Goal: Task Accomplishment & Management: Use online tool/utility

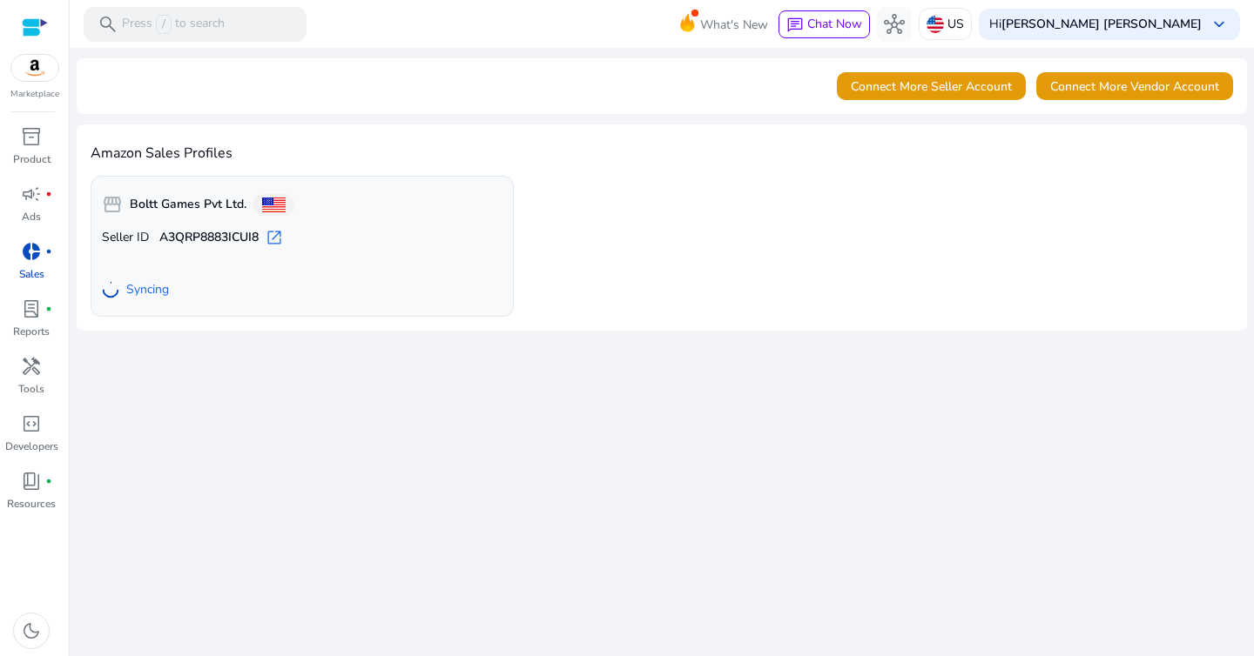
click at [514, 140] on div "Amazon Sales Profiles storefront Boltt Games Pvt Ltd. Seller ID A3QRP8883ICUI8 …" at bounding box center [662, 227] width 1170 height 206
click at [40, 145] on span "inventory_2" at bounding box center [31, 136] width 21 height 21
click at [24, 260] on span "donut_small" at bounding box center [31, 251] width 21 height 21
click at [35, 201] on span "campaign" at bounding box center [31, 194] width 21 height 21
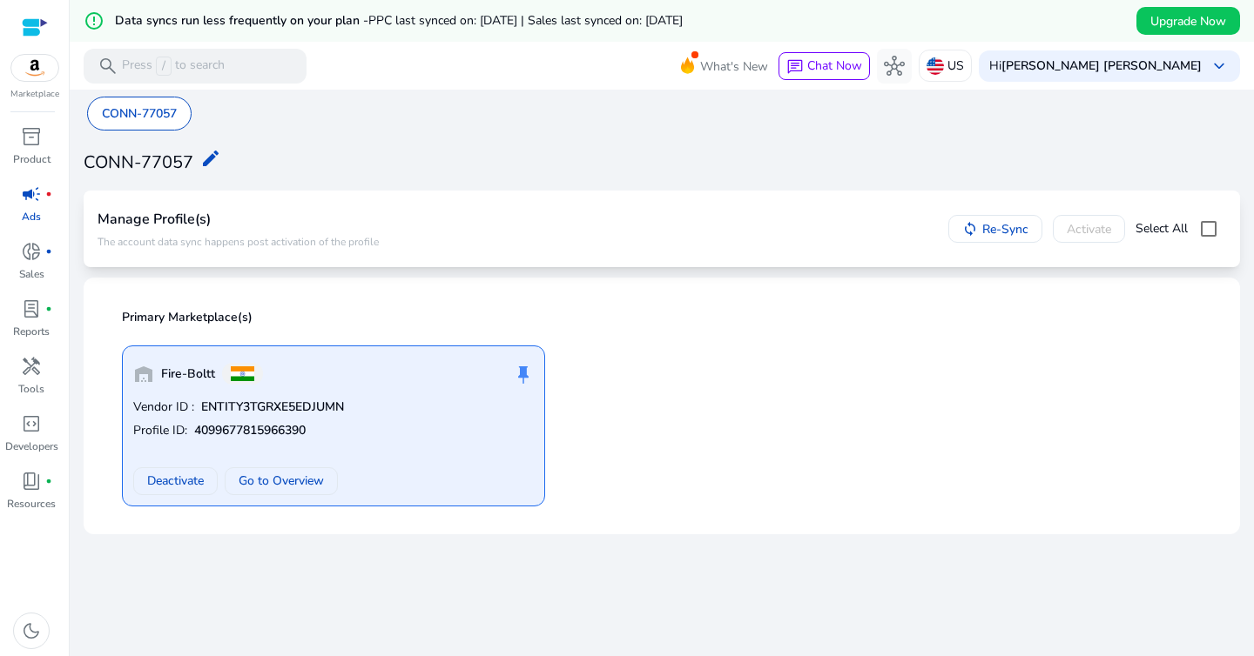
scroll to position [42, 0]
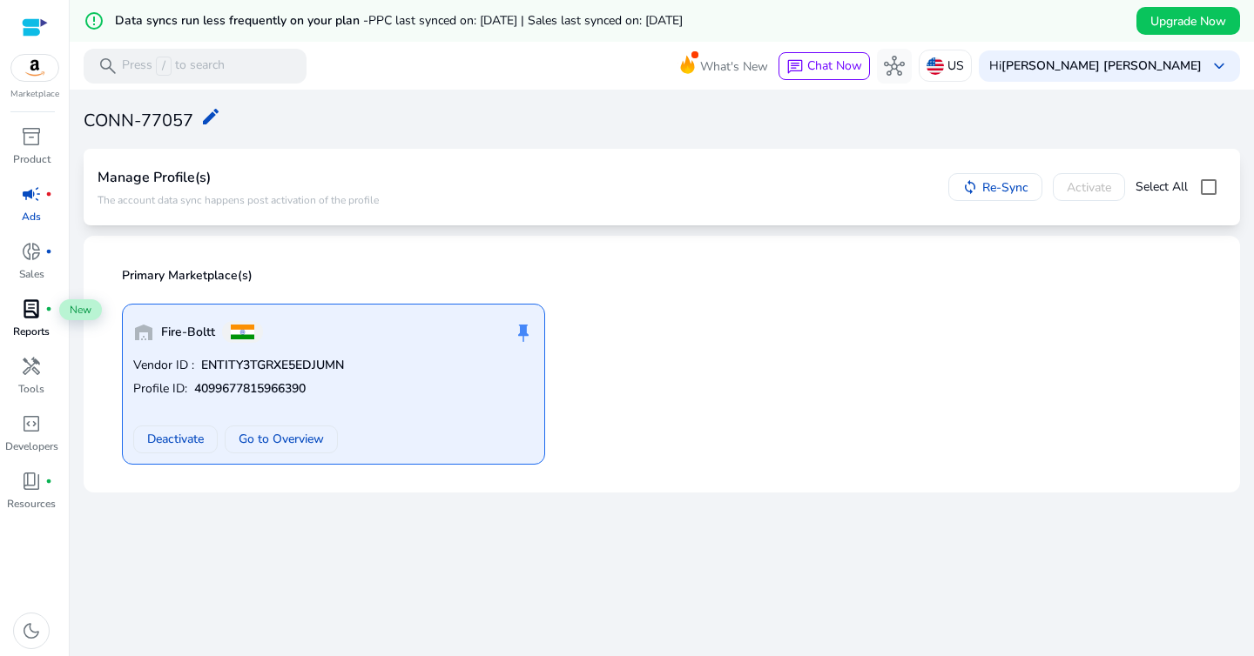
click at [35, 306] on span "lab_profile" at bounding box center [31, 309] width 21 height 21
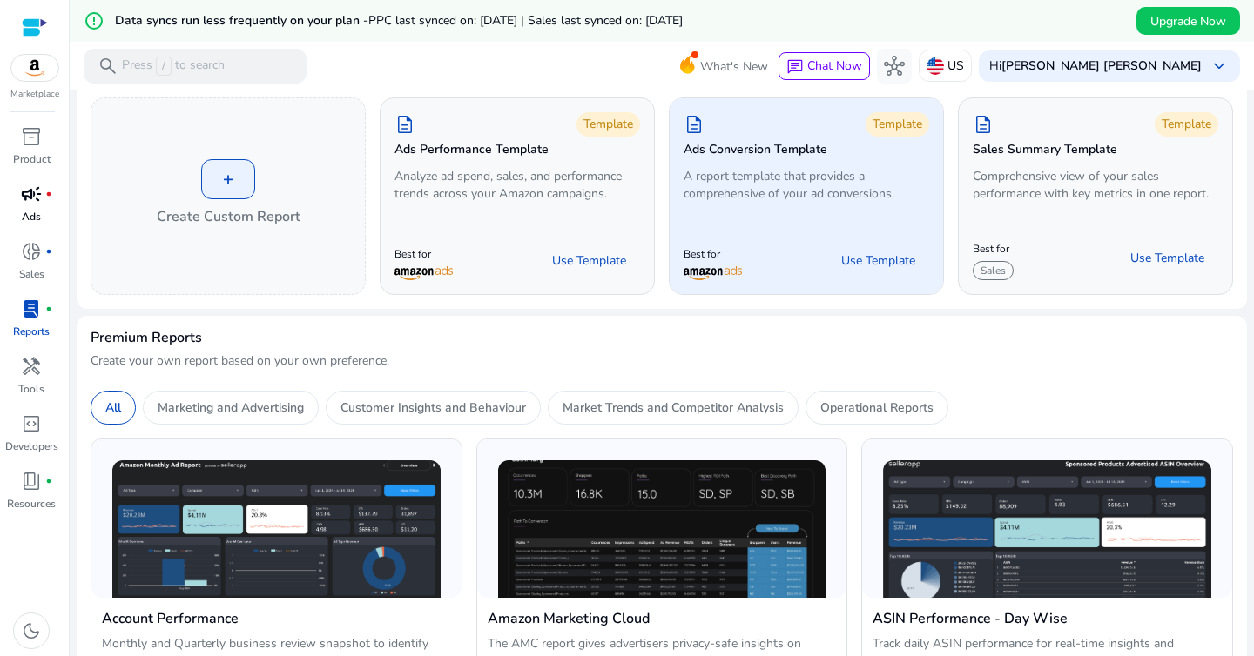
scroll to position [112, 0]
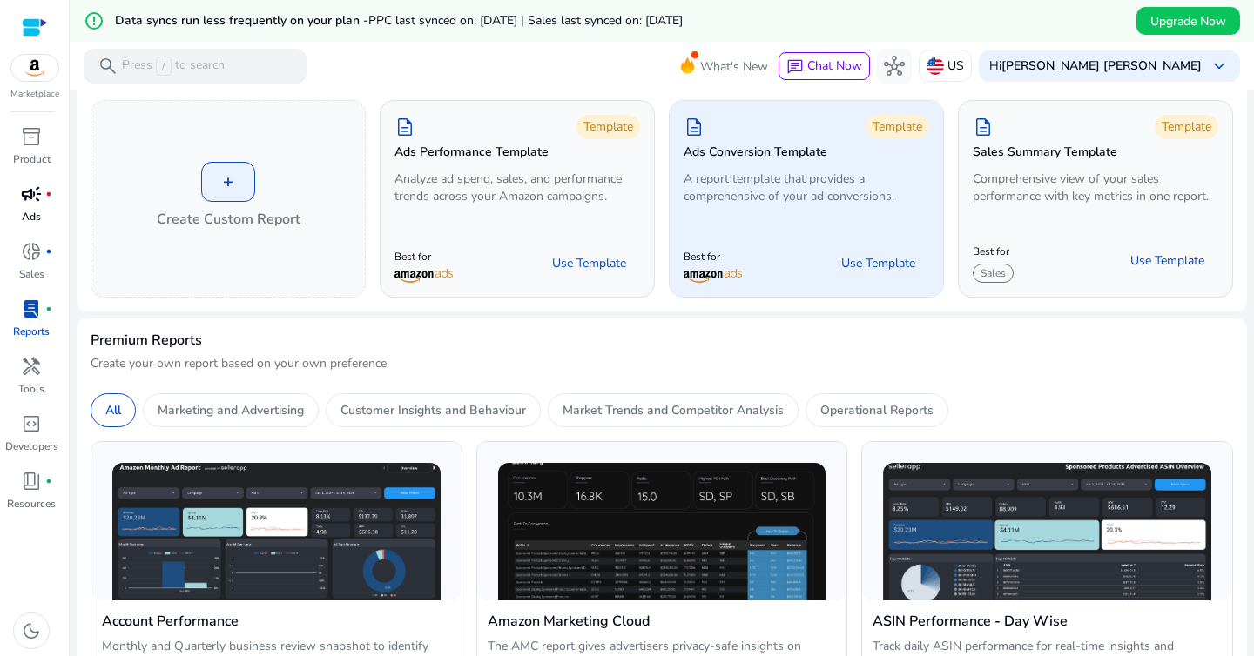
click at [812, 198] on p "A report template that provides a comprehensive of your ad conversions." at bounding box center [806, 188] width 246 height 35
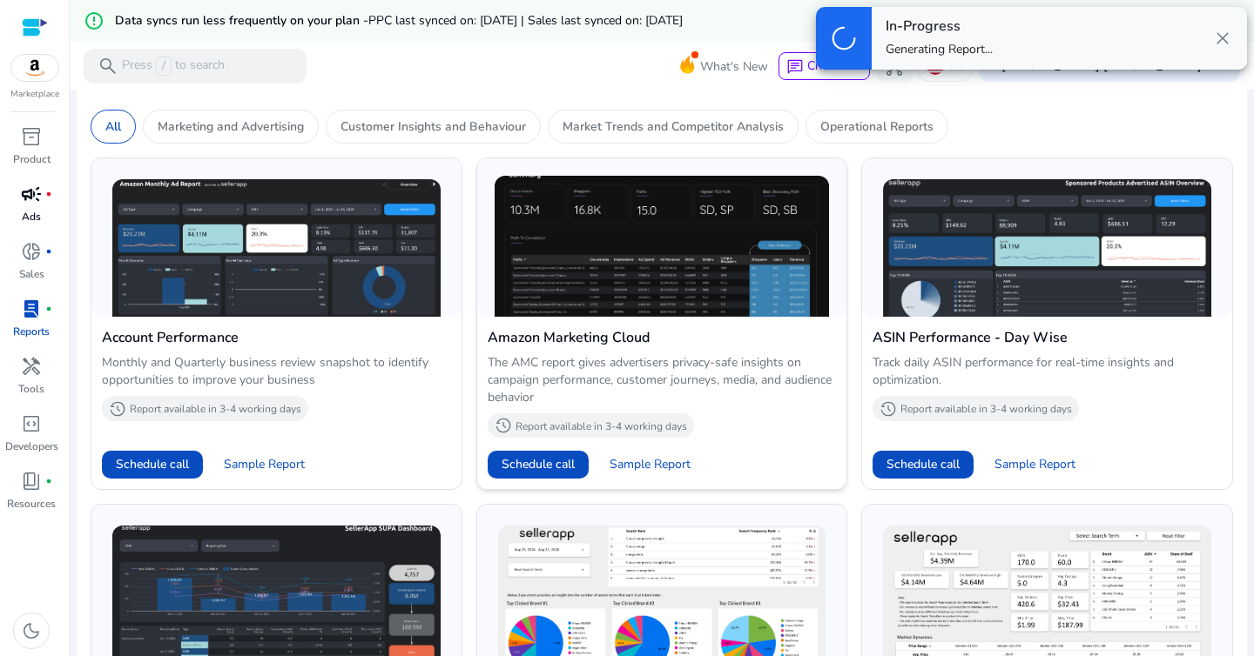
scroll to position [399, 0]
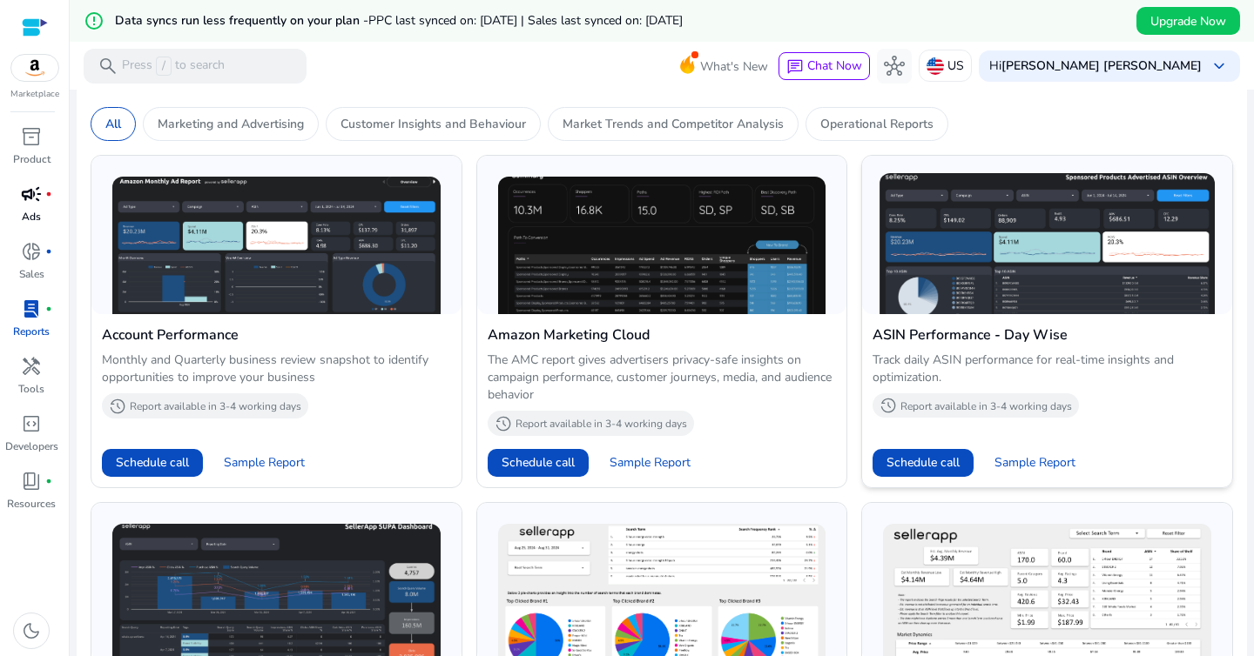
click at [969, 411] on p "Report available in 3-4 working days" at bounding box center [986, 407] width 172 height 14
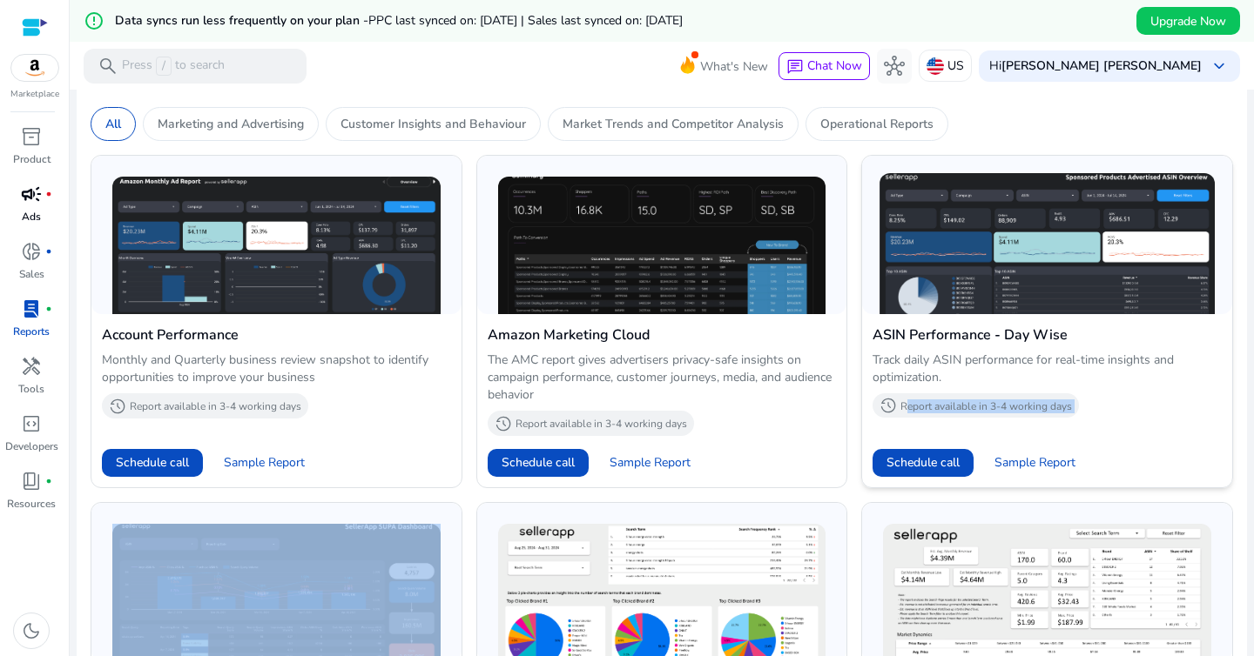
click at [969, 411] on p "Report available in 3-4 working days" at bounding box center [986, 407] width 172 height 14
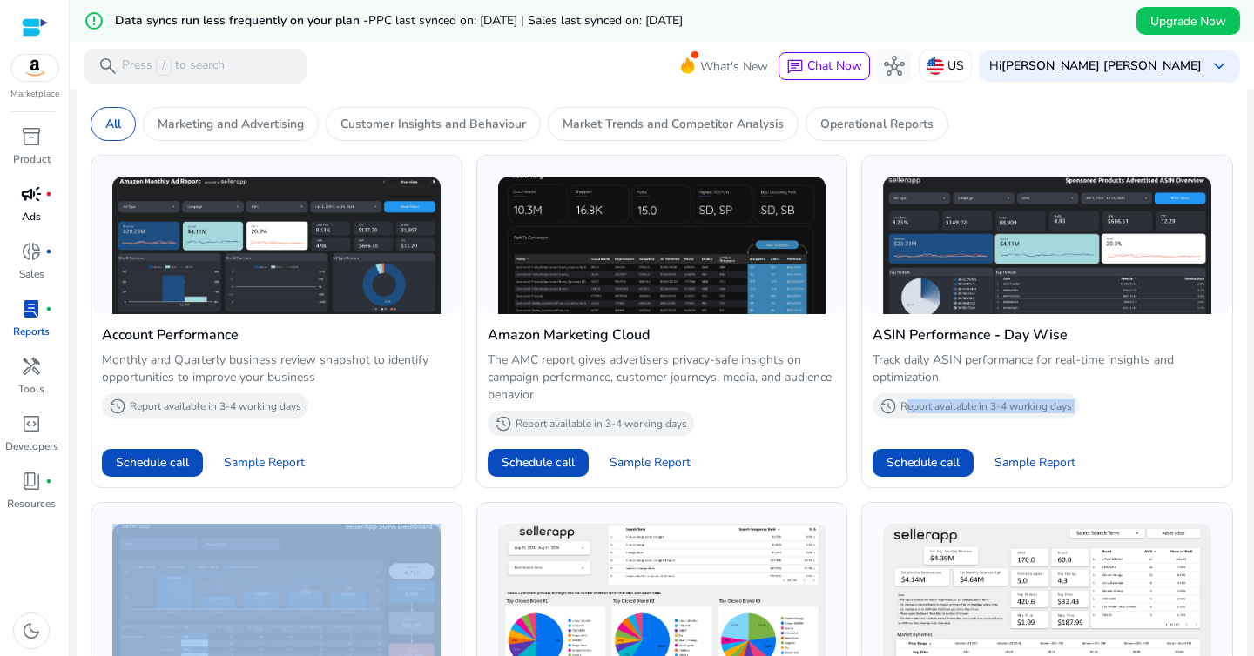
click at [1037, 491] on div "Account Performance Monthly and Quarterly business review snapshot to identify …" at bounding box center [662, 644] width 1142 height 1006
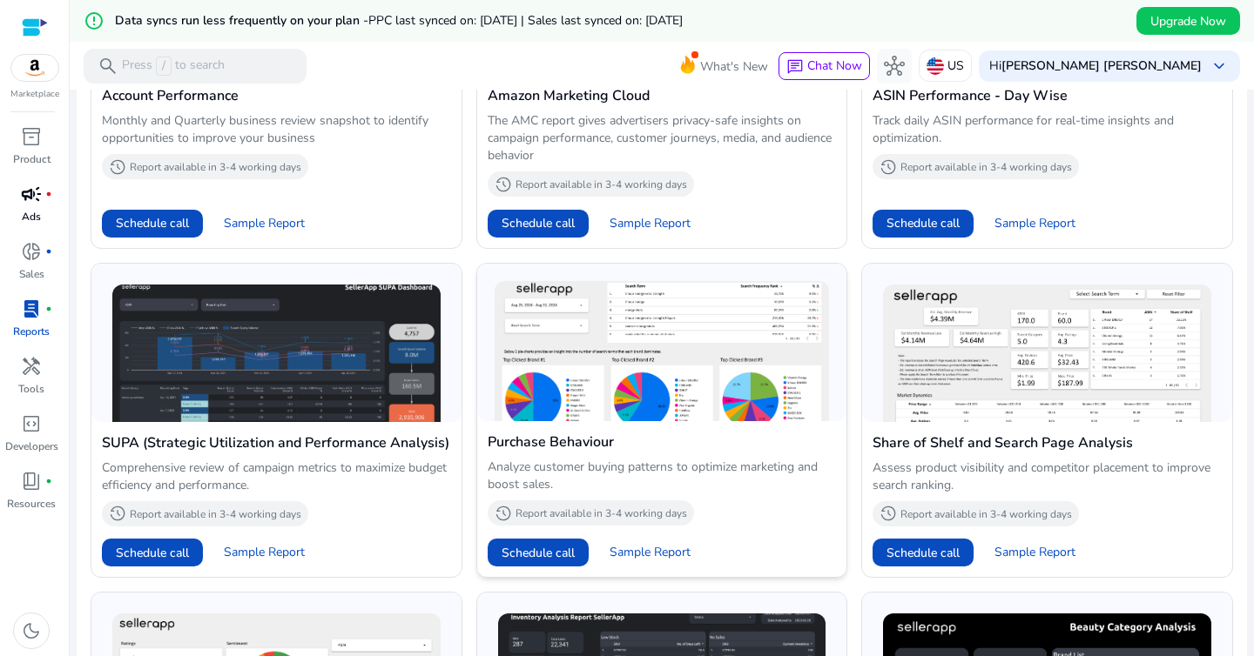
scroll to position [639, 0]
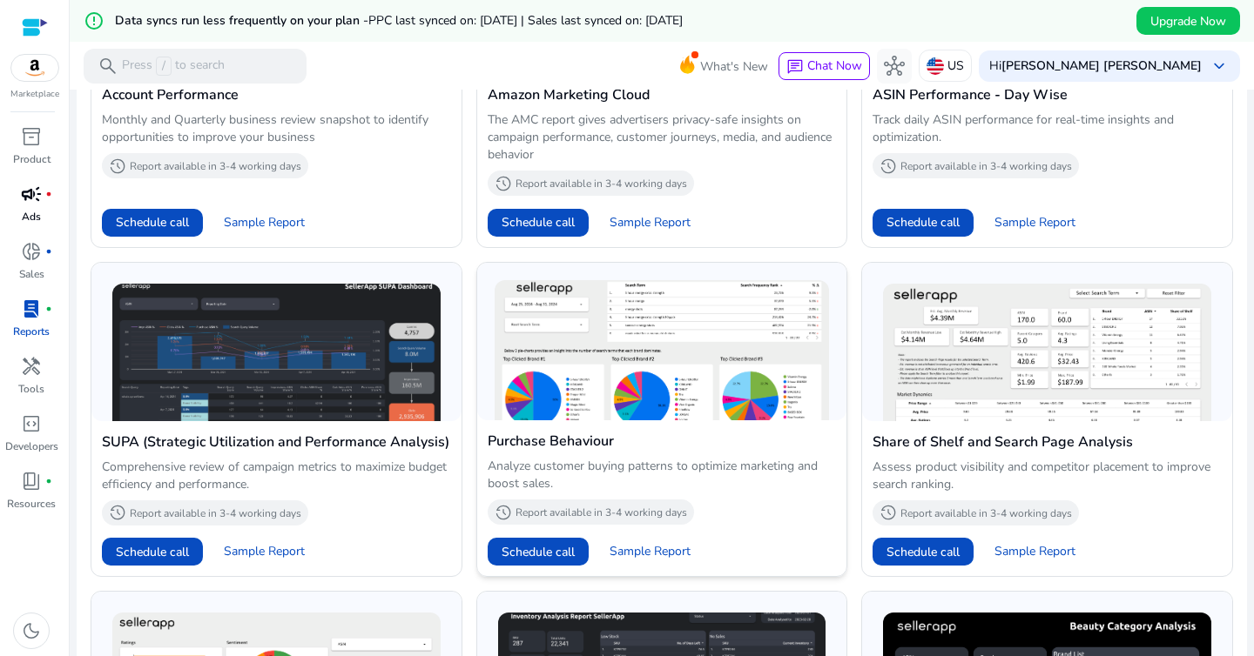
click at [589, 513] on p "Report available in 3-4 working days" at bounding box center [601, 513] width 172 height 14
click at [616, 362] on img at bounding box center [662, 350] width 335 height 141
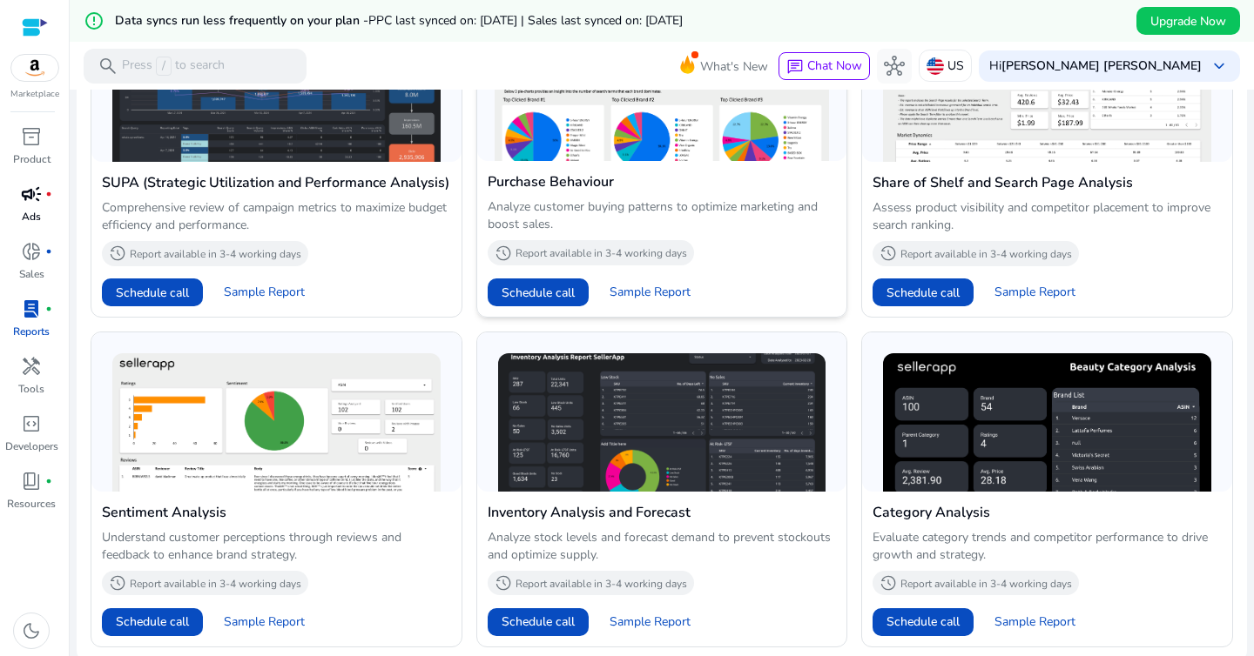
scroll to position [908, 0]
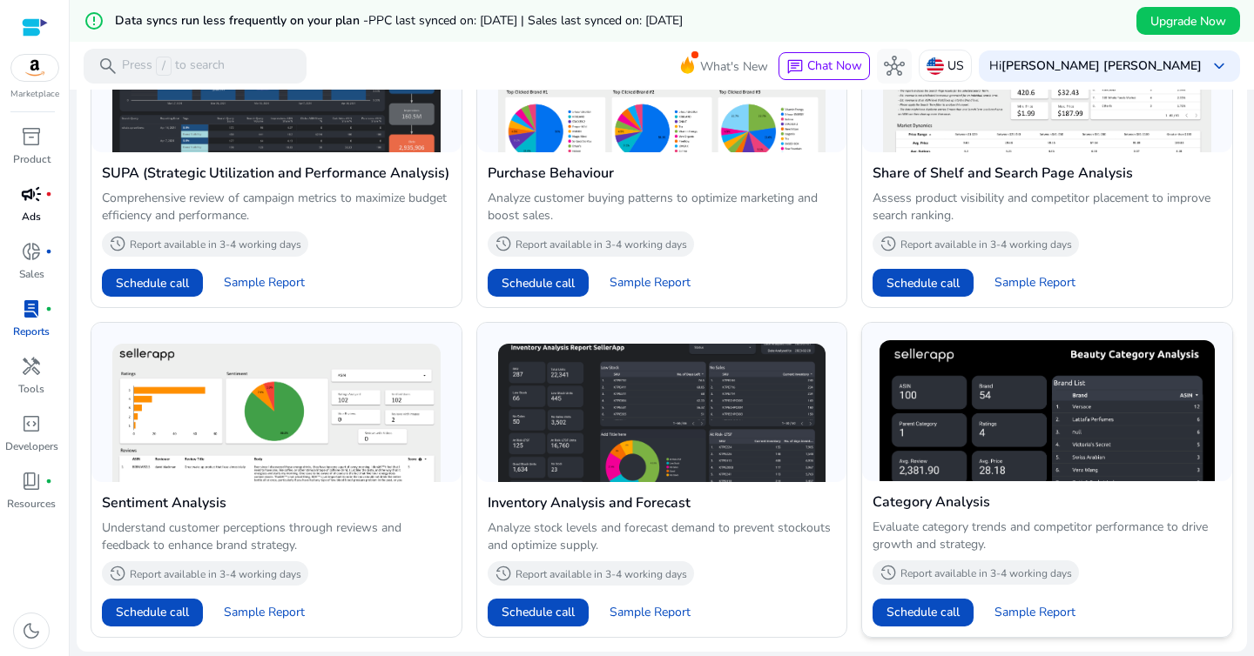
drag, startPoint x: 845, startPoint y: 499, endPoint x: 875, endPoint y: 499, distance: 29.6
click at [871, 499] on div "Account Performance Monthly and Quarterly business review snapshot to identify …" at bounding box center [662, 135] width 1142 height 1006
click at [932, 498] on h4 "Category Analysis" at bounding box center [1046, 502] width 349 height 21
click at [942, 407] on img at bounding box center [1046, 410] width 335 height 141
click at [944, 567] on p "Report available in 3-4 working days" at bounding box center [986, 574] width 172 height 14
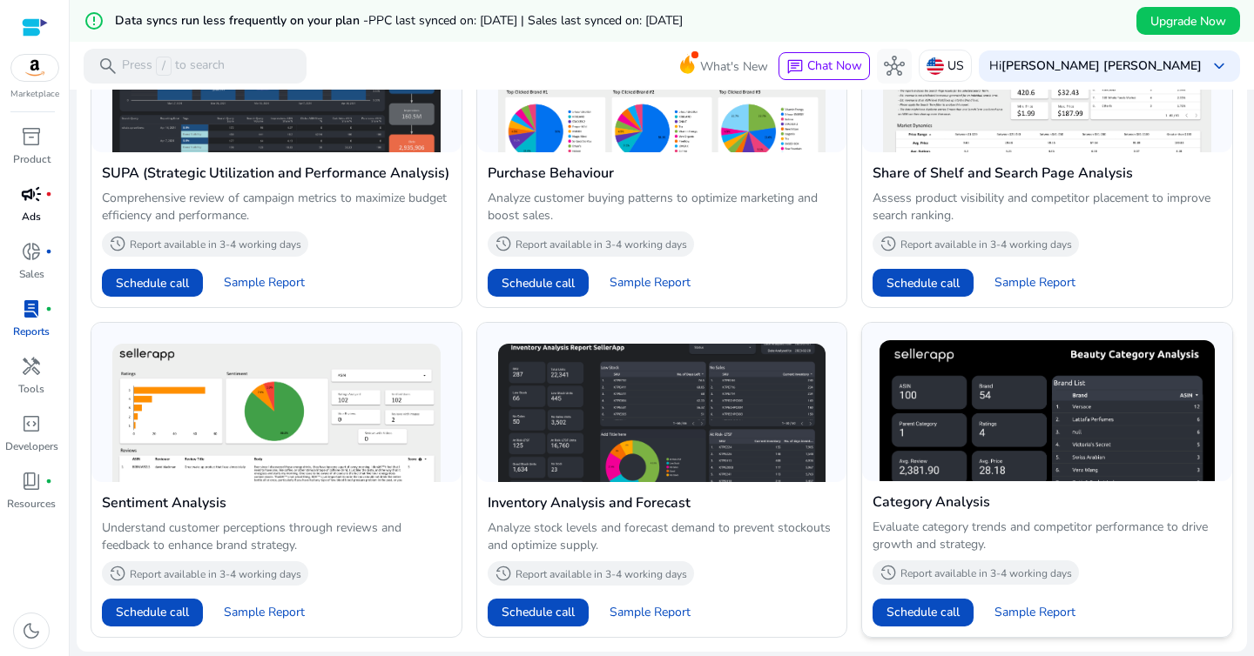
click at [944, 567] on p "Report available in 3-4 working days" at bounding box center [986, 574] width 172 height 14
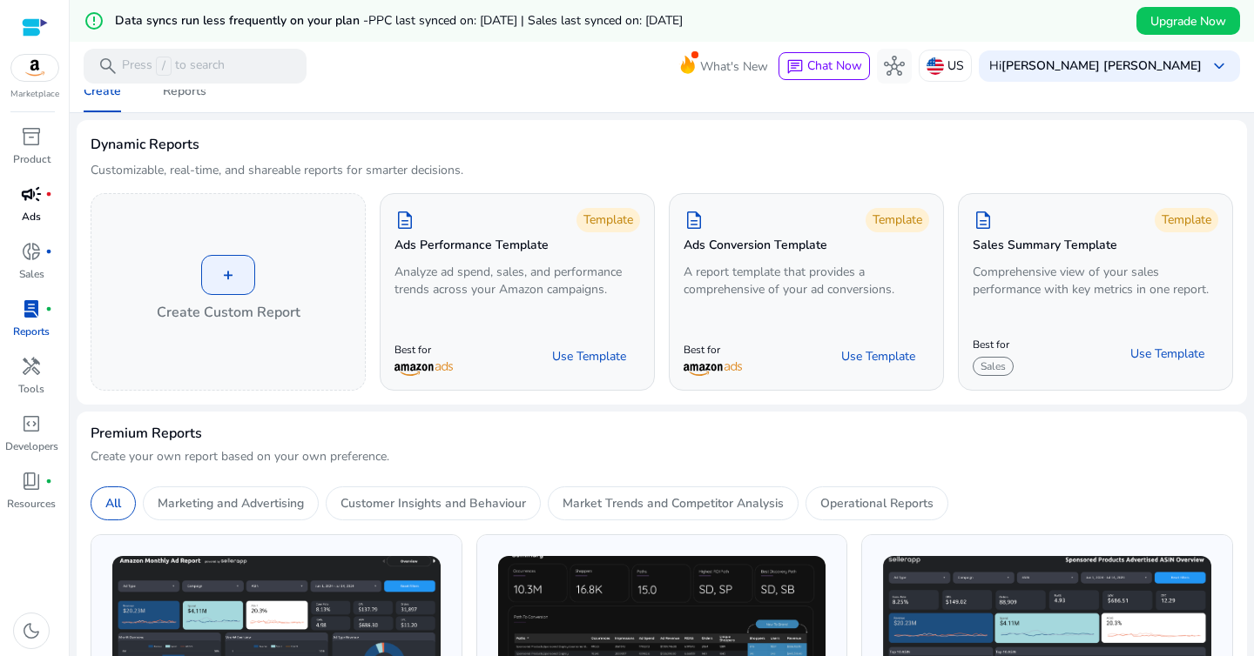
scroll to position [0, 0]
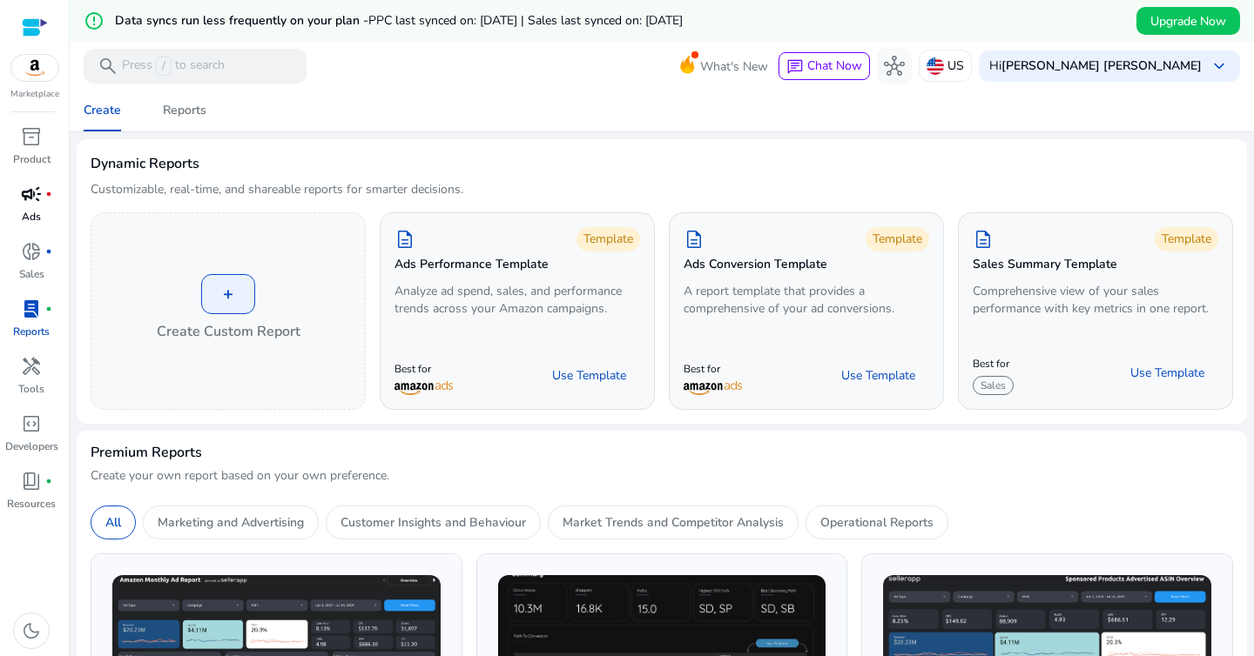
click at [578, 26] on span "PPC last synced on: Aug 18, 2025 | Sales last synced on: Aug 18, 2025" at bounding box center [525, 20] width 314 height 17
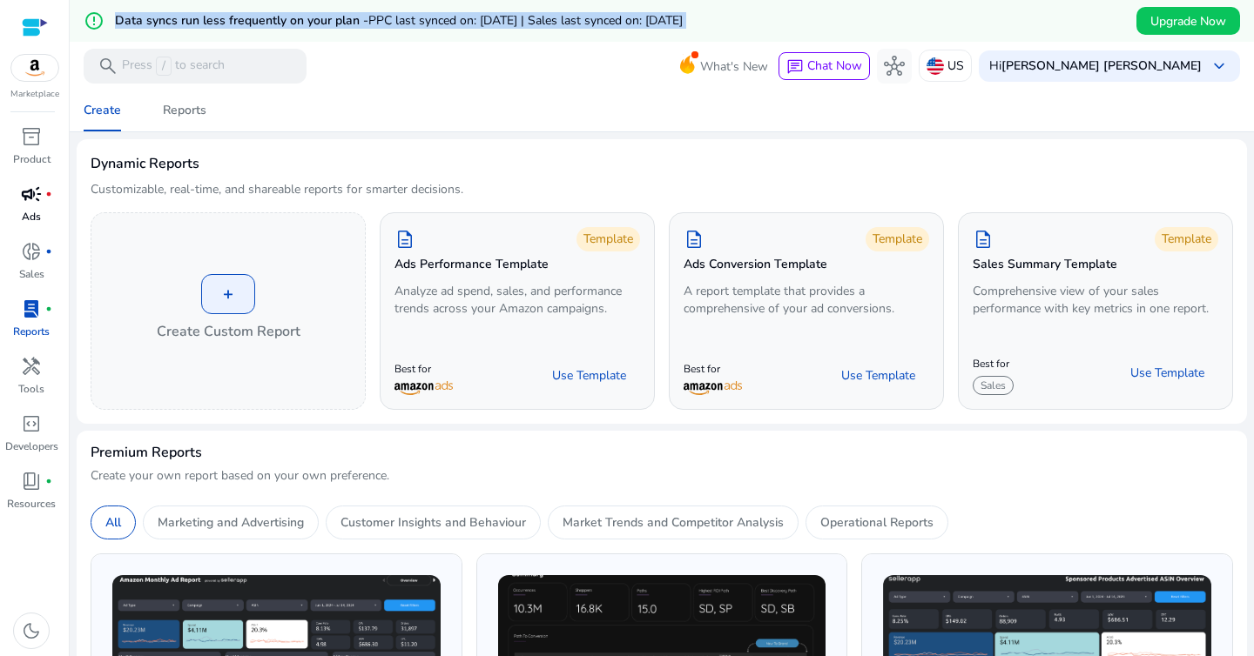
click at [616, 26] on span "PPC last synced on: Aug 18, 2025 | Sales last synced on: Aug 18, 2025" at bounding box center [525, 20] width 314 height 17
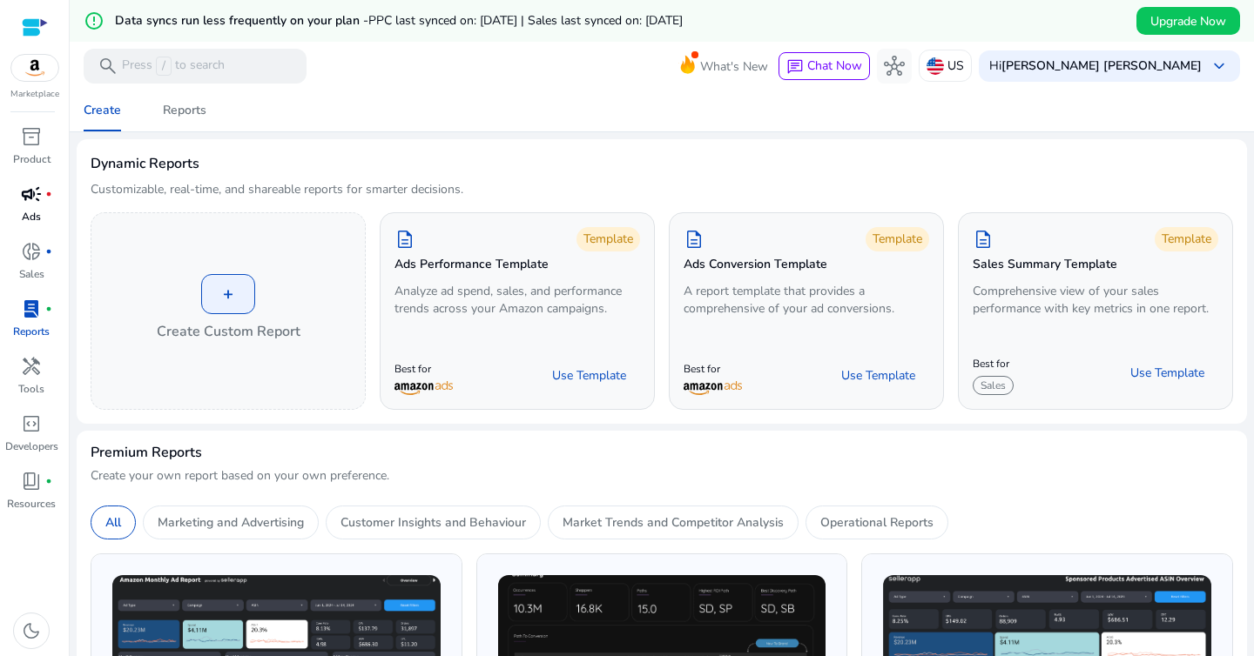
click at [752, 178] on div "Dynamic Reports Customizable, real-time, and shareable reports for smarter deci…" at bounding box center [662, 182] width 1142 height 59
click at [38, 255] on span "donut_small" at bounding box center [31, 251] width 21 height 21
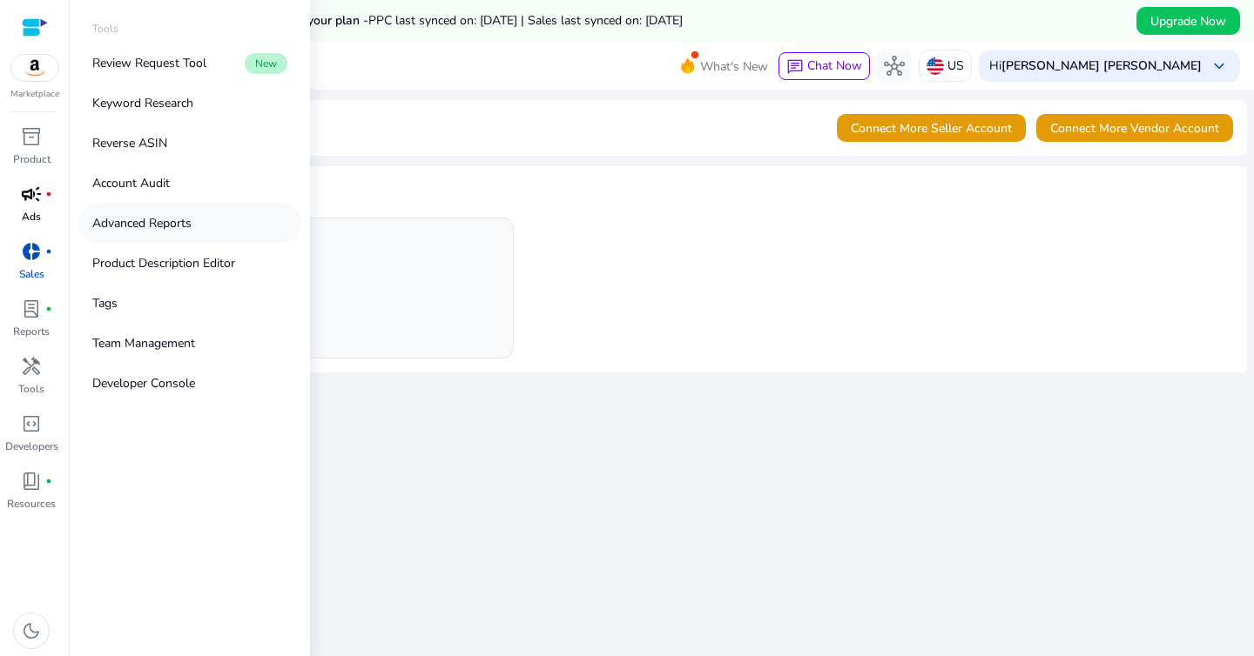
click at [177, 226] on p "Advanced Reports" at bounding box center [141, 223] width 99 height 18
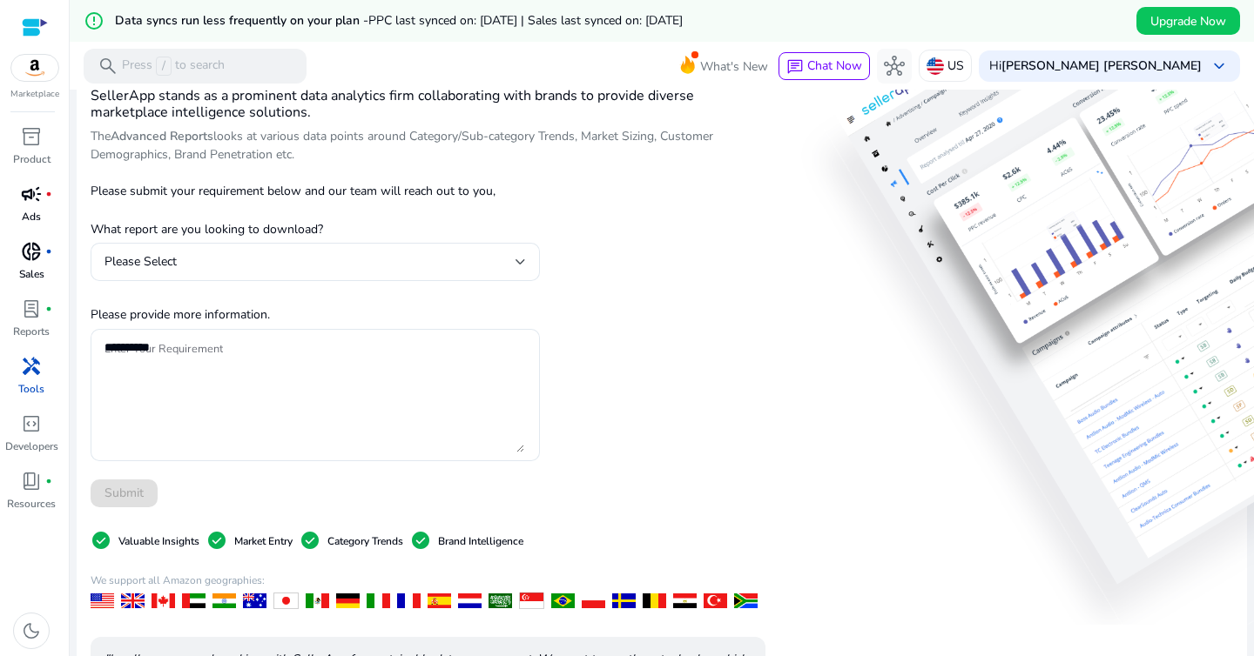
scroll to position [114, 0]
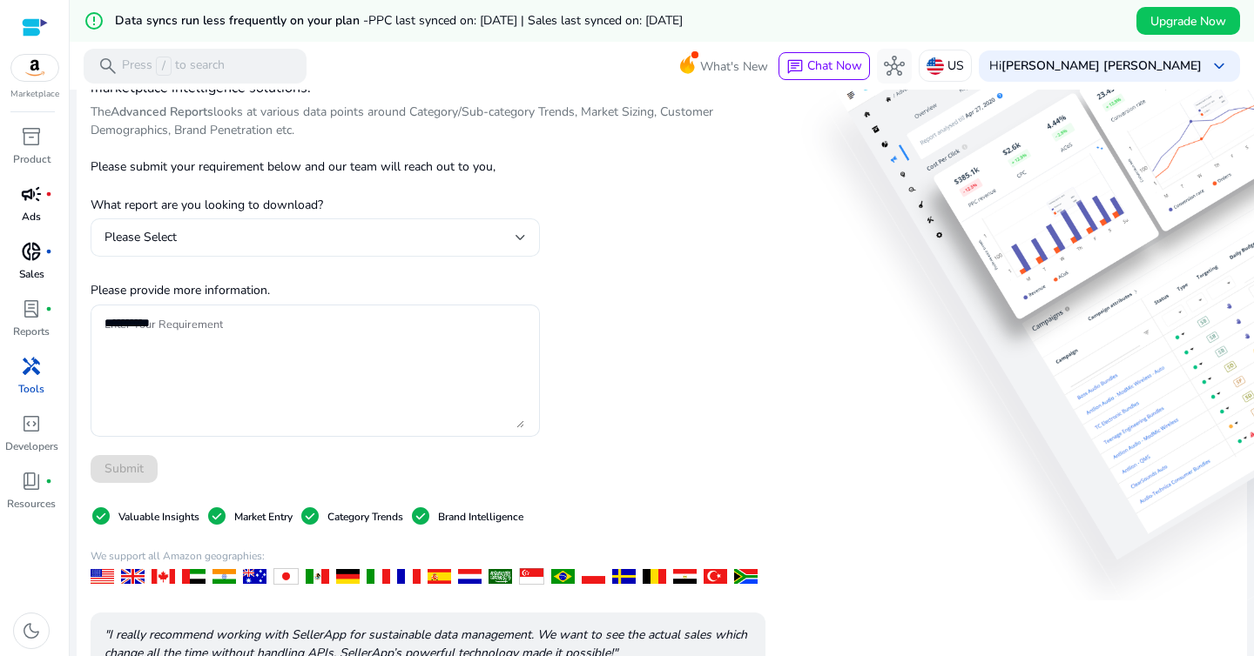
click at [381, 238] on div "Please Select" at bounding box center [309, 237] width 411 height 19
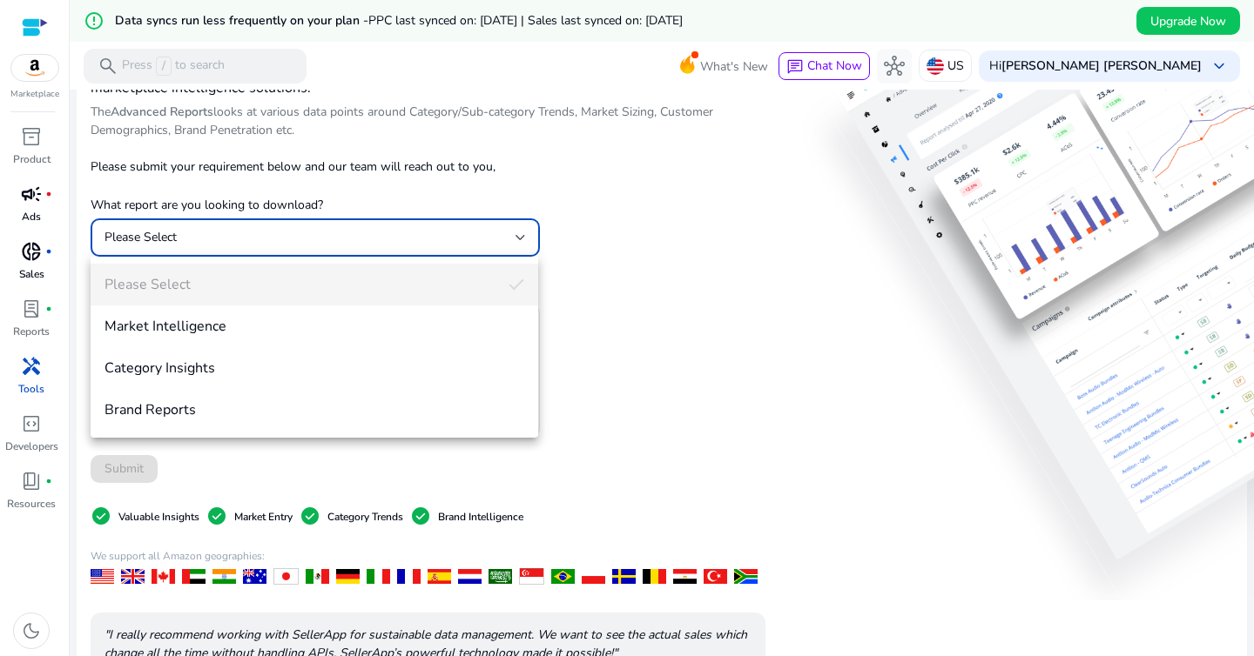
click at [36, 202] on div at bounding box center [627, 328] width 1254 height 656
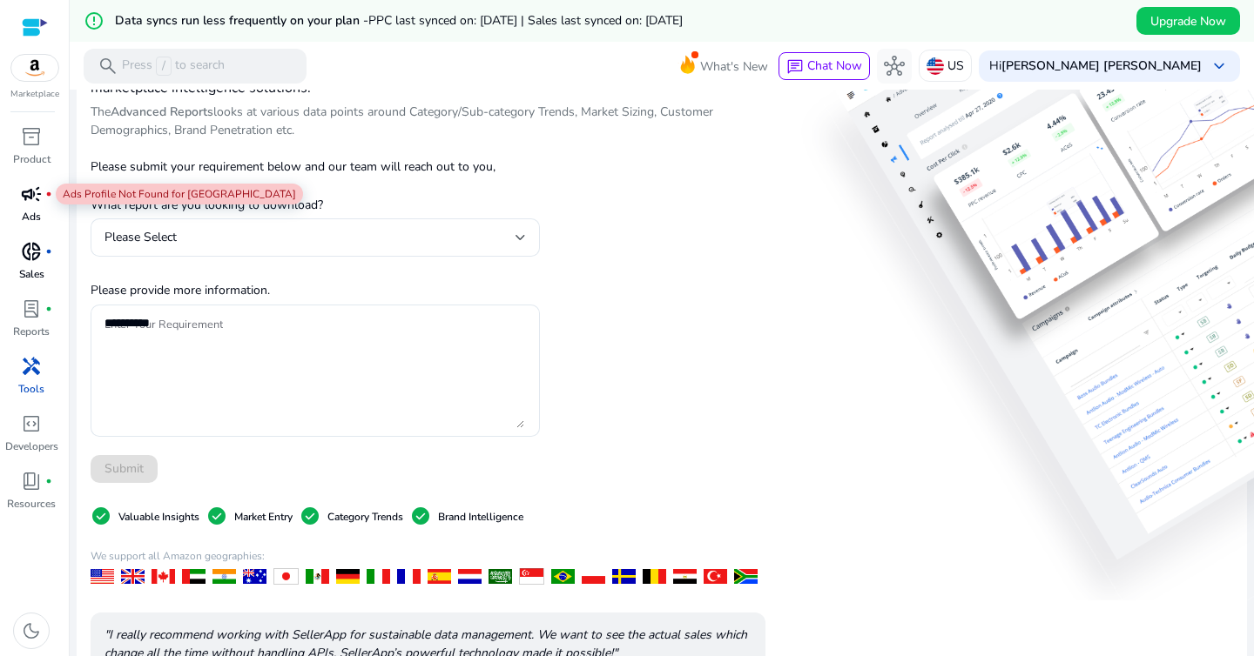
click at [36, 202] on span "campaign" at bounding box center [31, 194] width 21 height 21
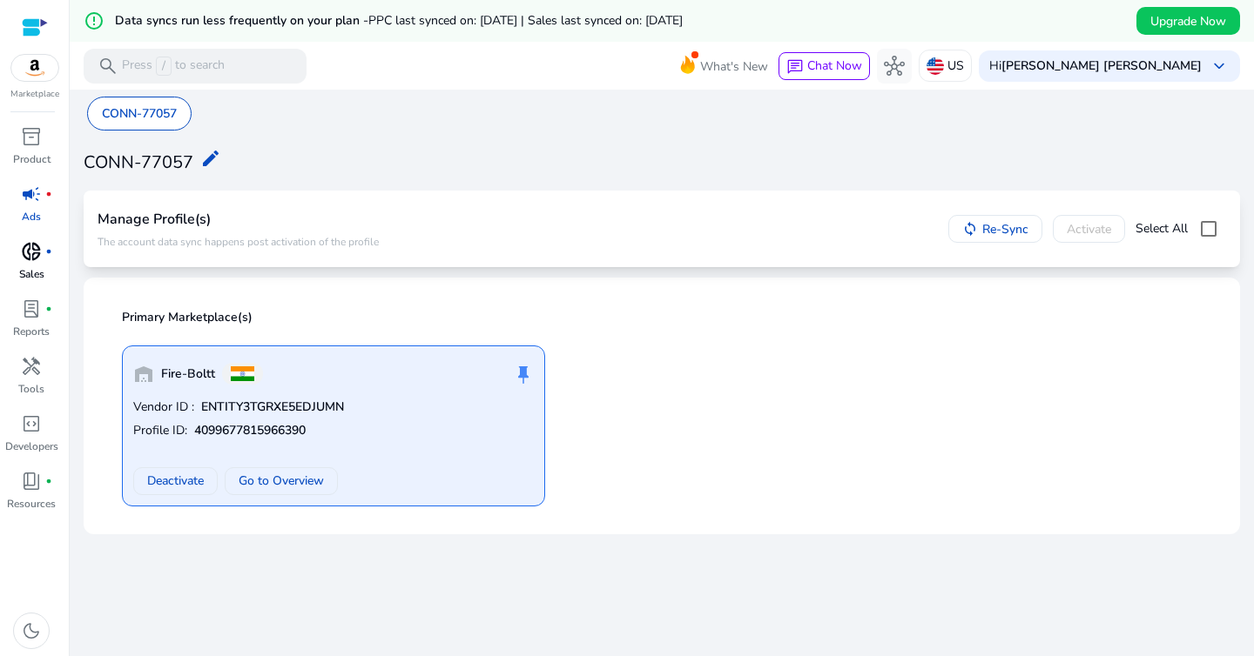
click at [370, 399] on div "warehouse Fire-Boltt push_pin Vendor ID : ENTITY3TGRXE5EDJUMN Profile ID: 40996…" at bounding box center [333, 426] width 423 height 161
click at [306, 479] on span "Go to Overview" at bounding box center [281, 481] width 85 height 18
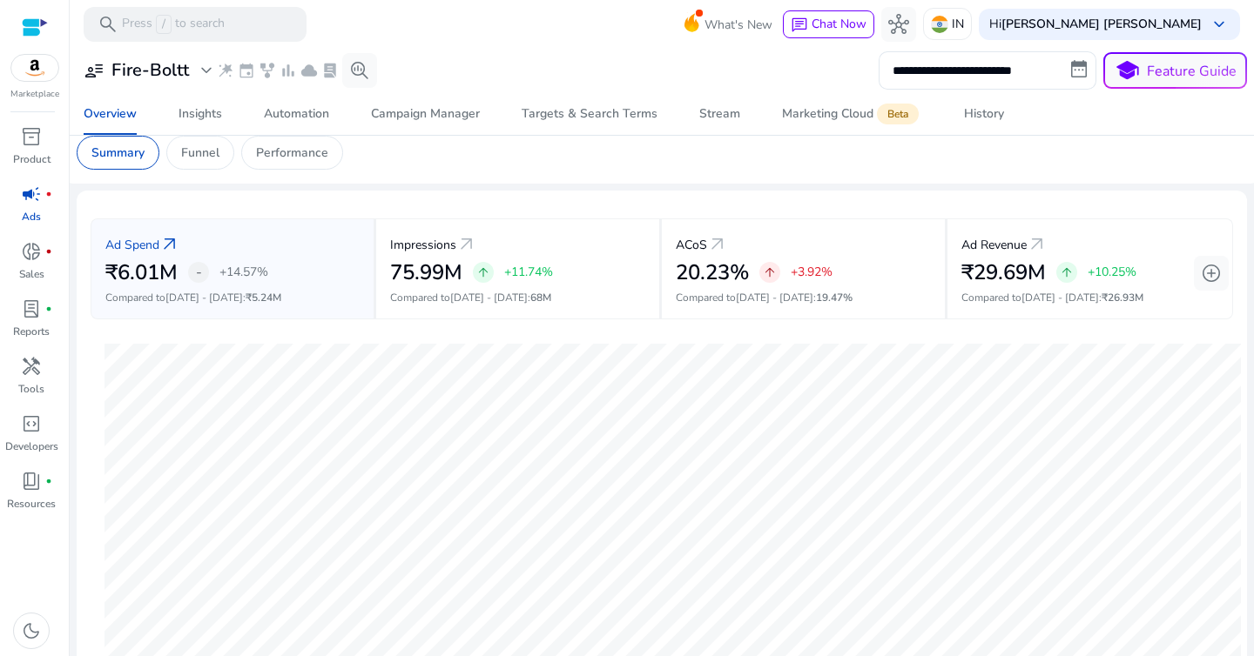
scroll to position [3, 0]
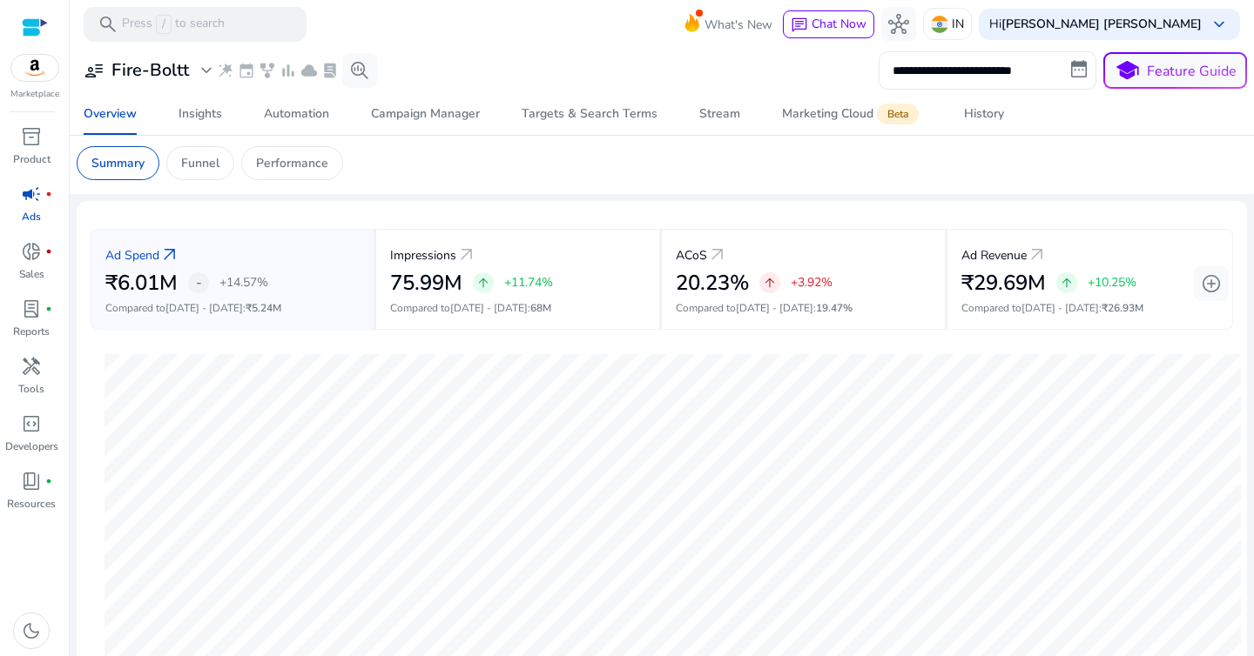
click at [996, 75] on input "**********" at bounding box center [987, 70] width 218 height 38
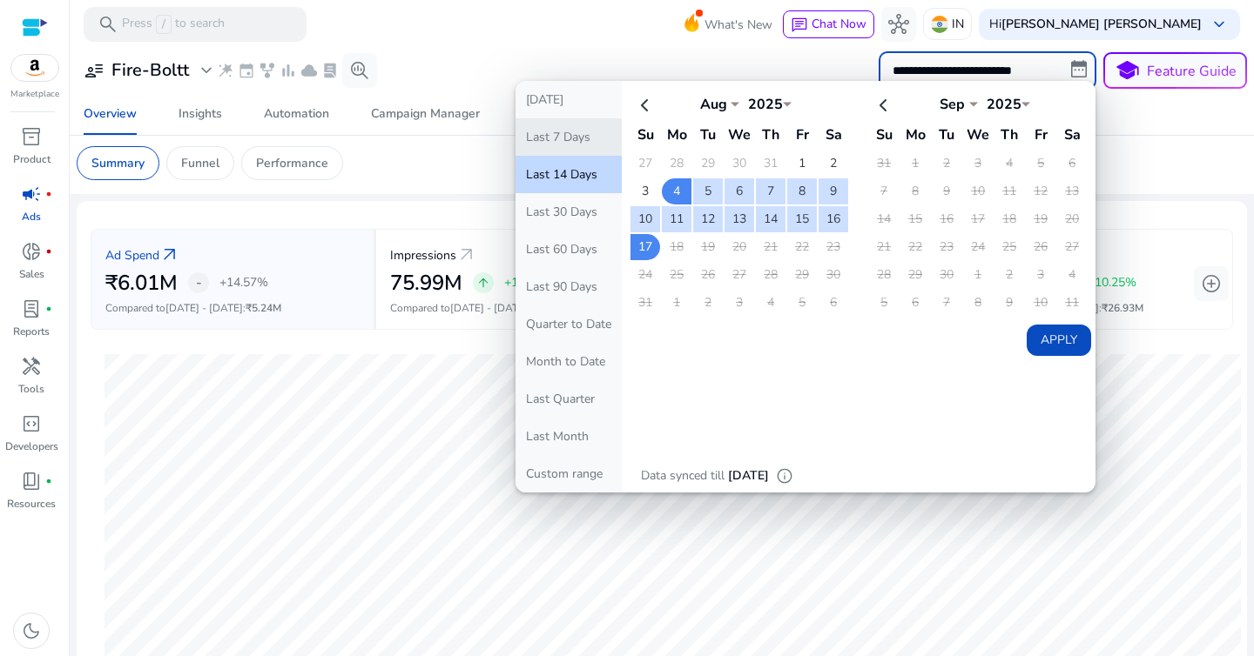
click at [570, 142] on button "Last 7 Days" at bounding box center [568, 136] width 106 height 37
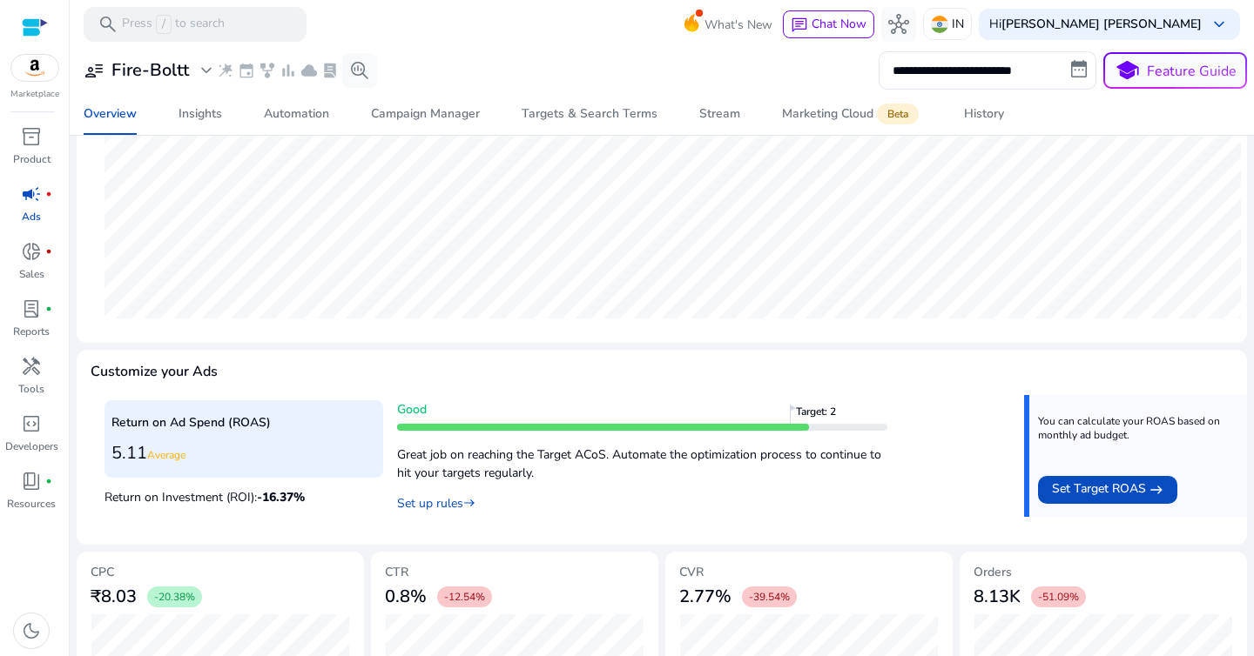
scroll to position [563, 0]
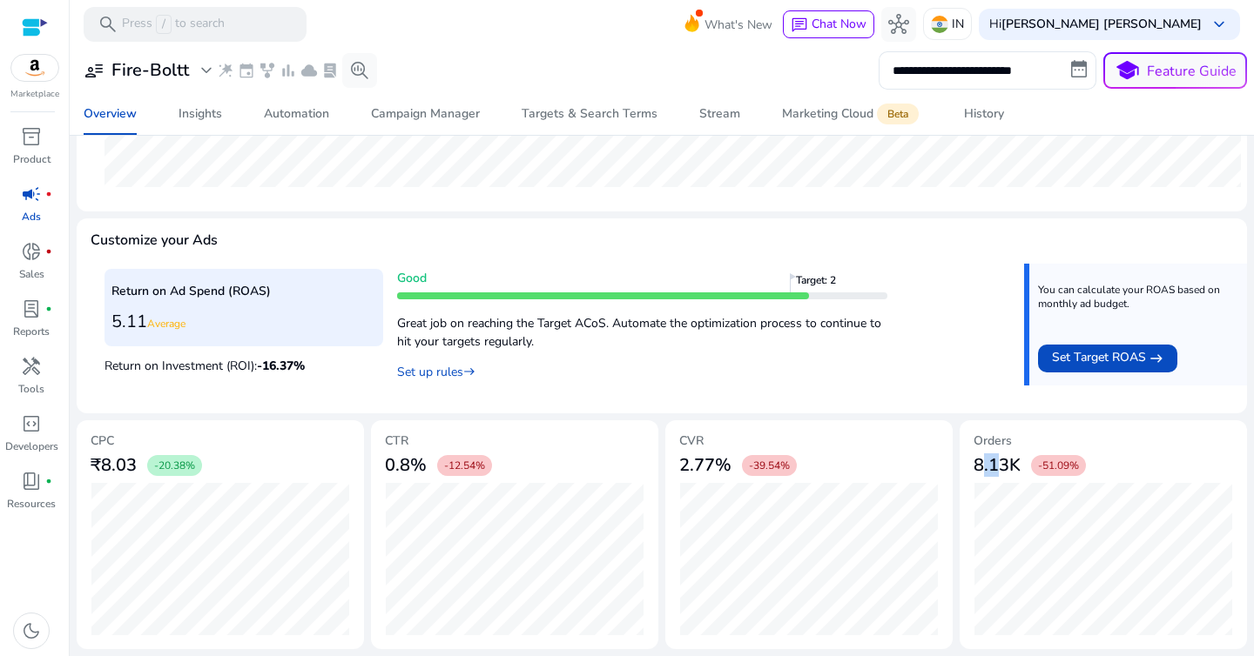
drag, startPoint x: 956, startPoint y: 467, endPoint x: 992, endPoint y: 467, distance: 35.7
click at [987, 467] on mat-card "Orders 8.13K -51.09%" at bounding box center [1102, 536] width 287 height 230
click at [996, 467] on h3 "8.13K" at bounding box center [996, 465] width 47 height 21
click at [1079, 66] on input "**********" at bounding box center [987, 70] width 218 height 38
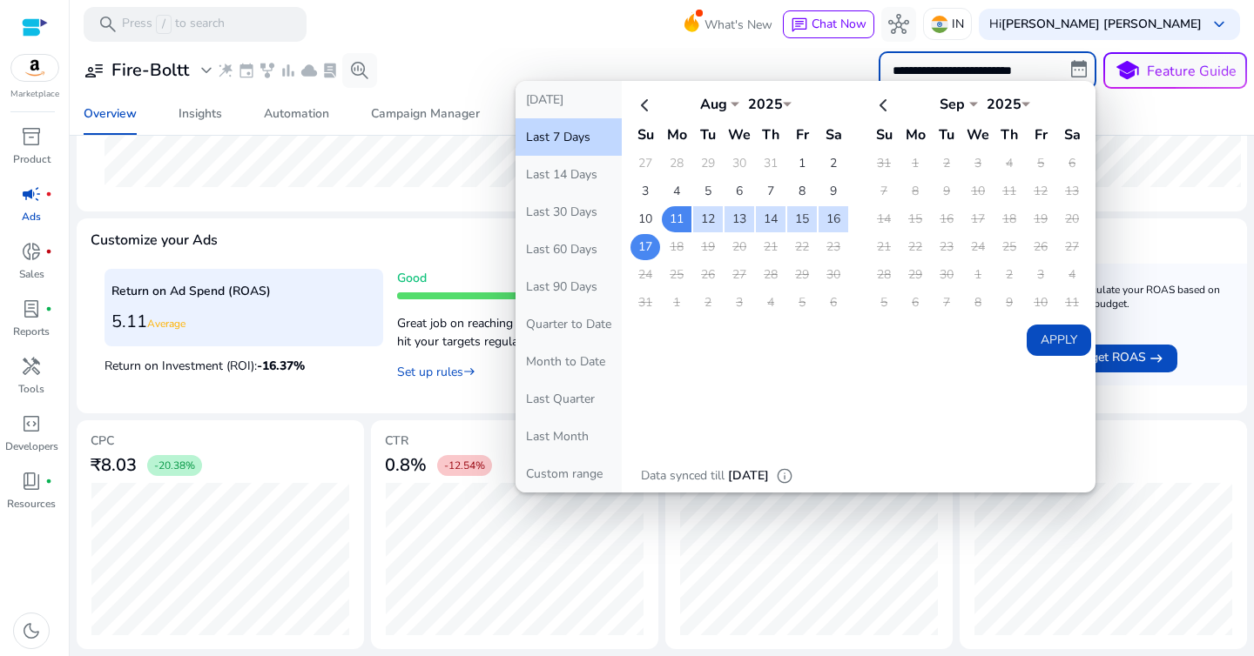
click at [636, 243] on td "17" at bounding box center [645, 247] width 30 height 26
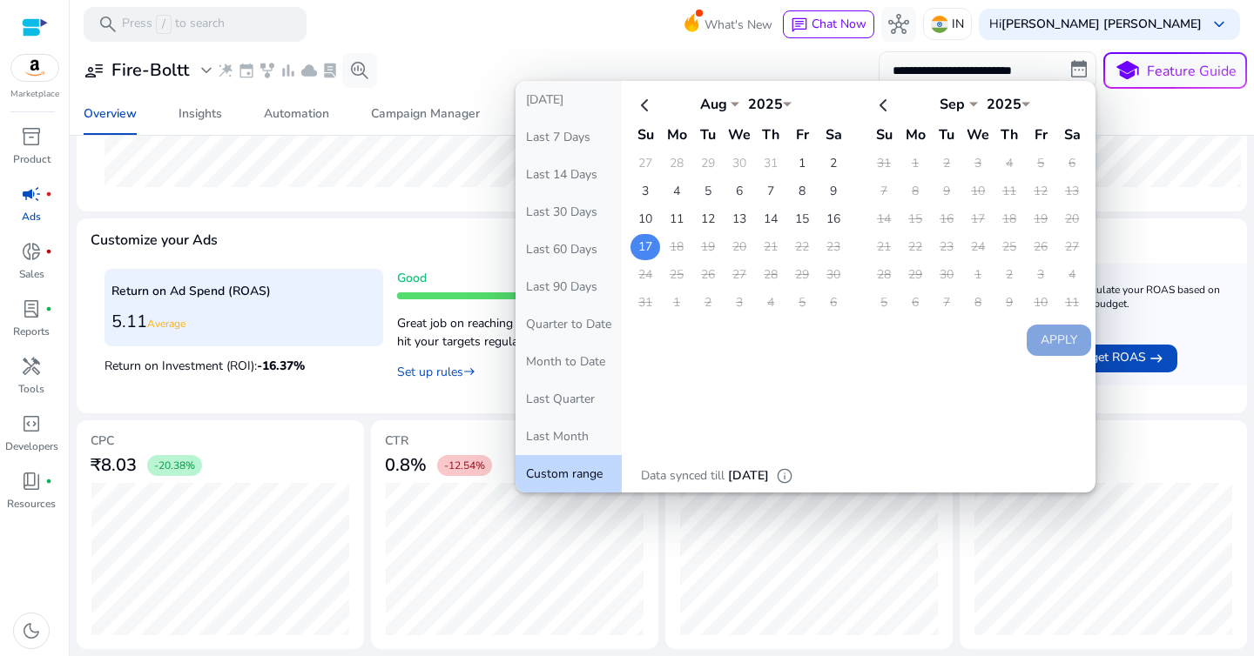
click at [636, 243] on td "17" at bounding box center [645, 247] width 30 height 26
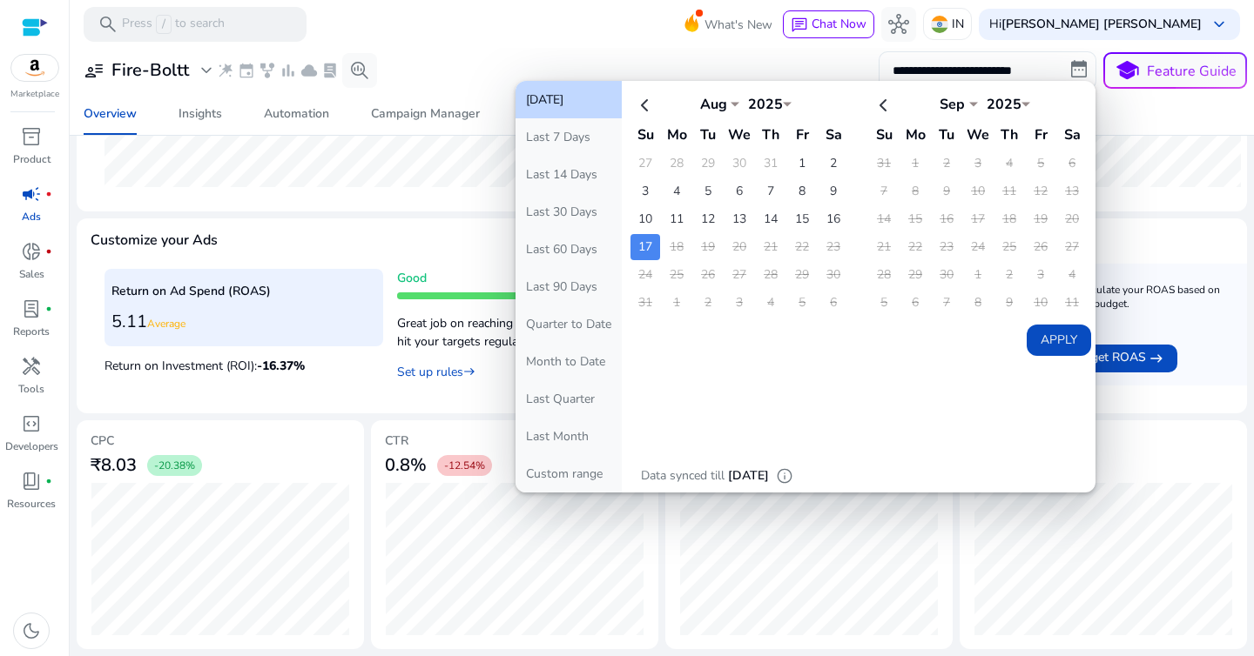
click at [1055, 344] on button "Apply" at bounding box center [1058, 340] width 64 height 31
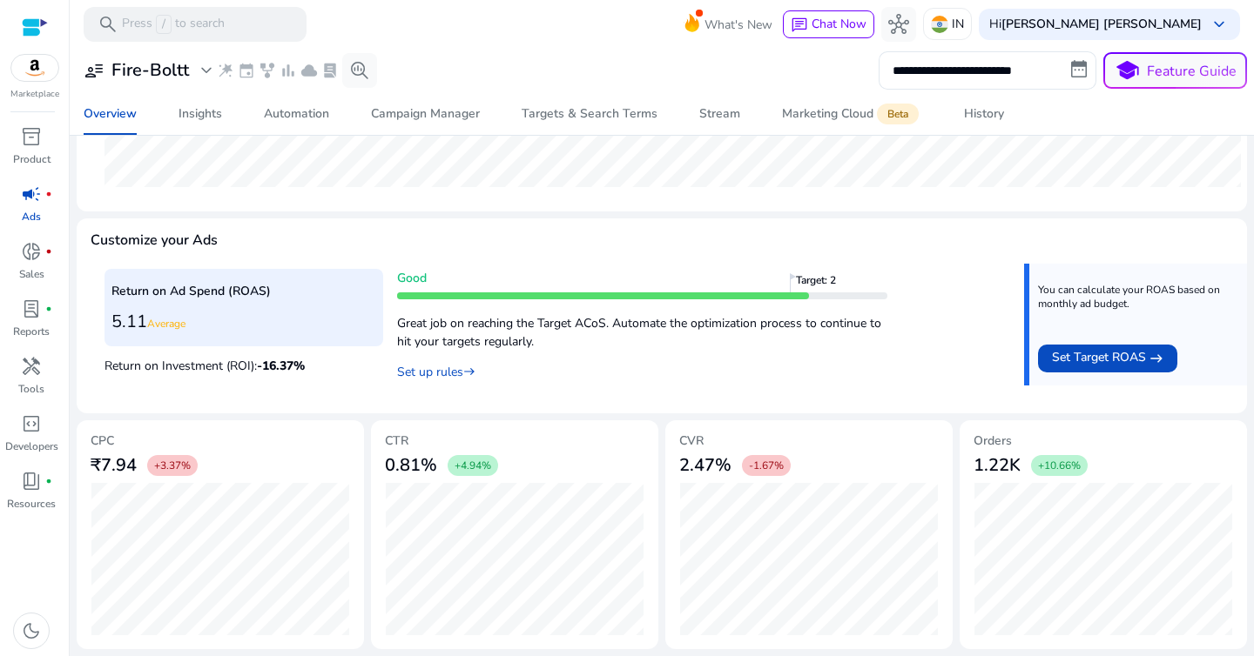
drag, startPoint x: 393, startPoint y: 326, endPoint x: 549, endPoint y: 343, distance: 157.7
click at [549, 343] on div "Return on Ad Spend (ROAS) 5.11 Average Return on Investment (ROI): -16.37 % Goo…" at bounding box center [661, 331] width 1114 height 136
click at [549, 343] on p "Great job on reaching the Target ACoS. Automate the optimization process to con…" at bounding box center [642, 328] width 490 height 45
click at [582, 319] on p "Great job on reaching the Target ACoS. Automate the optimization process to con…" at bounding box center [642, 328] width 490 height 45
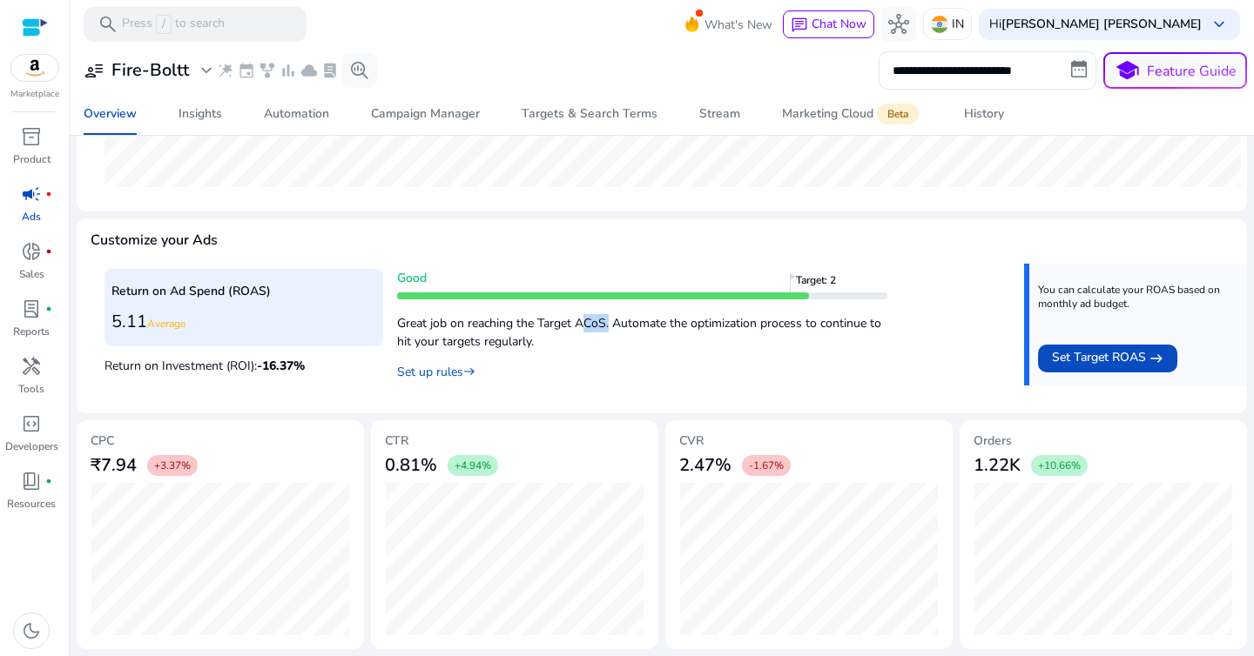
click at [582, 319] on p "Great job on reaching the Target ACoS. Automate the optimization process to con…" at bounding box center [642, 328] width 490 height 45
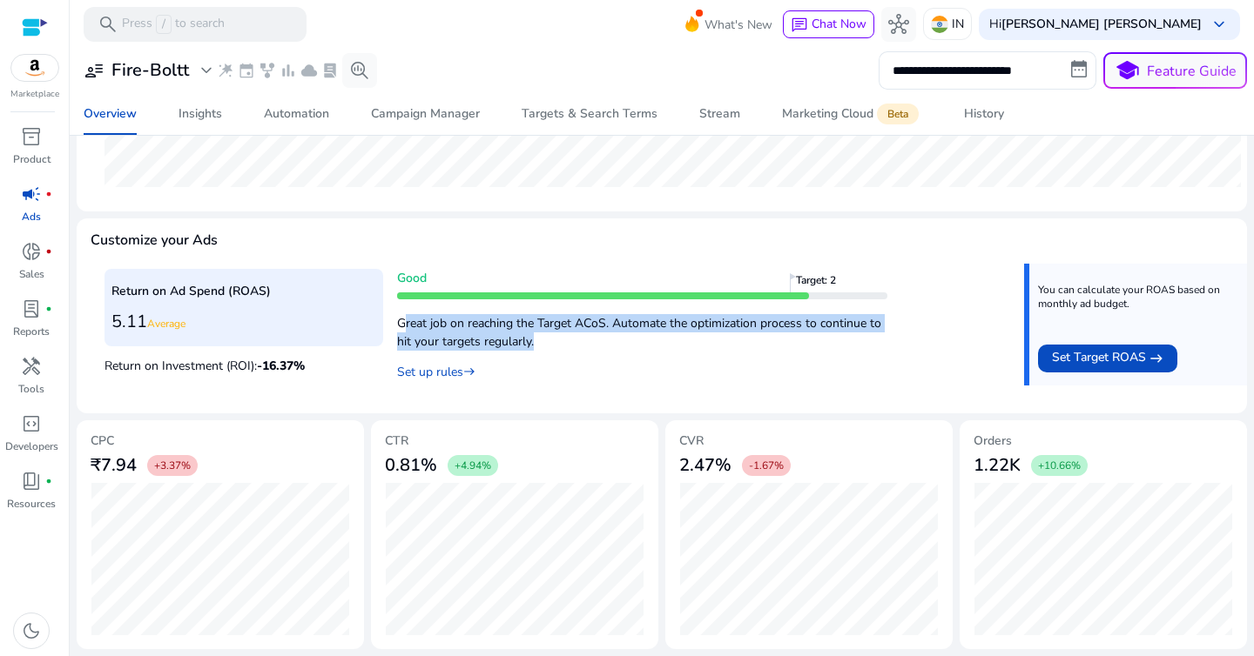
click at [598, 343] on p "Great job on reaching the Target ACoS. Automate the optimization process to con…" at bounding box center [642, 328] width 490 height 45
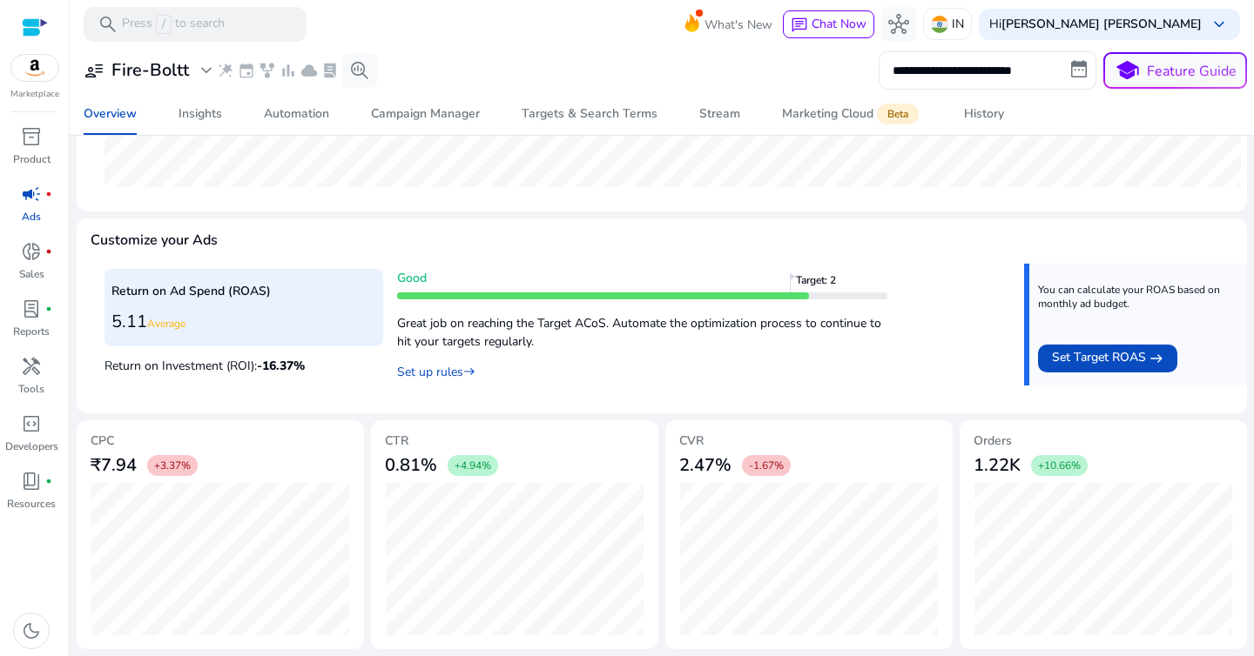
click at [1062, 69] on input "**********" at bounding box center [987, 70] width 218 height 38
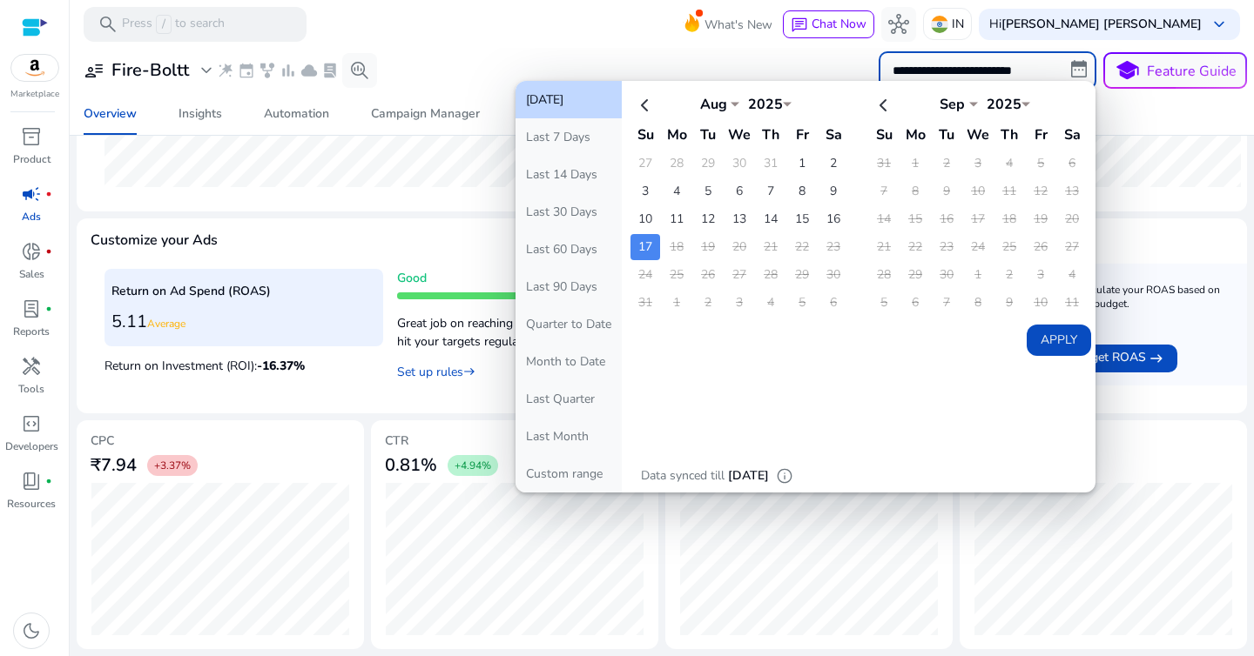
click at [666, 252] on td "18" at bounding box center [677, 247] width 30 height 26
click at [562, 112] on button "Today" at bounding box center [568, 99] width 106 height 37
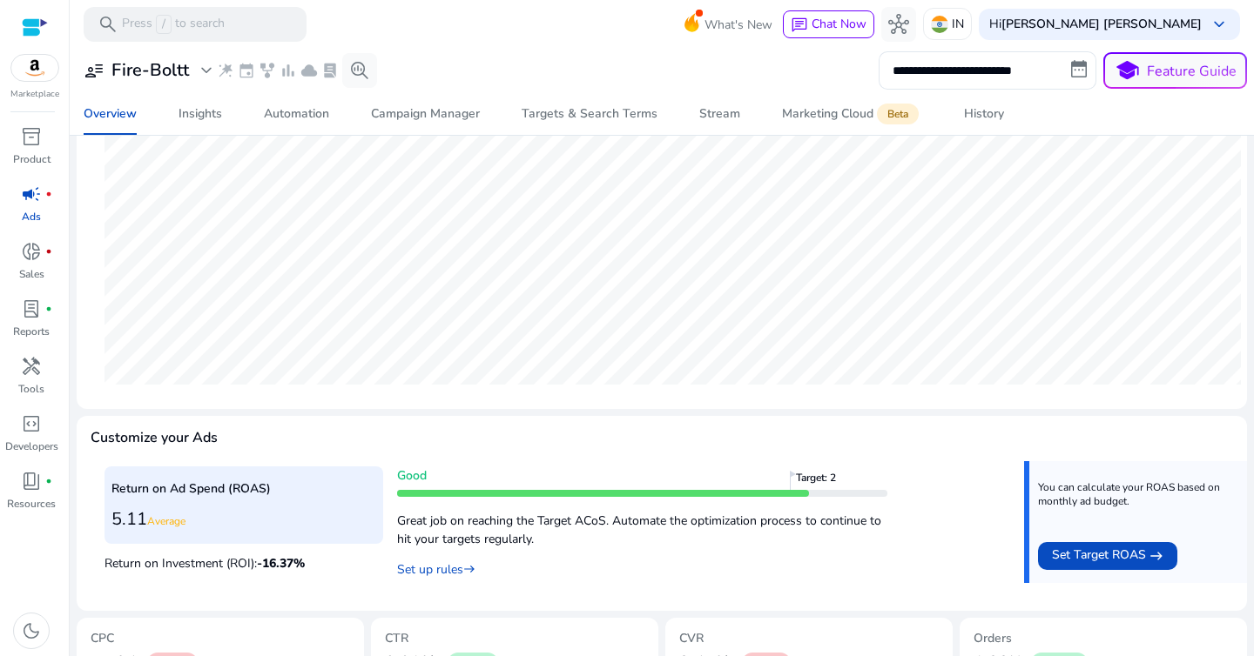
scroll to position [0, 0]
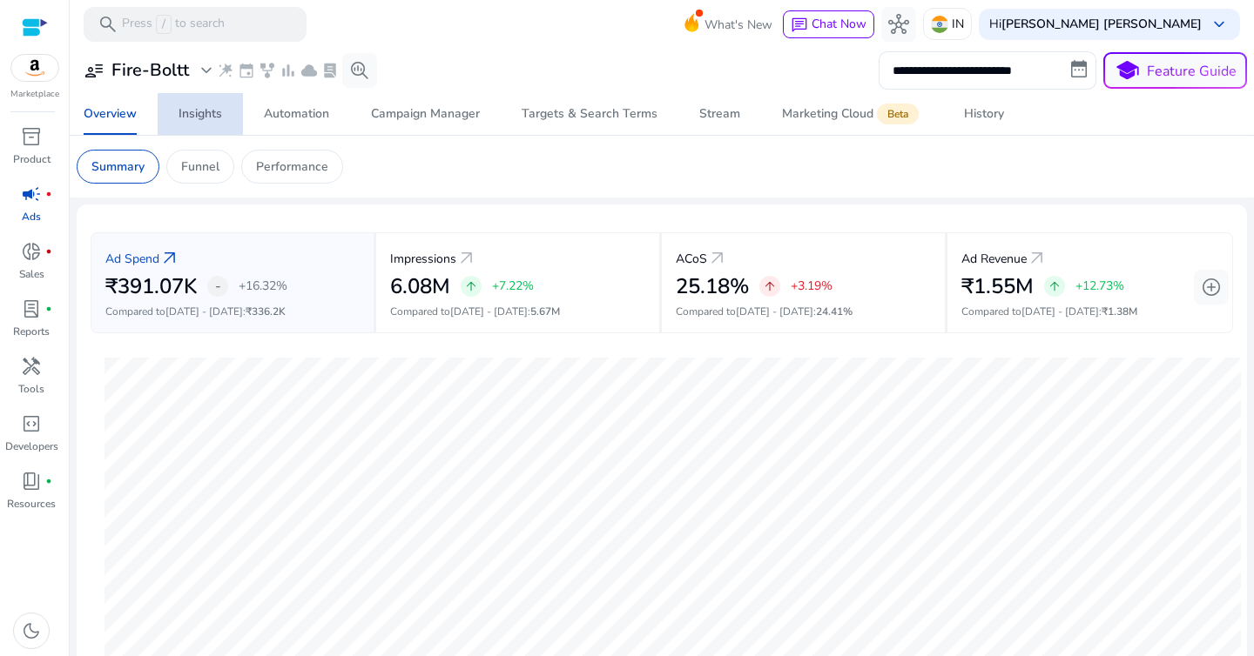
click at [210, 120] on div "Insights" at bounding box center [200, 114] width 44 height 12
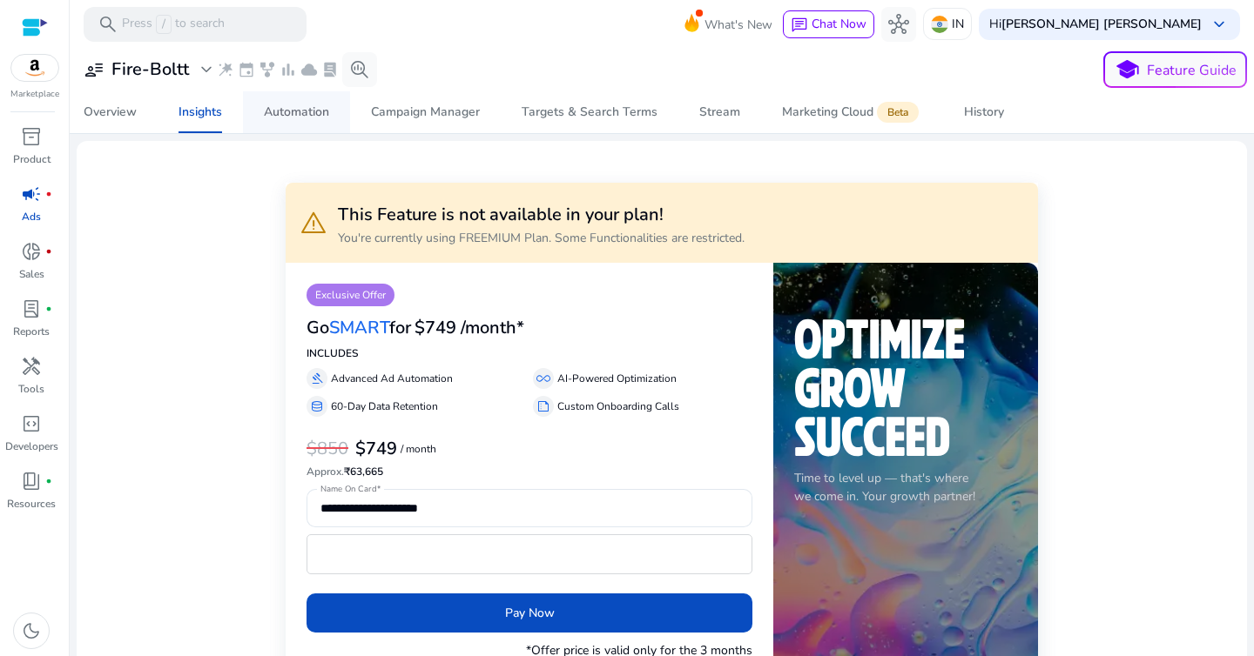
click at [312, 117] on div "Automation" at bounding box center [296, 112] width 65 height 12
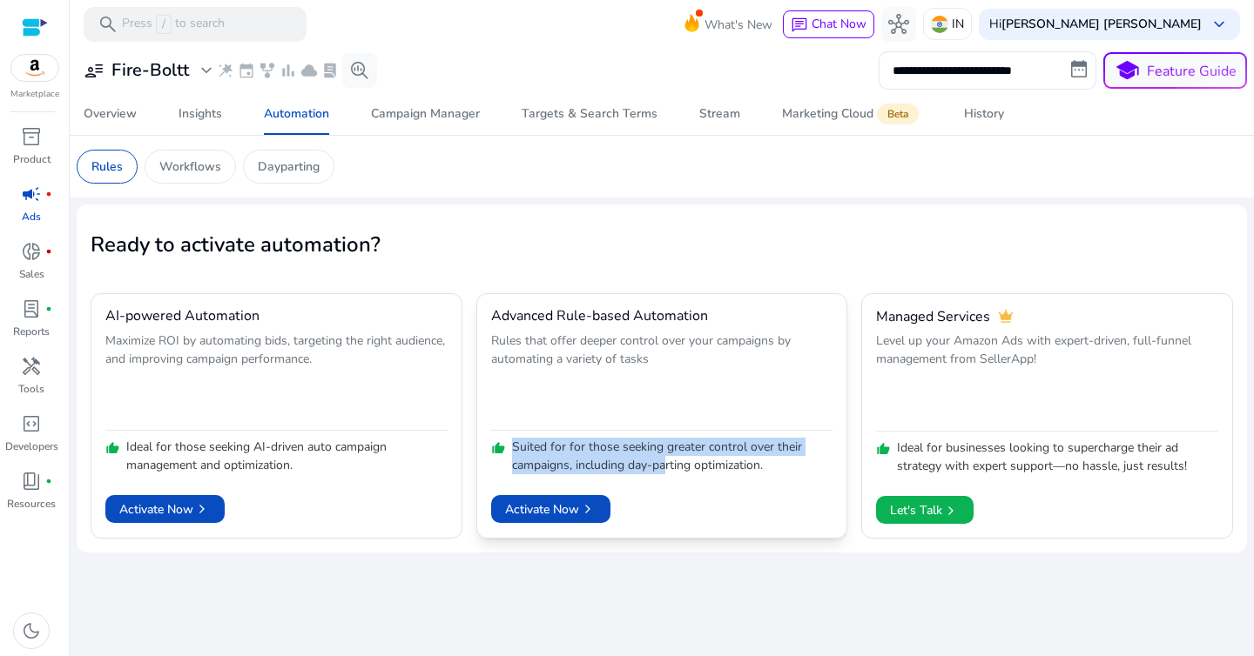
drag, startPoint x: 515, startPoint y: 445, endPoint x: 668, endPoint y: 461, distance: 154.0
click at [668, 461] on p "Suited for for those seeking greater control over their campaigns, including da…" at bounding box center [672, 456] width 321 height 37
drag, startPoint x: 577, startPoint y: 464, endPoint x: 763, endPoint y: 478, distance: 186.0
click at [760, 477] on mat-card "Advanced Rule-based Automation Rules that offer deeper control over your campai…" at bounding box center [662, 416] width 372 height 246
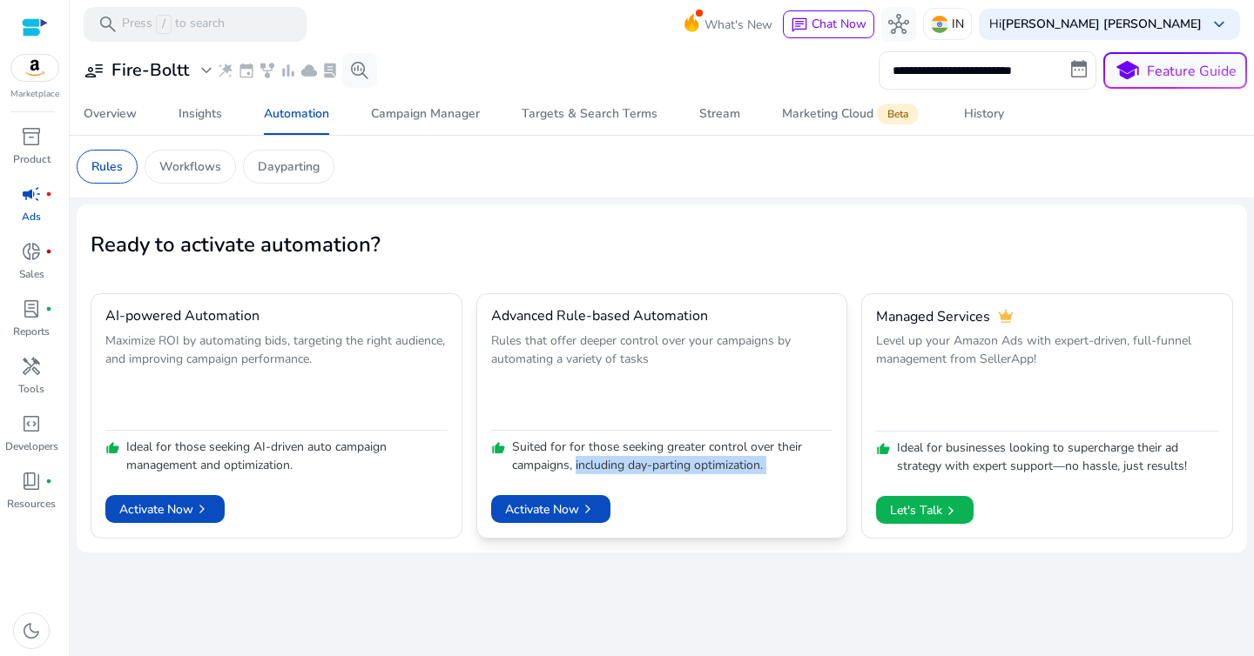
click at [763, 478] on div "Activate Now chevron_right" at bounding box center [662, 498] width 342 height 49
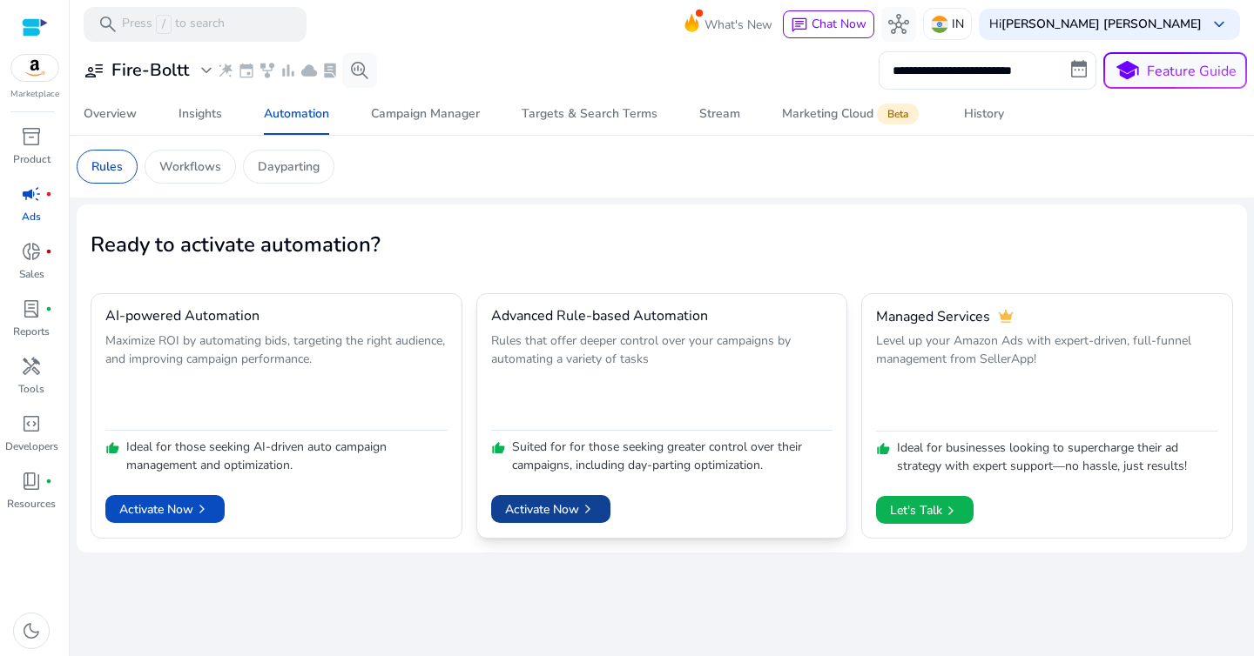
click at [567, 513] on span "Activate Now chevron_right" at bounding box center [550, 510] width 91 height 18
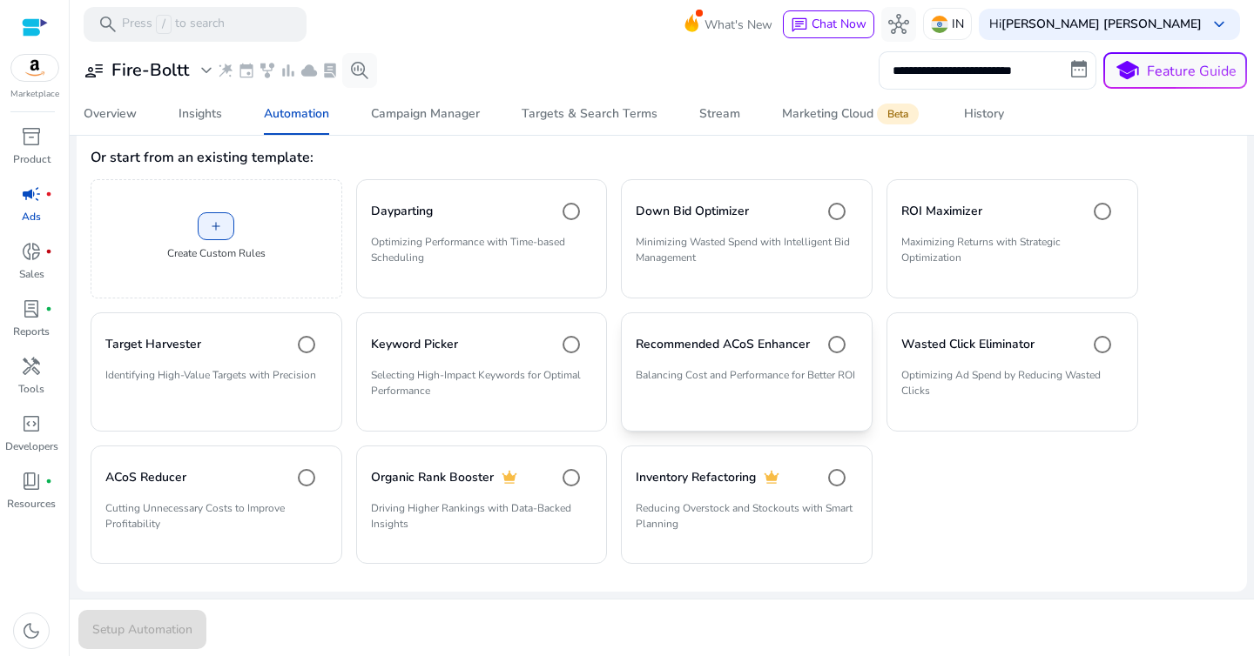
scroll to position [367, 0]
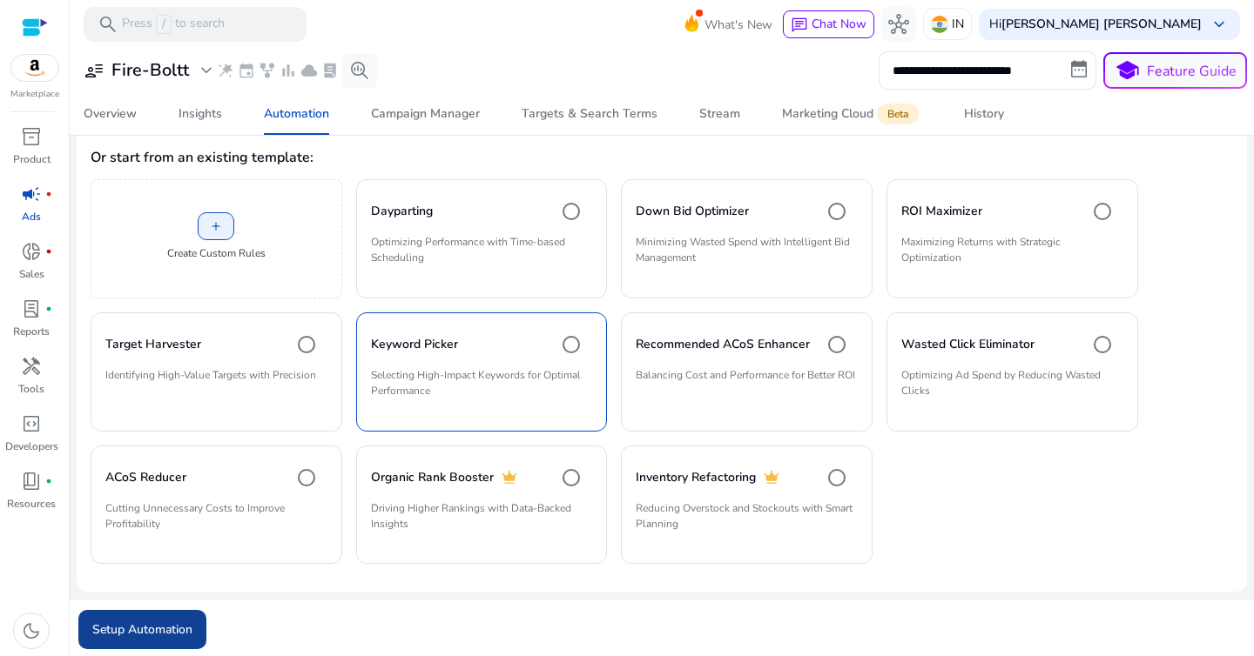
click at [173, 616] on span "submit" at bounding box center [142, 630] width 128 height 42
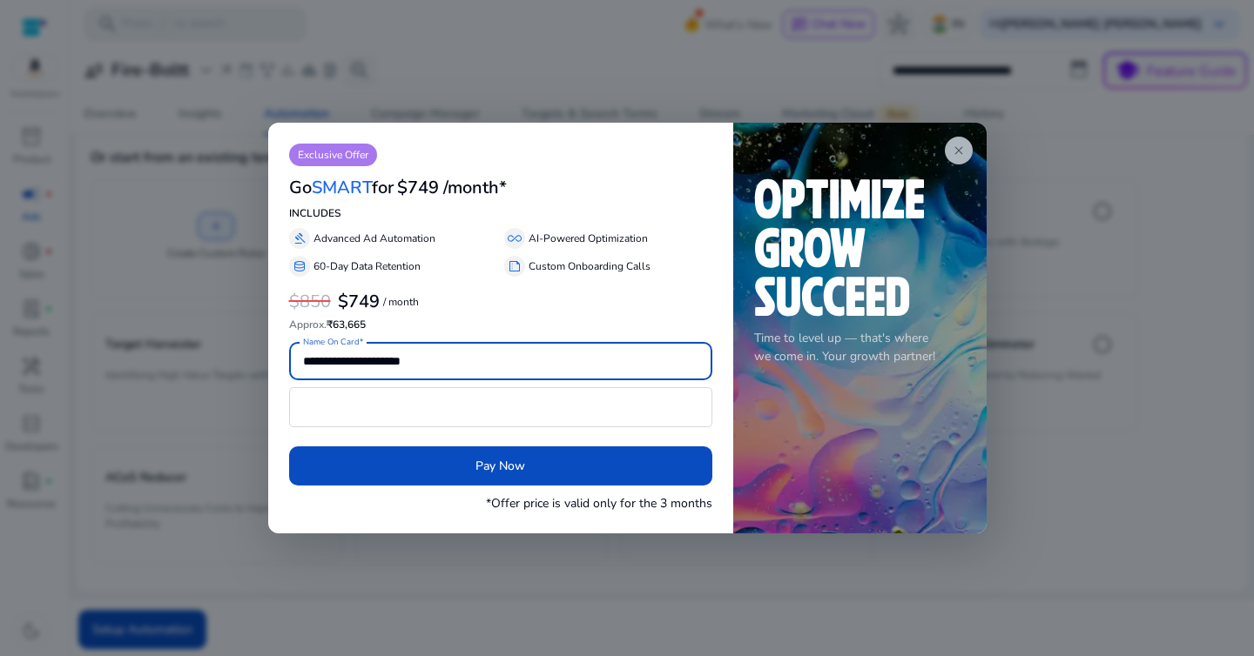
click at [952, 152] on span "close" at bounding box center [959, 151] width 14 height 14
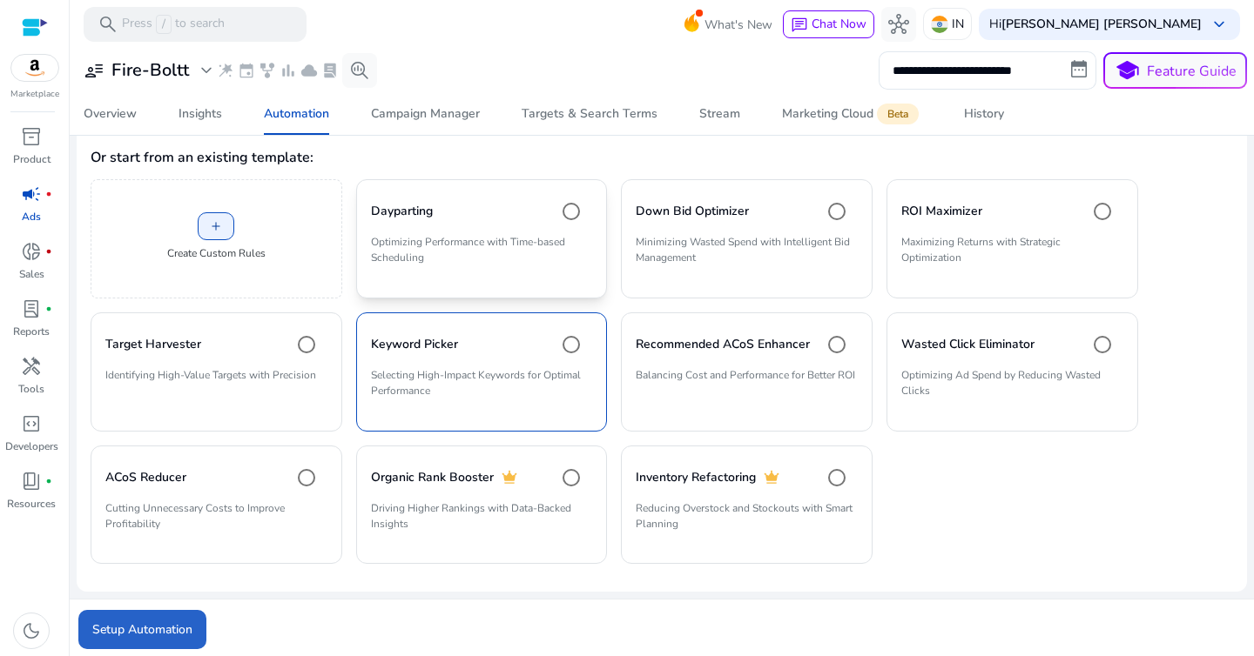
click at [452, 242] on p "Optimizing Performance with Time-based Scheduling" at bounding box center [482, 256] width 222 height 45
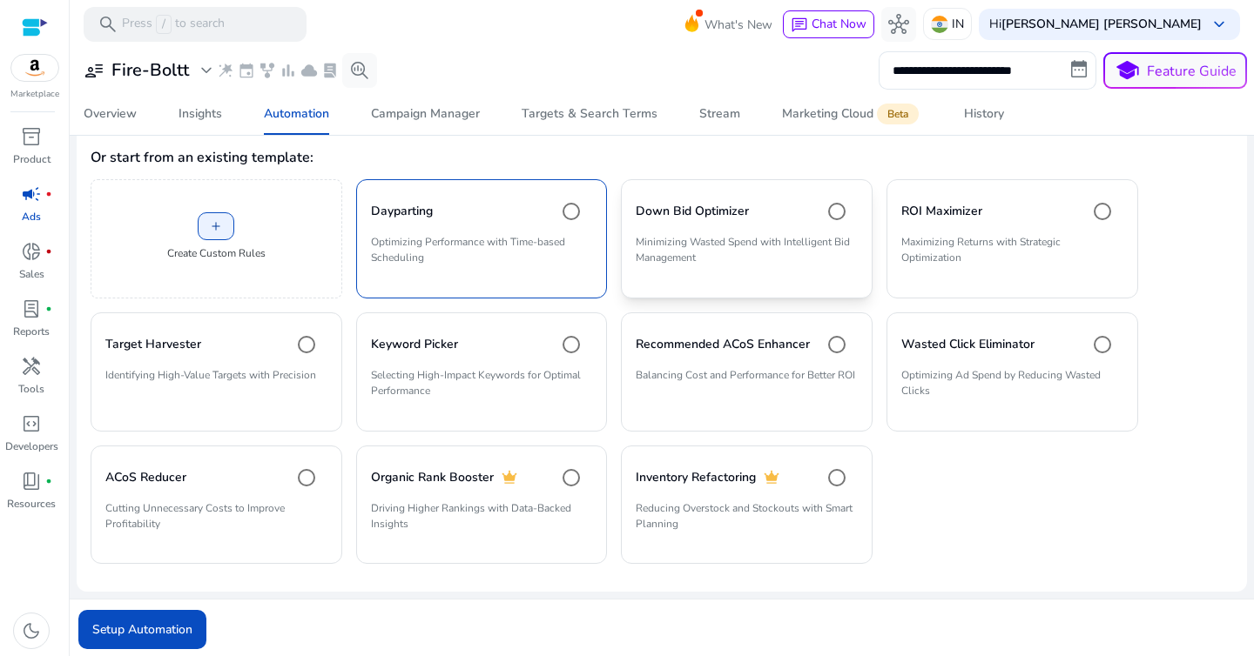
click at [706, 240] on p "Minimizing Wasted Spend with Intelligent Bid Management" at bounding box center [747, 256] width 222 height 45
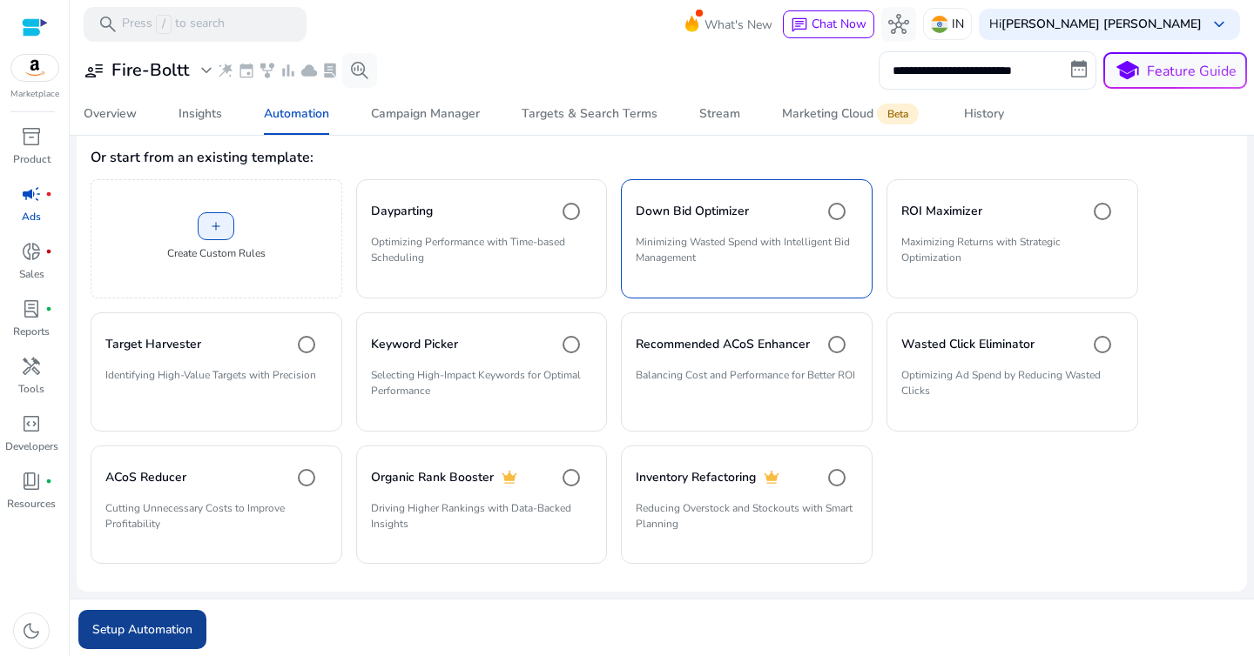
click at [152, 628] on span "Setup Automation" at bounding box center [142, 630] width 100 height 18
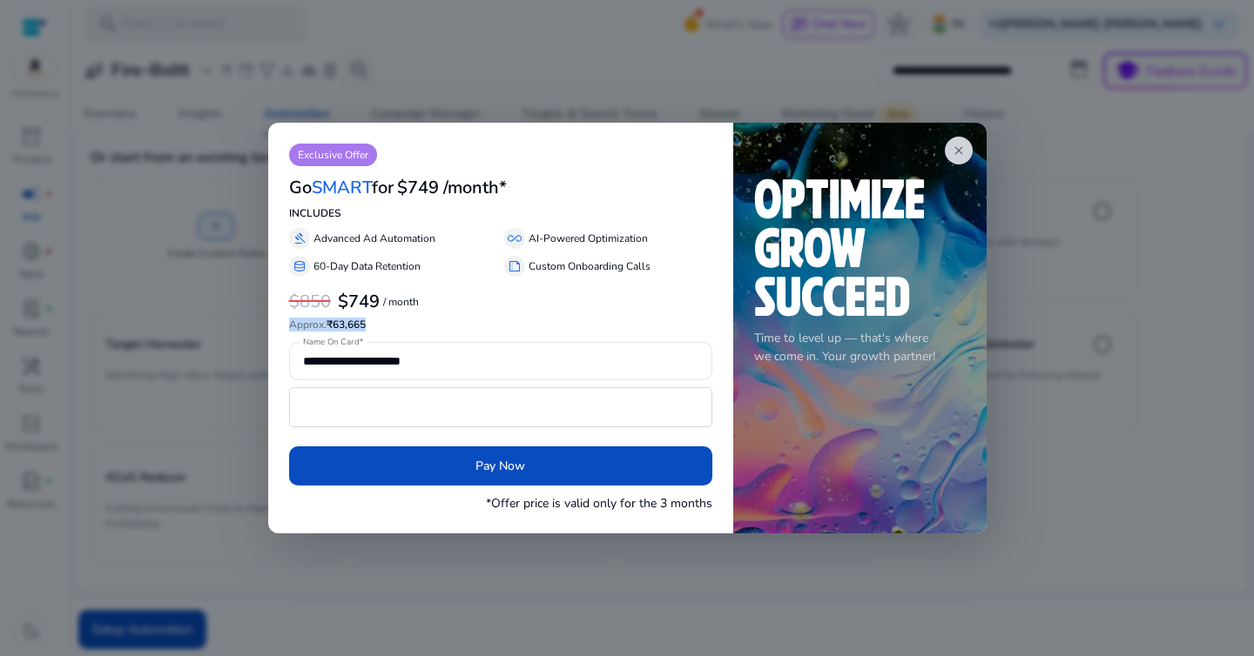
drag, startPoint x: 288, startPoint y: 323, endPoint x: 382, endPoint y: 321, distance: 94.0
click at [383, 322] on h6 "Approx. ₹63,665" at bounding box center [500, 325] width 423 height 12
click at [959, 152] on span "close" at bounding box center [959, 151] width 14 height 14
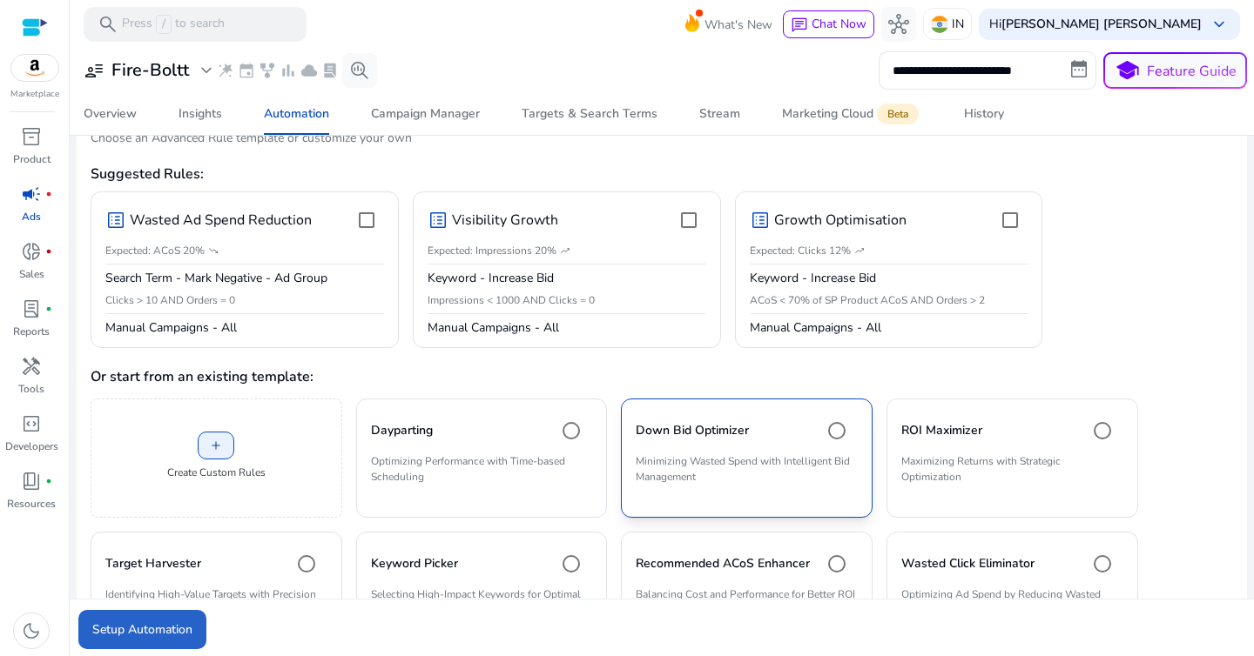
scroll to position [0, 0]
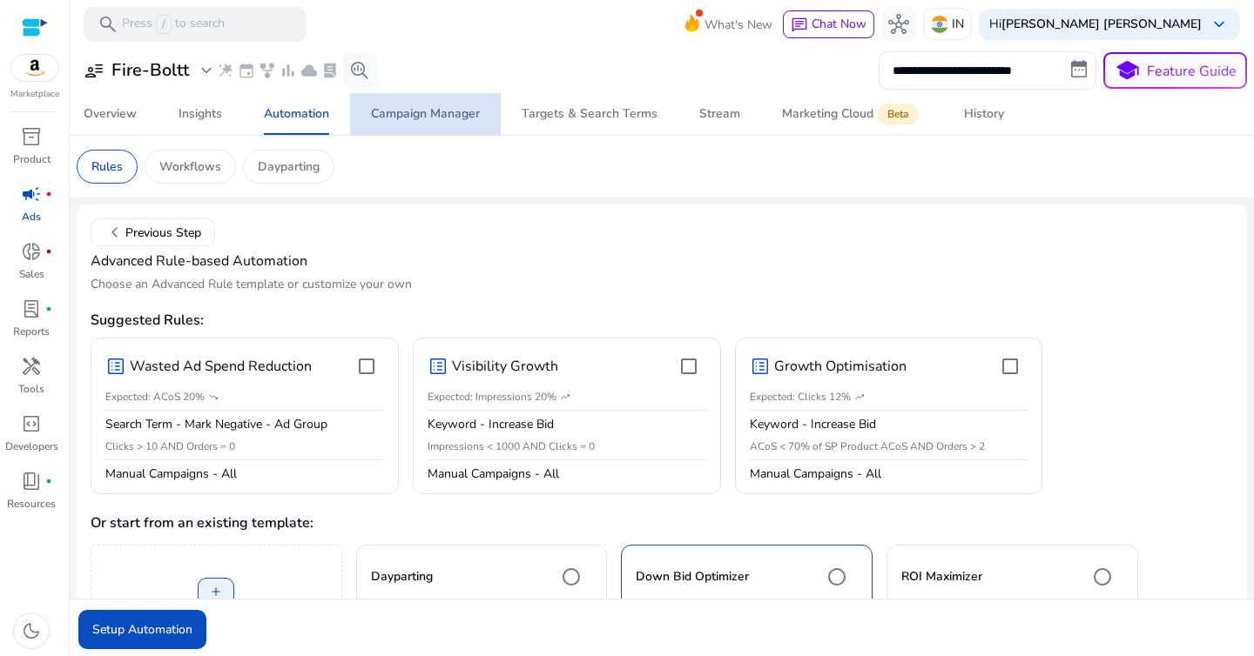
click at [452, 127] on span "Campaign Manager" at bounding box center [425, 114] width 109 height 42
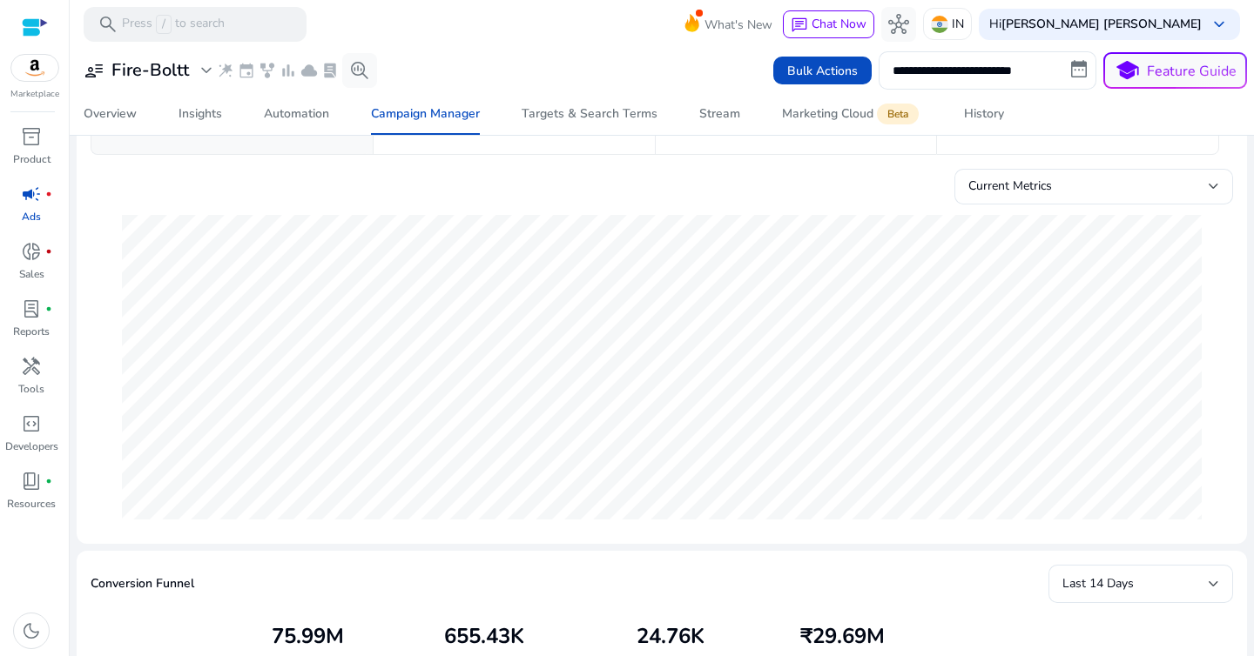
scroll to position [174, 0]
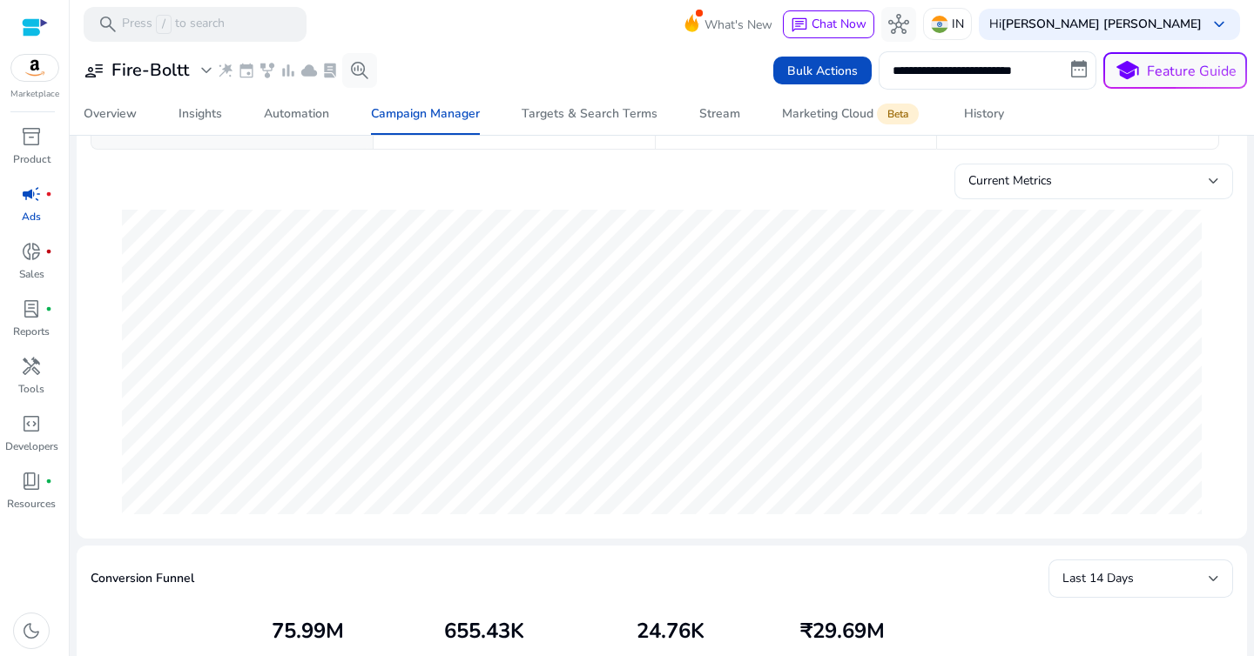
click at [1139, 168] on div "Current Metrics" at bounding box center [1093, 182] width 251 height 36
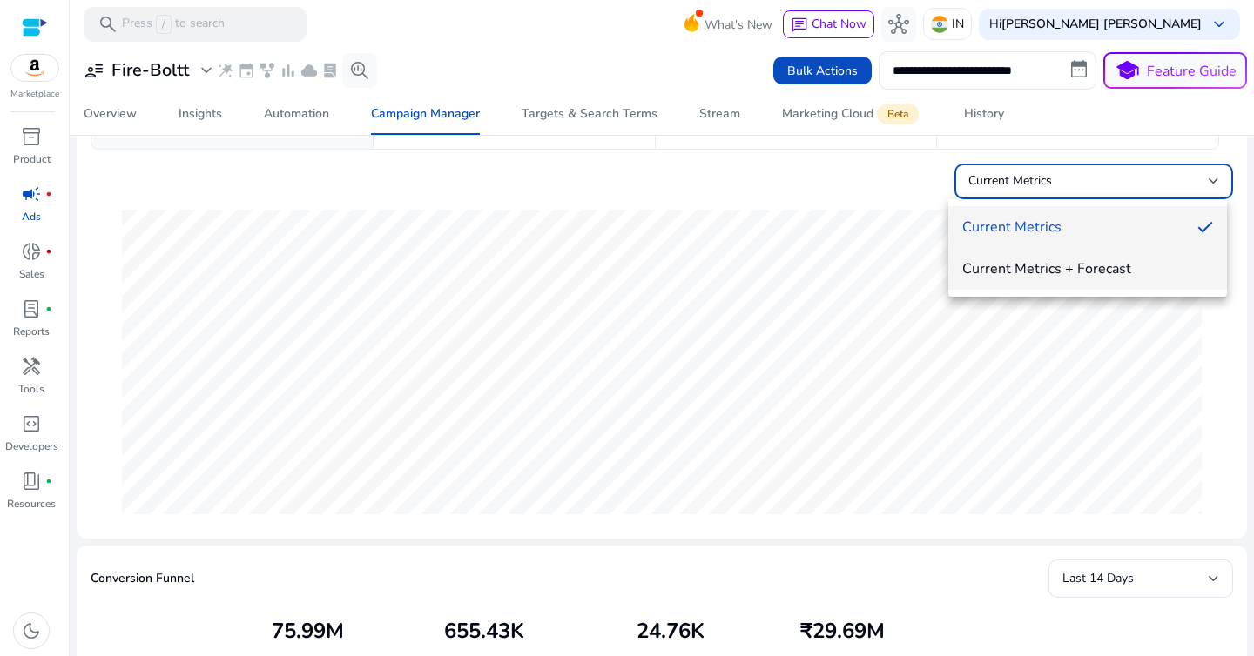
click at [1111, 276] on span "Current Metrics + Forecast" at bounding box center [1087, 268] width 251 height 19
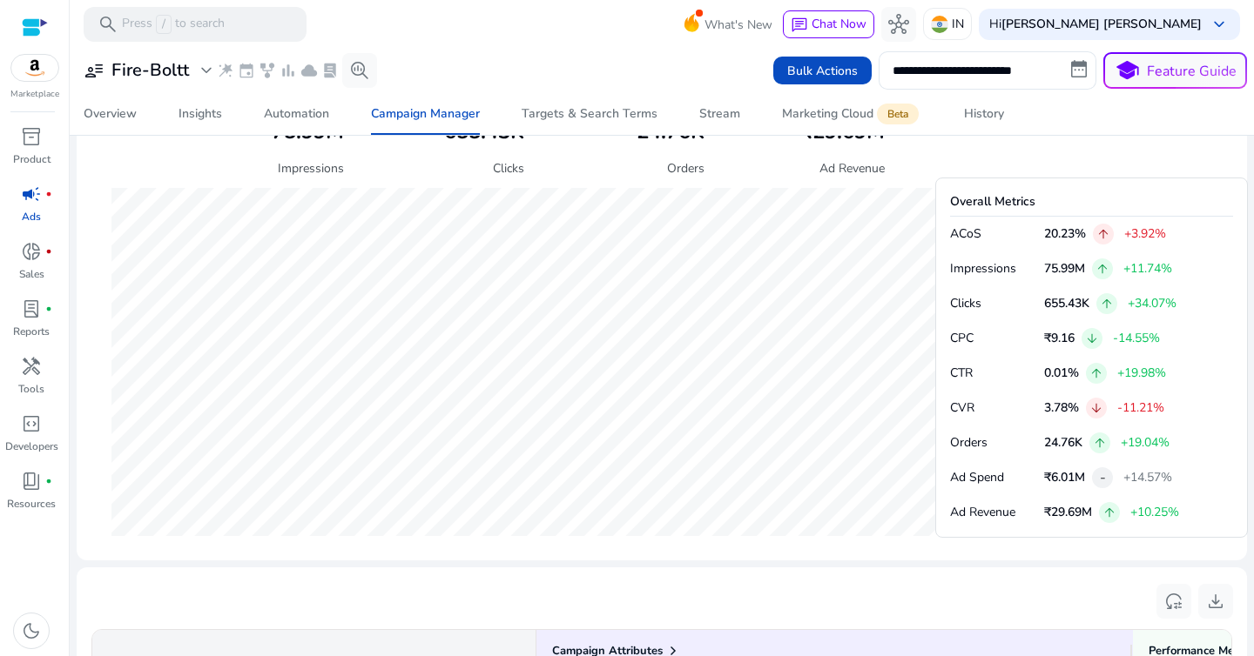
scroll to position [669, 0]
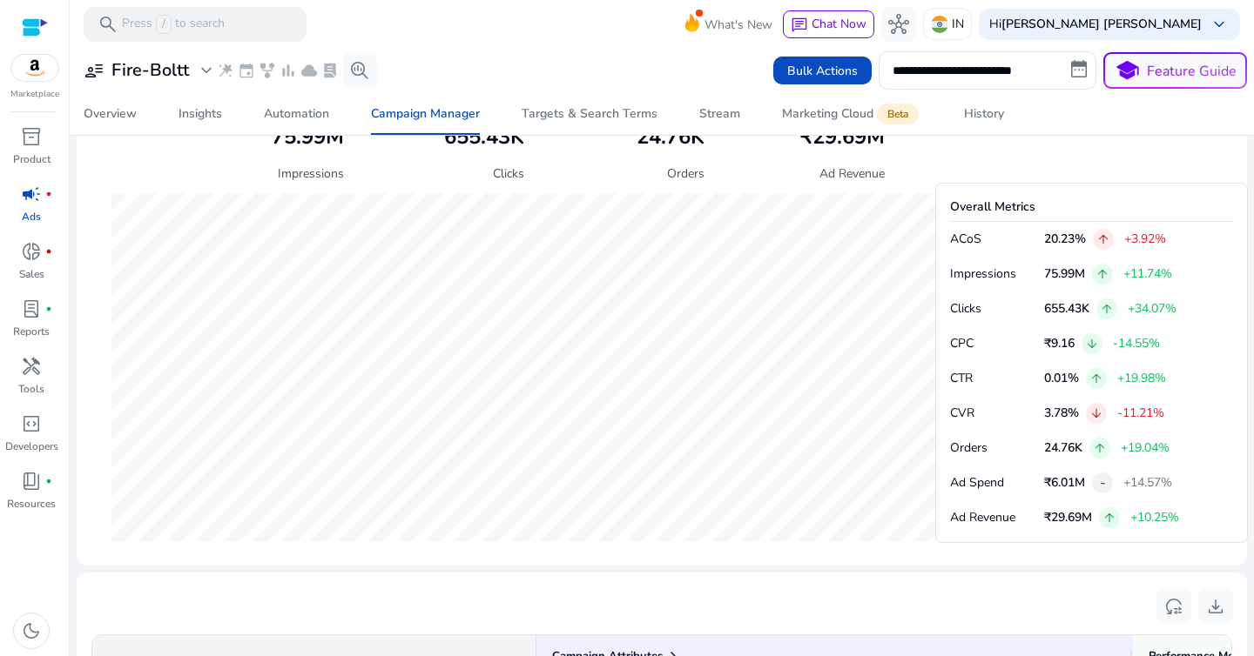
drag, startPoint x: 1127, startPoint y: 239, endPoint x: 1178, endPoint y: 239, distance: 51.4
click at [1178, 239] on div "ACoS 20.23% arrow_upward +3.92%" at bounding box center [1091, 239] width 283 height 21
drag, startPoint x: 1117, startPoint y: 349, endPoint x: 1162, endPoint y: 348, distance: 45.3
click at [1160, 348] on p "-14.55%" at bounding box center [1136, 344] width 47 height 12
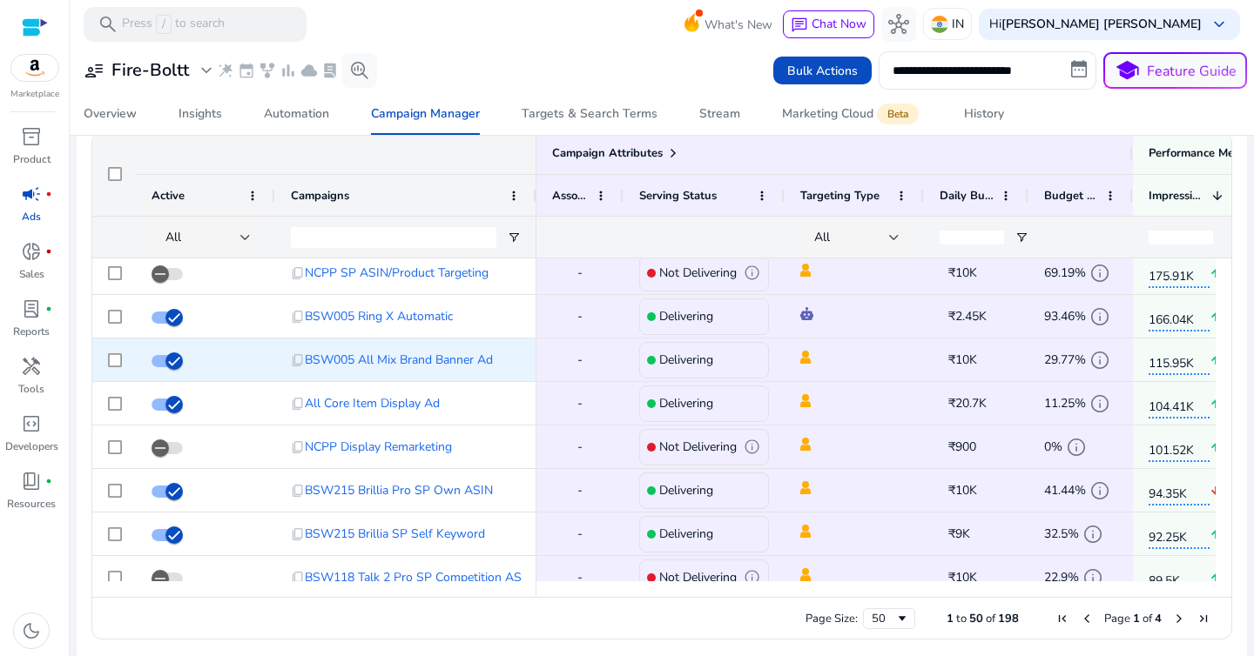
scroll to position [0, 0]
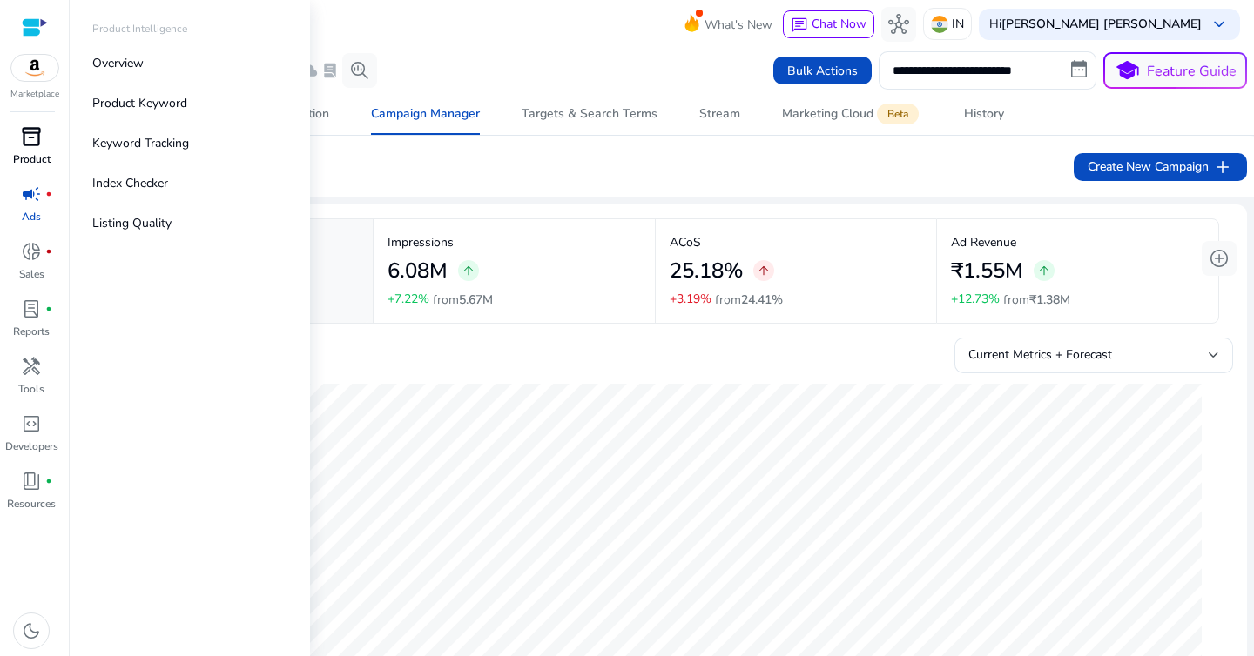
click at [34, 143] on span "inventory_2" at bounding box center [31, 136] width 21 height 21
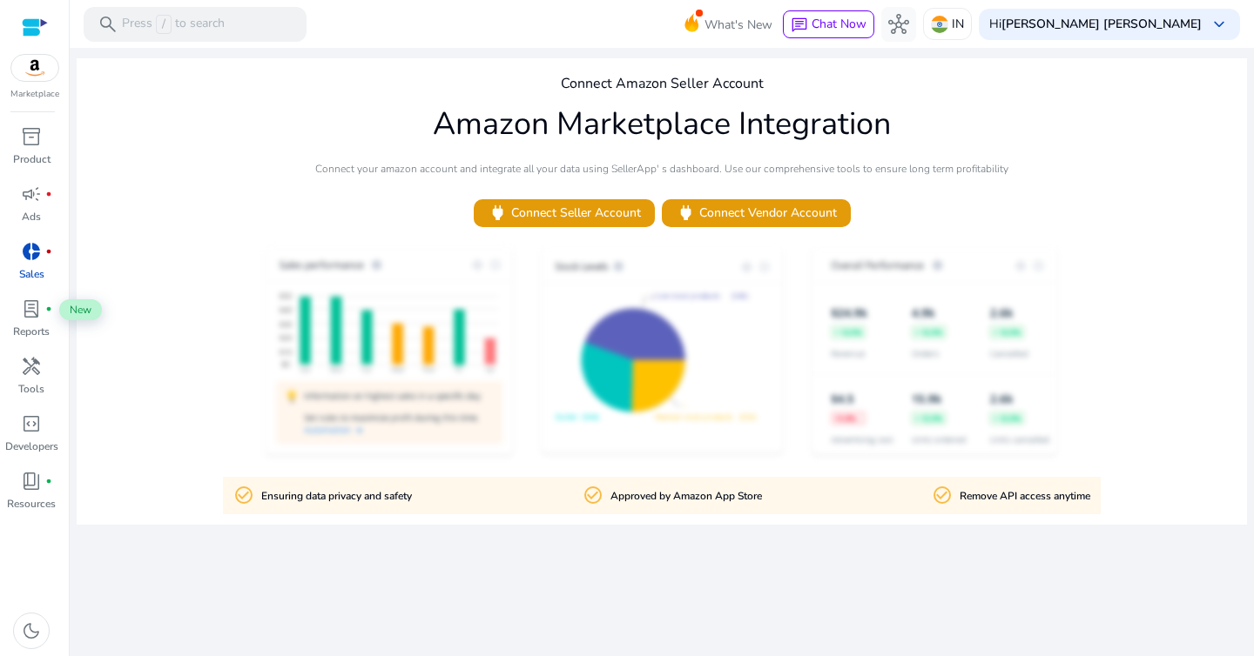
click at [31, 262] on span "donut_small" at bounding box center [31, 251] width 21 height 21
click at [31, 67] on img at bounding box center [34, 68] width 47 height 26
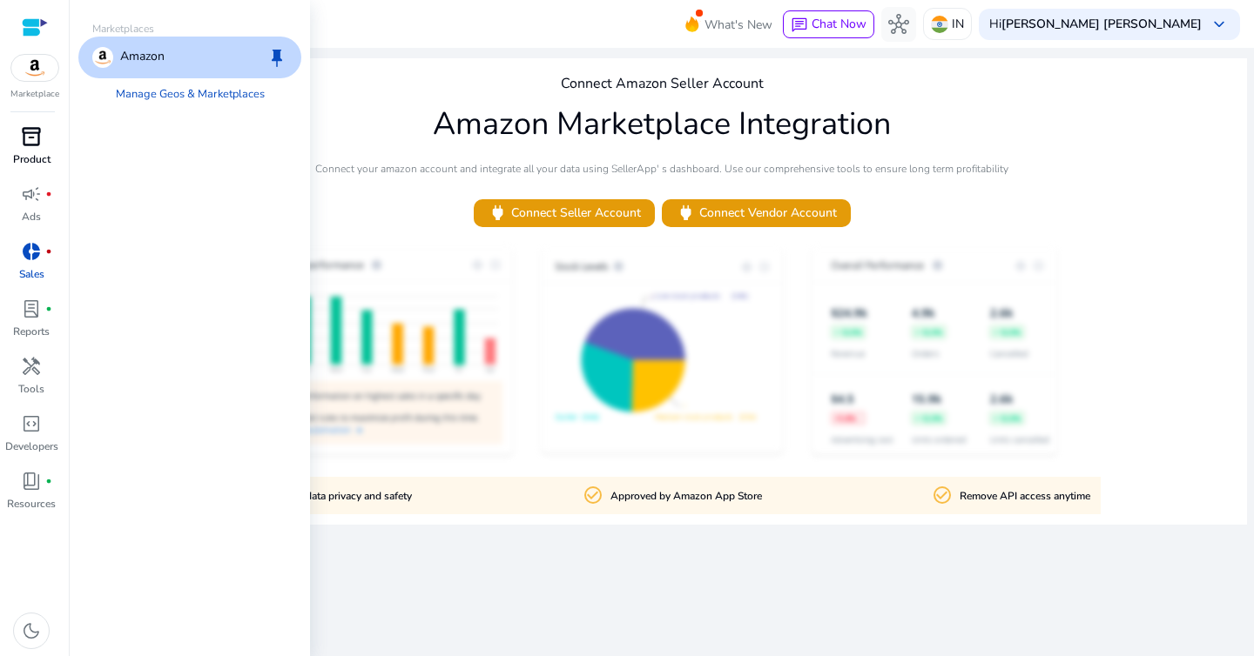
click at [24, 129] on span "inventory_2" at bounding box center [31, 136] width 21 height 21
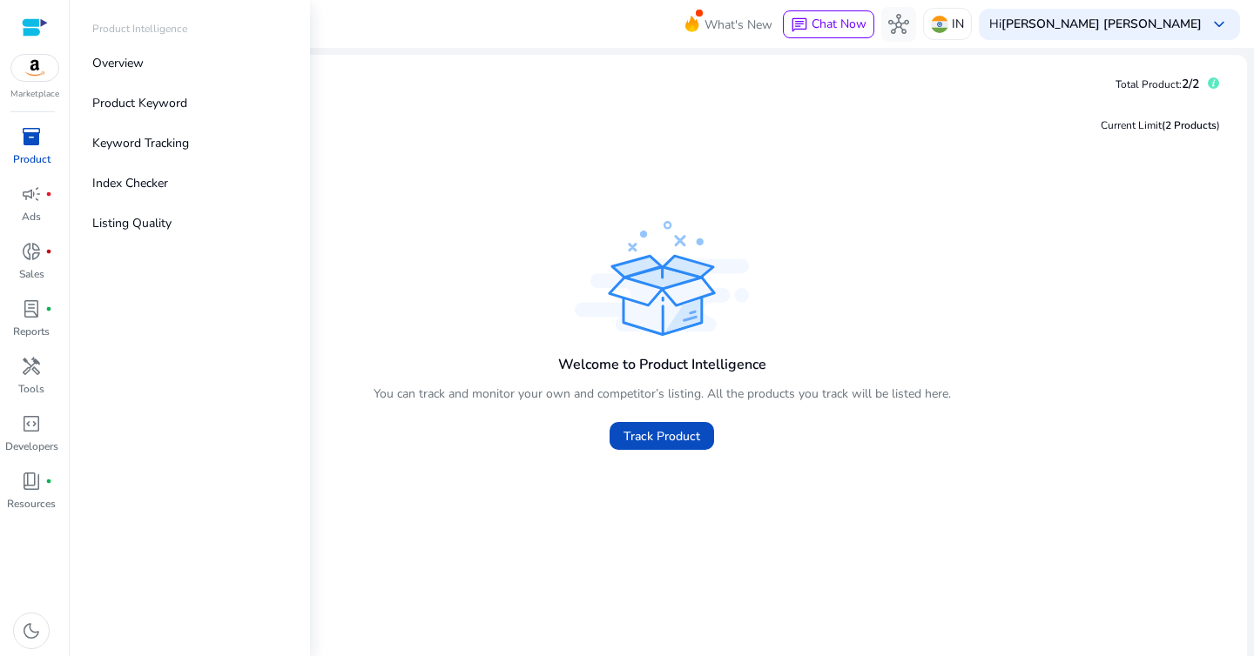
click at [34, 66] on img at bounding box center [34, 68] width 47 height 26
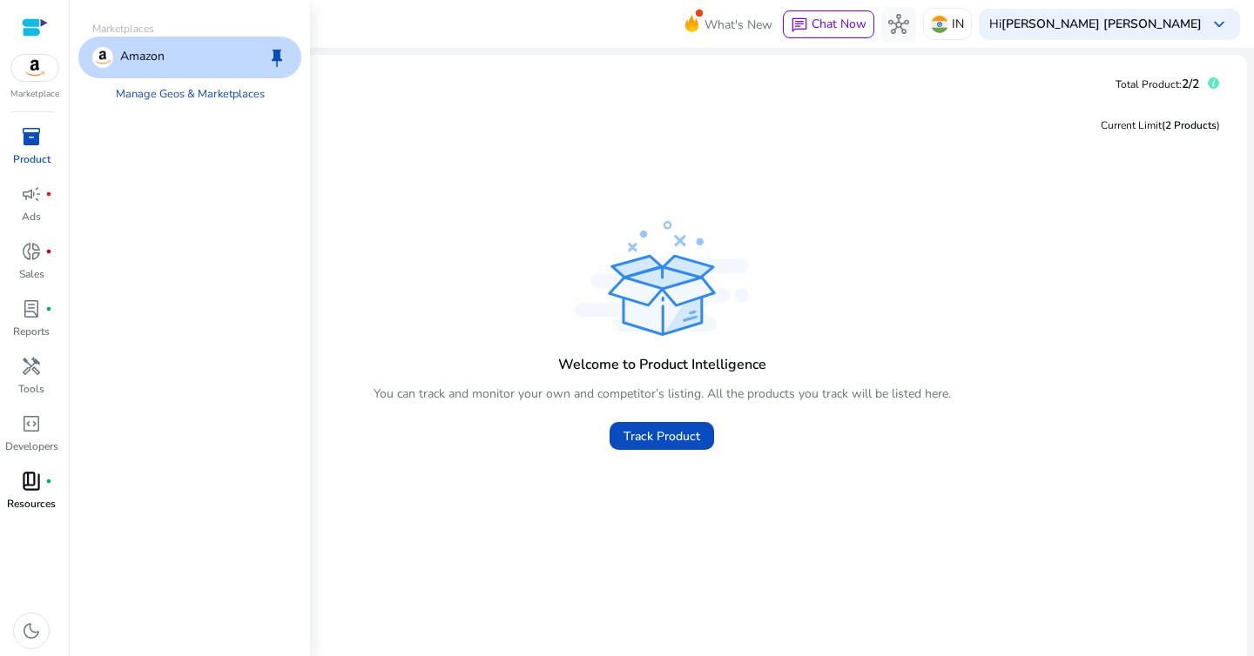
click at [30, 485] on span "book_4" at bounding box center [31, 481] width 21 height 21
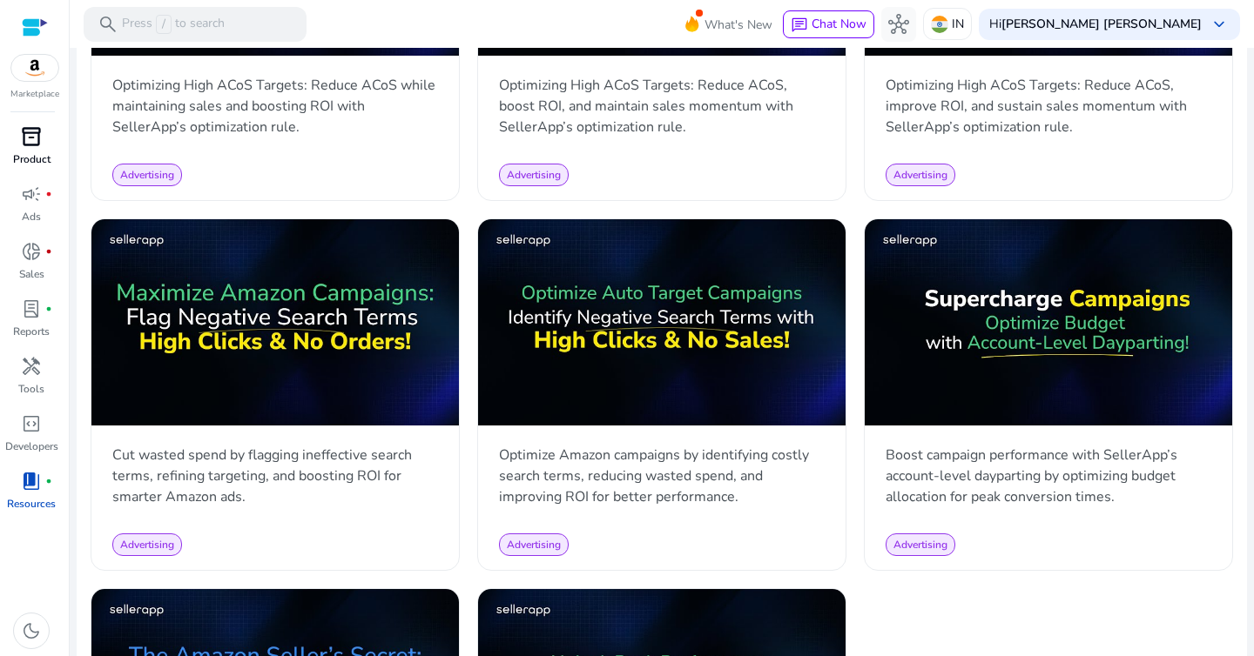
scroll to position [1791, 0]
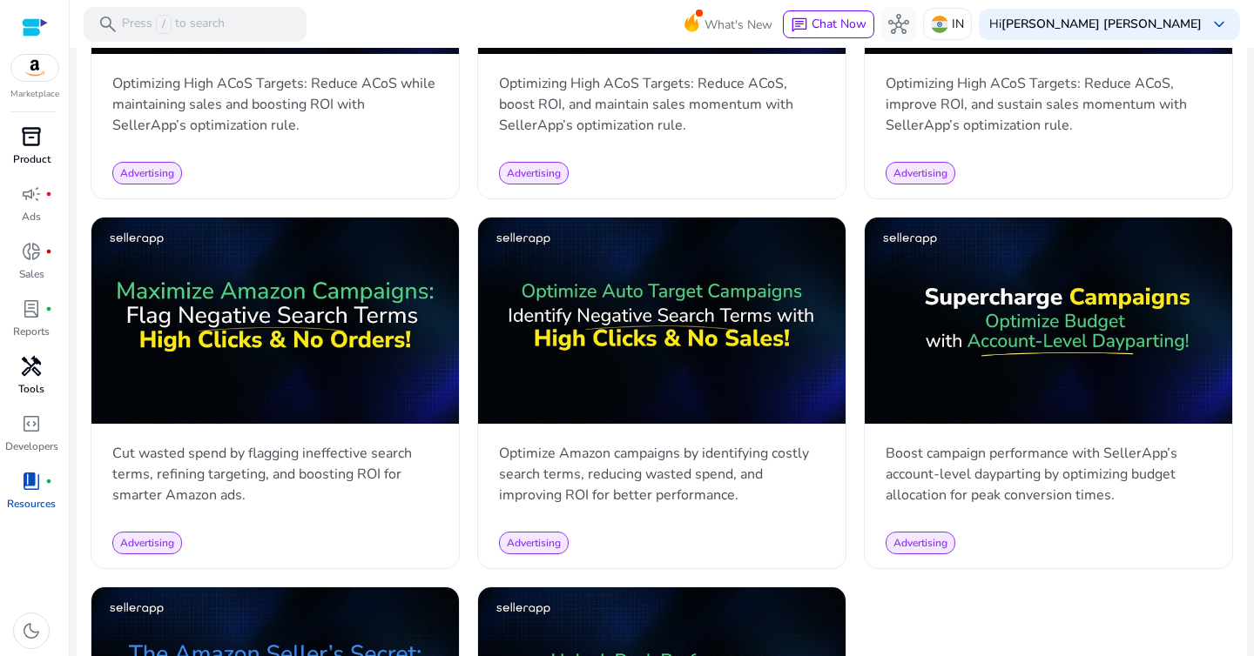
click at [31, 367] on span "handyman" at bounding box center [31, 366] width 21 height 21
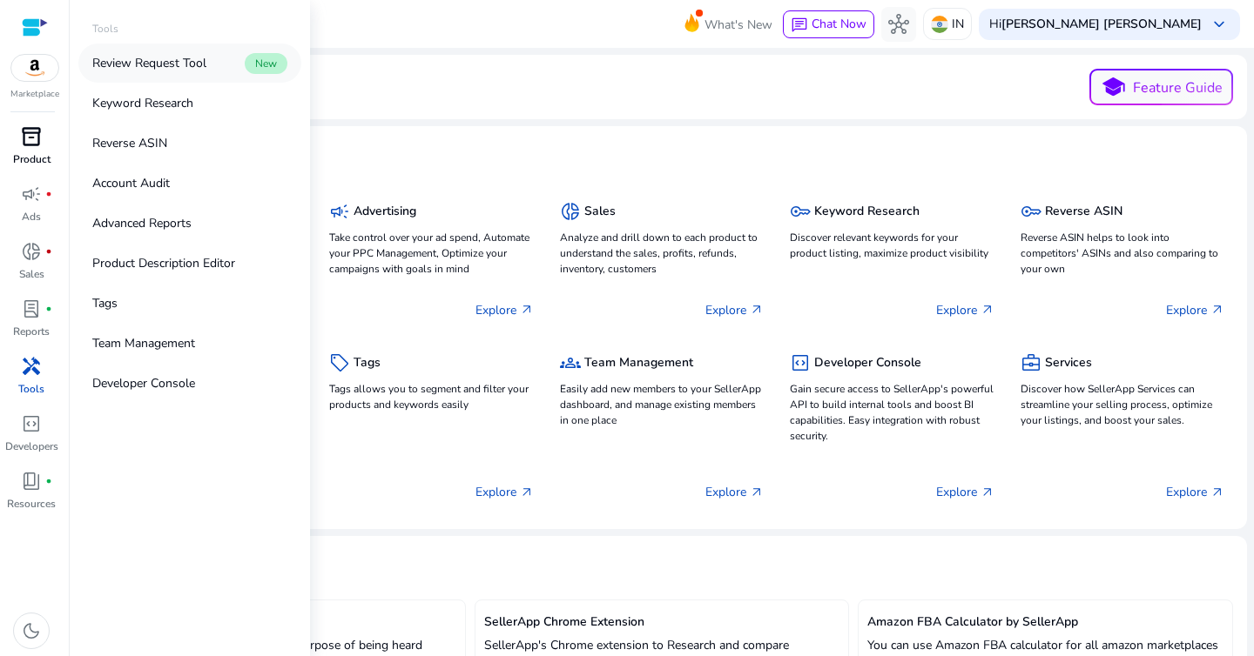
click at [153, 69] on p "Review Request Tool" at bounding box center [149, 63] width 114 height 18
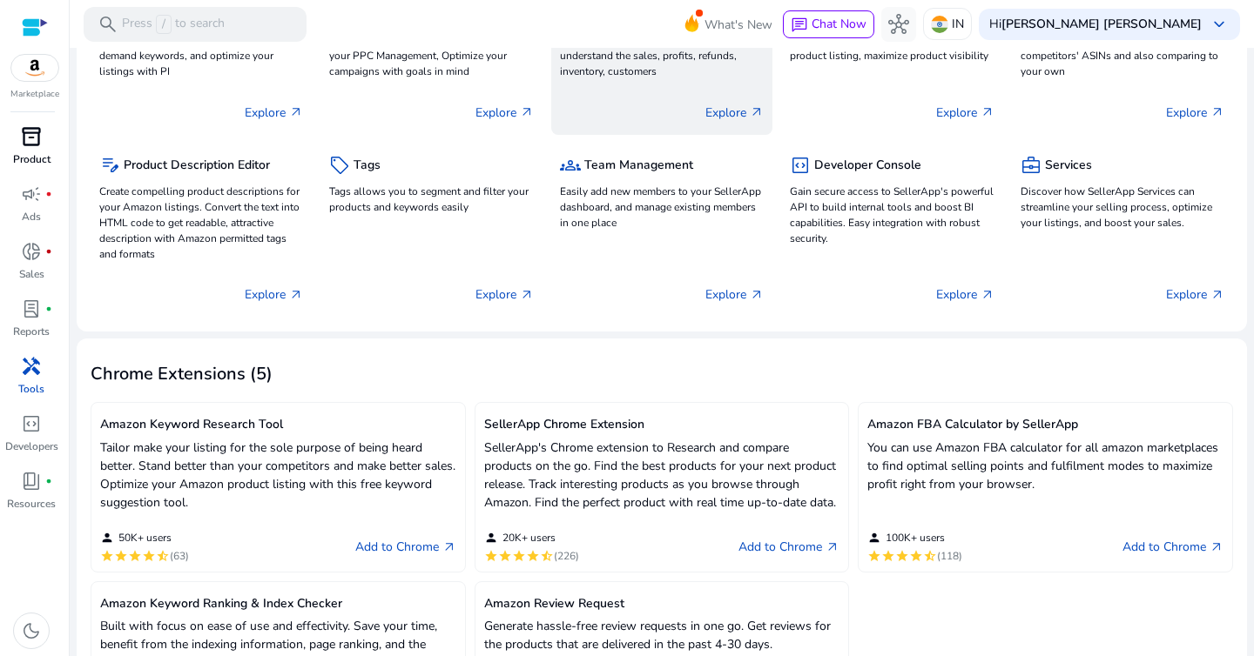
scroll to position [208, 0]
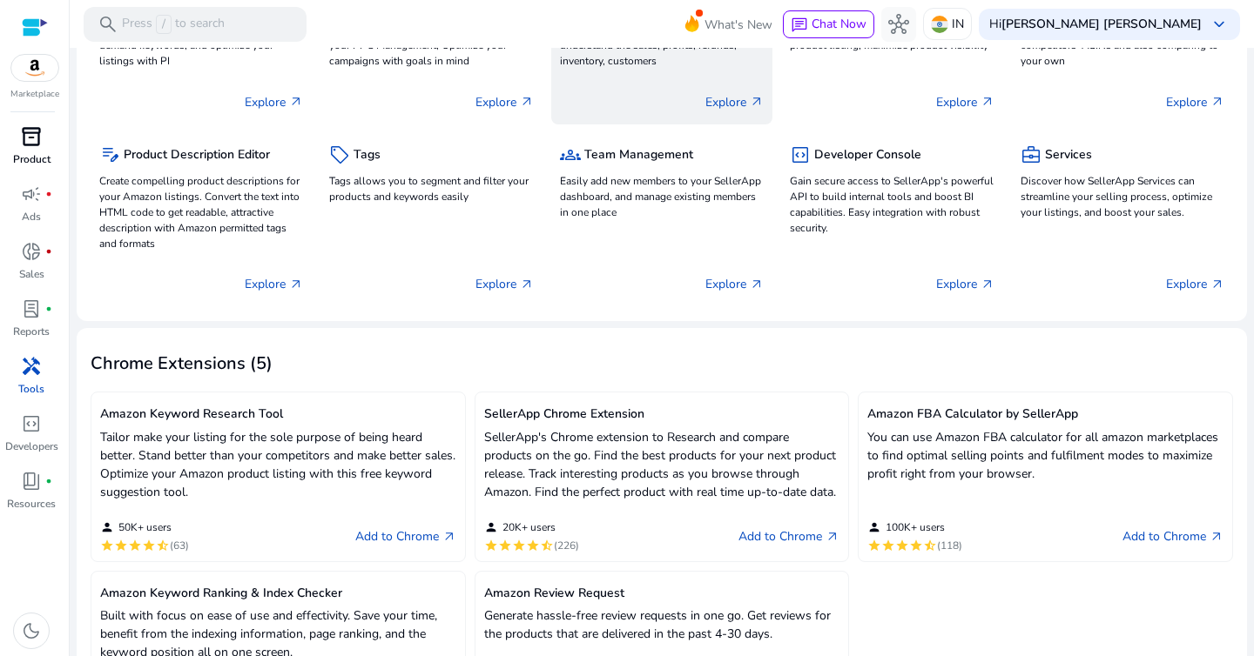
click at [653, 71] on div "donut_small Sales Analyze and drill down to each product to understand the sale…" at bounding box center [662, 31] width 204 height 82
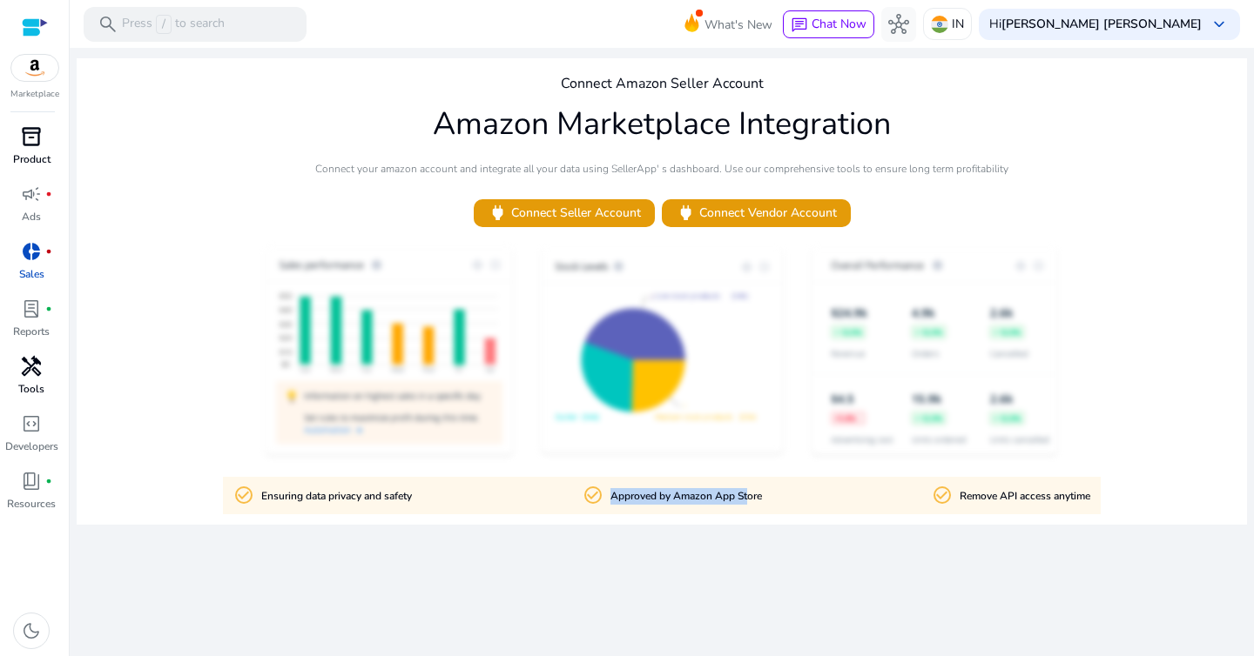
drag, startPoint x: 611, startPoint y: 501, endPoint x: 764, endPoint y: 496, distance: 152.4
click at [762, 497] on p "Approved by Amazon App Store" at bounding box center [685, 496] width 151 height 17
click at [764, 496] on div "check_circle_outline Ensuring data privacy and safety check_circle_outline Appr…" at bounding box center [662, 495] width 878 height 37
click at [616, 312] on div at bounding box center [662, 352] width 1170 height 215
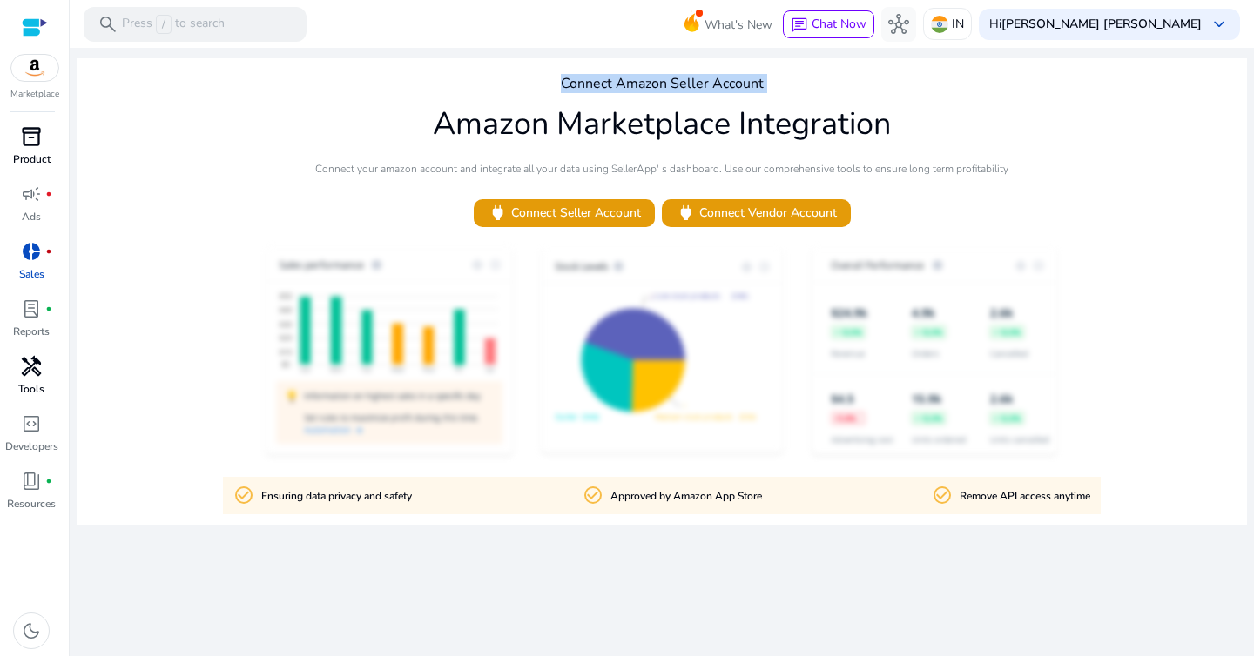
drag, startPoint x: 563, startPoint y: 79, endPoint x: 863, endPoint y: 104, distance: 300.6
click at [863, 104] on div "Connect Amazon Seller Account Amazon Marketplace Integration Connect your amazo…" at bounding box center [662, 291] width 1170 height 467
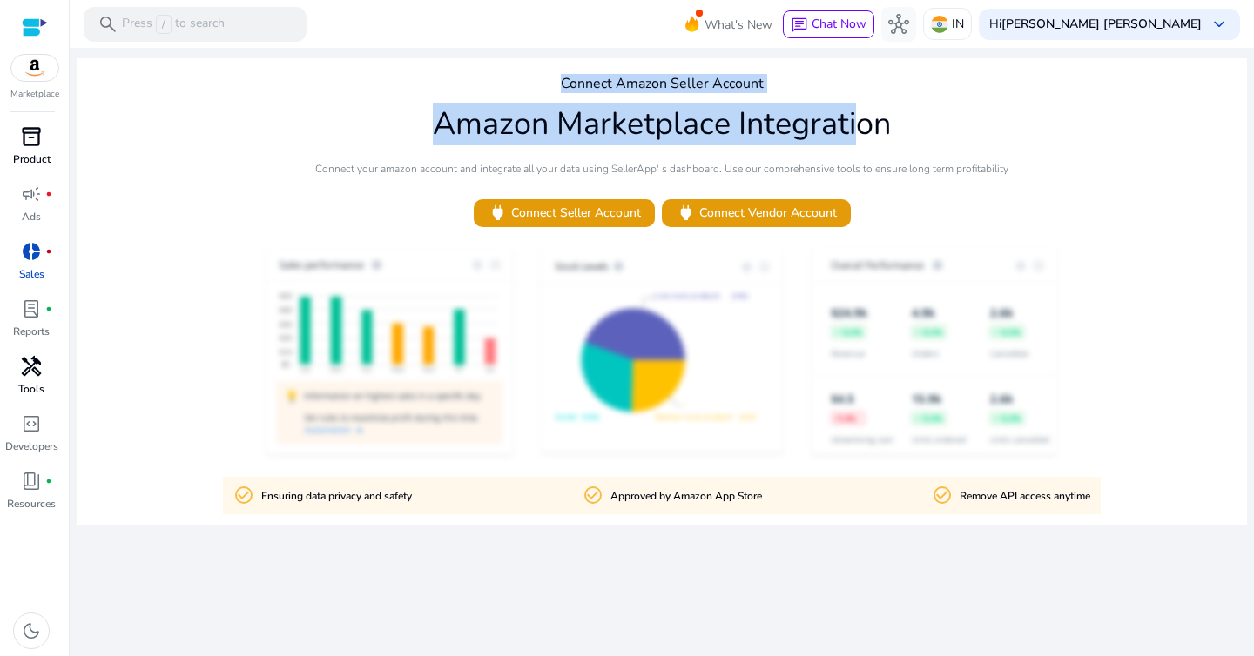
click at [863, 105] on h1 "Amazon Marketplace Integration" at bounding box center [662, 123] width 458 height 37
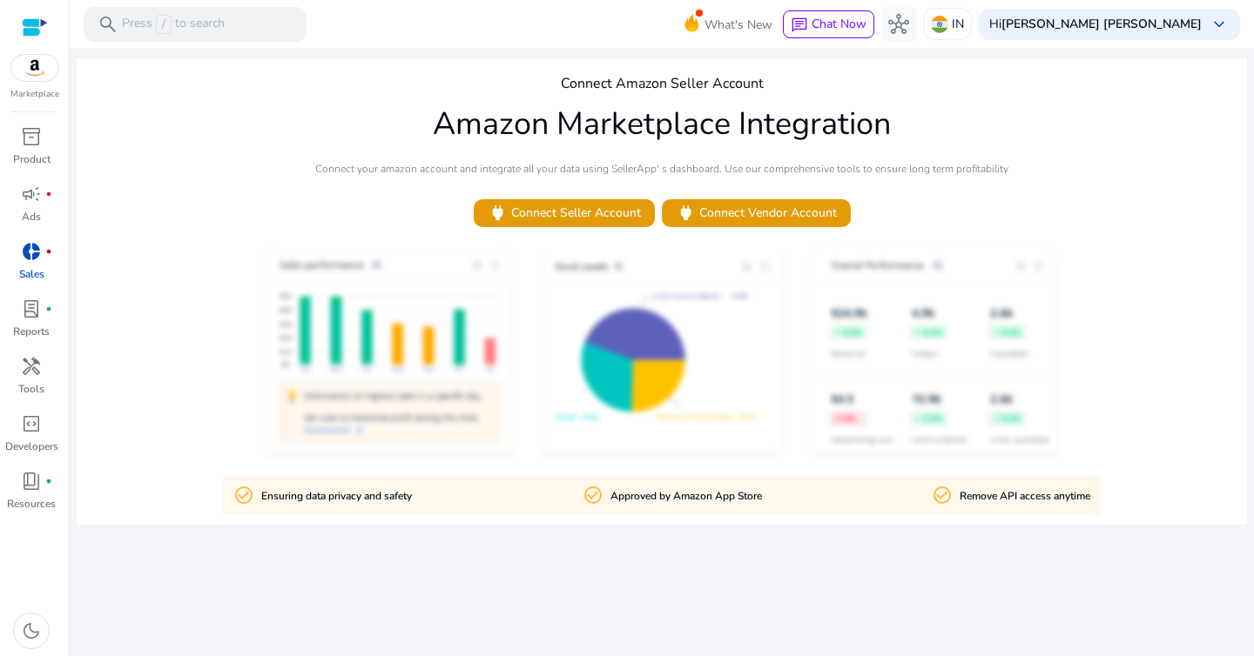
click at [17, 250] on div "donut_small fiber_manual_record" at bounding box center [31, 252] width 49 height 28
click at [42, 187] on div "campaign fiber_manual_record" at bounding box center [31, 194] width 49 height 28
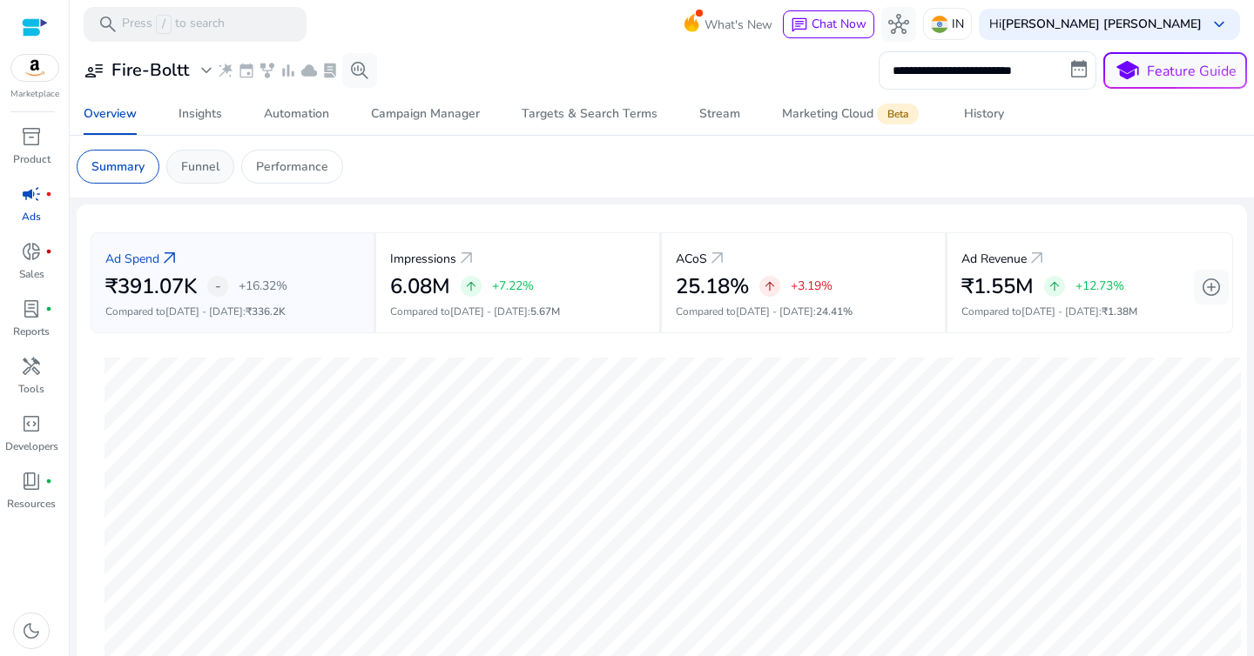
click at [204, 166] on p "Funnel" at bounding box center [200, 167] width 38 height 18
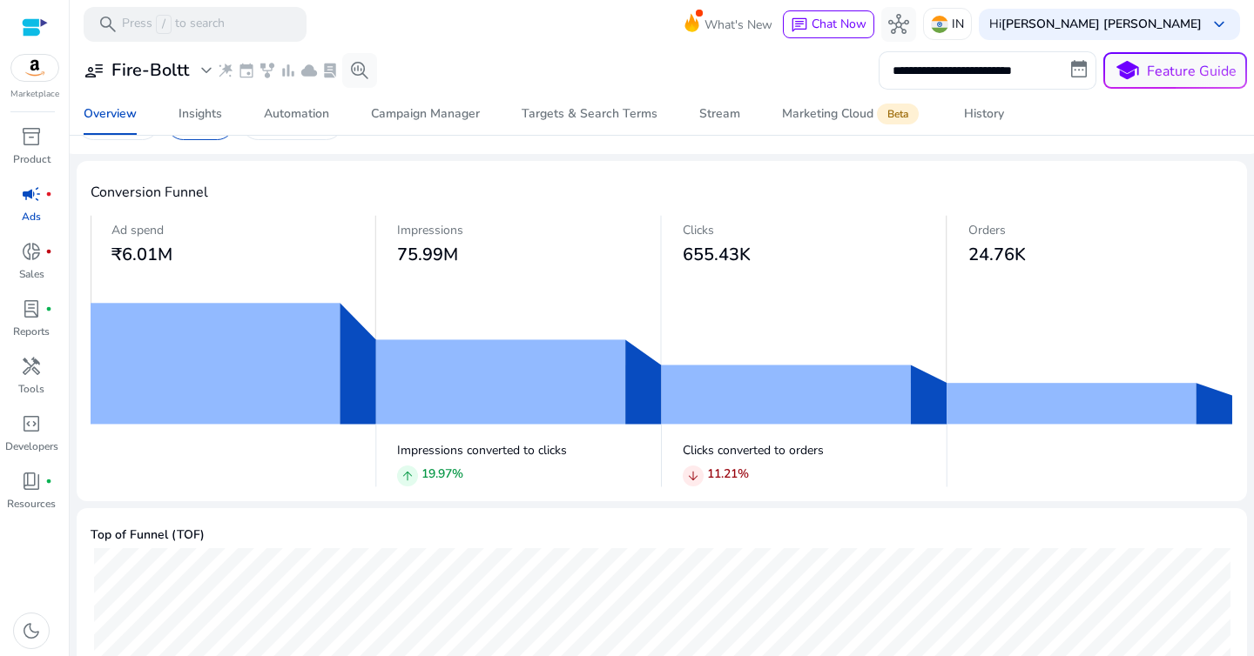
scroll to position [46, 0]
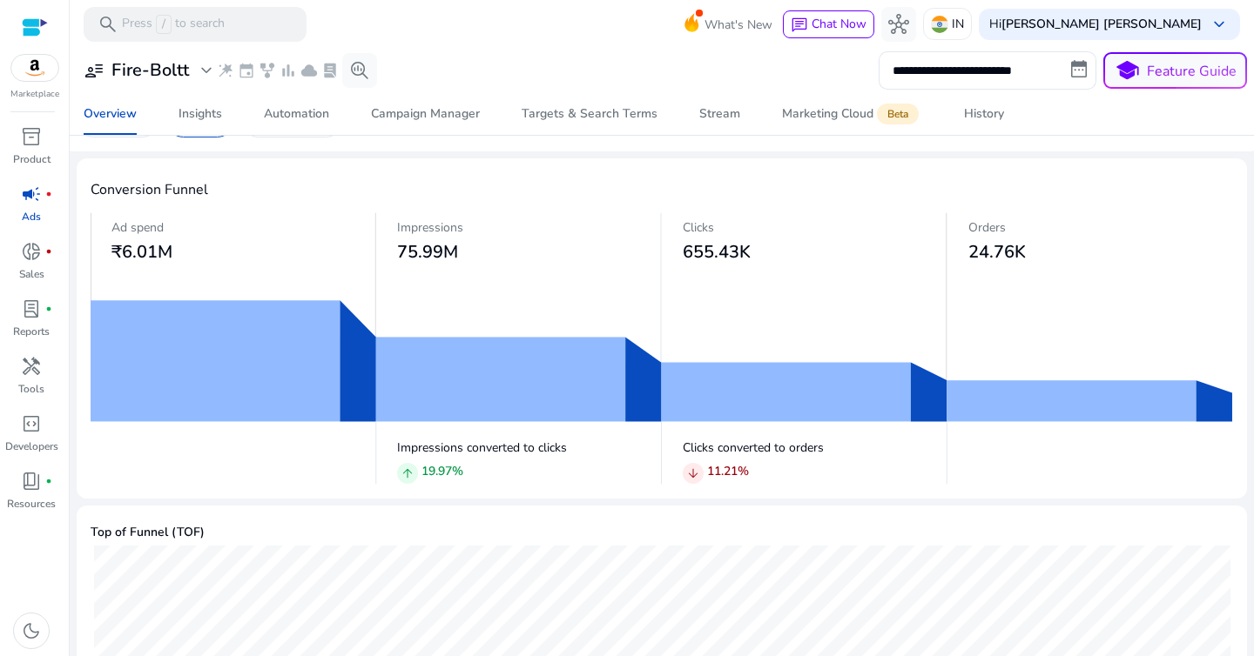
drag, startPoint x: 679, startPoint y: 254, endPoint x: 748, endPoint y: 248, distance: 69.0
click at [748, 248] on h3 "655.43K" at bounding box center [815, 252] width 265 height 21
drag, startPoint x: 959, startPoint y: 254, endPoint x: 1026, endPoint y: 256, distance: 67.1
click at [1026, 256] on div "Orders 24.76K" at bounding box center [1090, 240] width 286 height 57
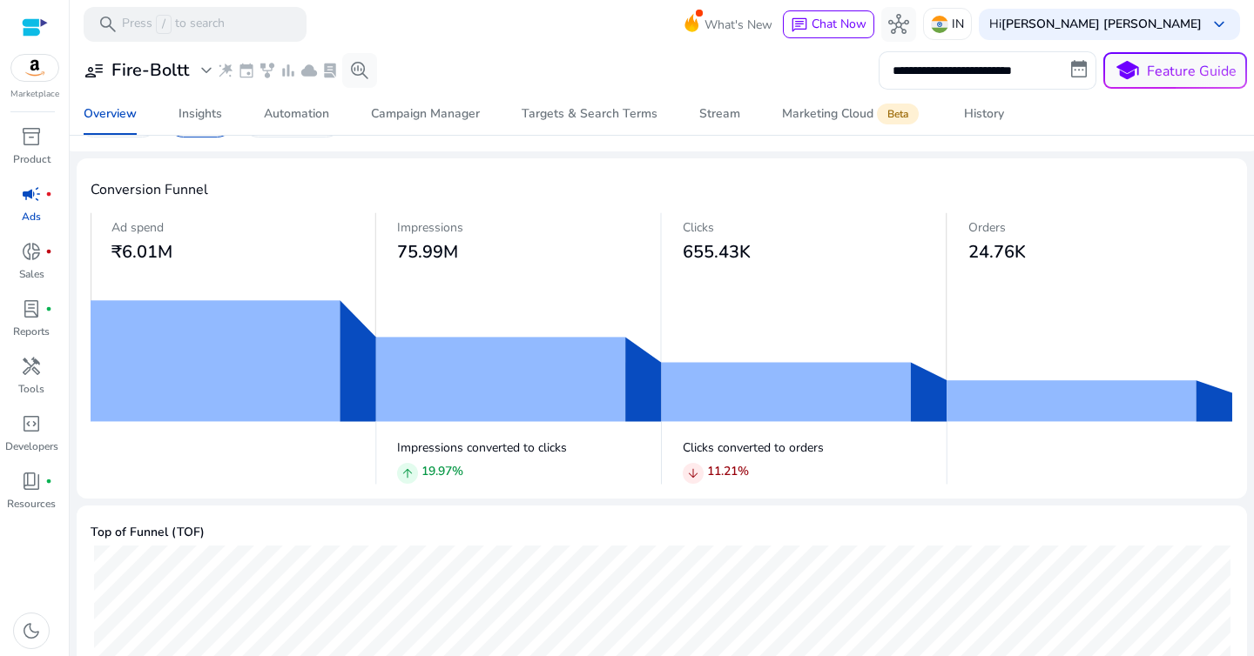
click at [1026, 256] on h3 "24.76K" at bounding box center [1100, 252] width 265 height 21
drag, startPoint x: 386, startPoint y: 255, endPoint x: 468, endPoint y: 254, distance: 82.7
click at [468, 255] on div "Impressions 75.99M" at bounding box center [519, 240] width 286 height 57
click at [468, 254] on h3 "75.99M" at bounding box center [529, 252] width 265 height 21
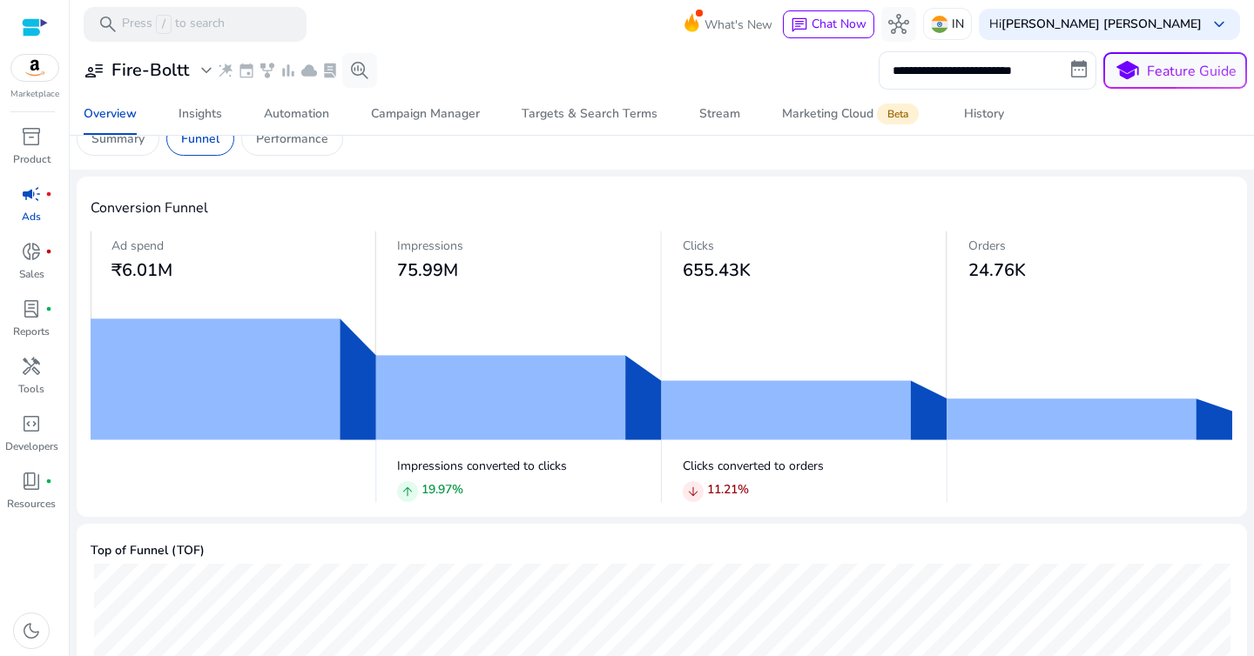
scroll to position [0, 0]
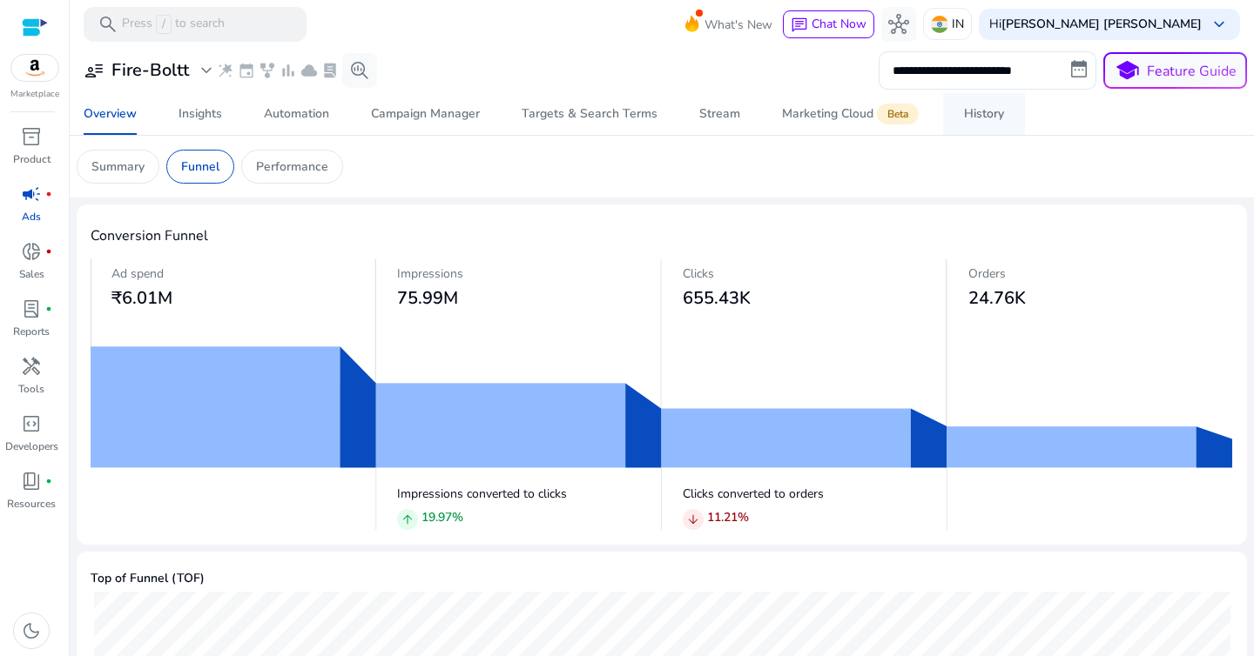
click at [972, 120] on div "History" at bounding box center [984, 114] width 40 height 12
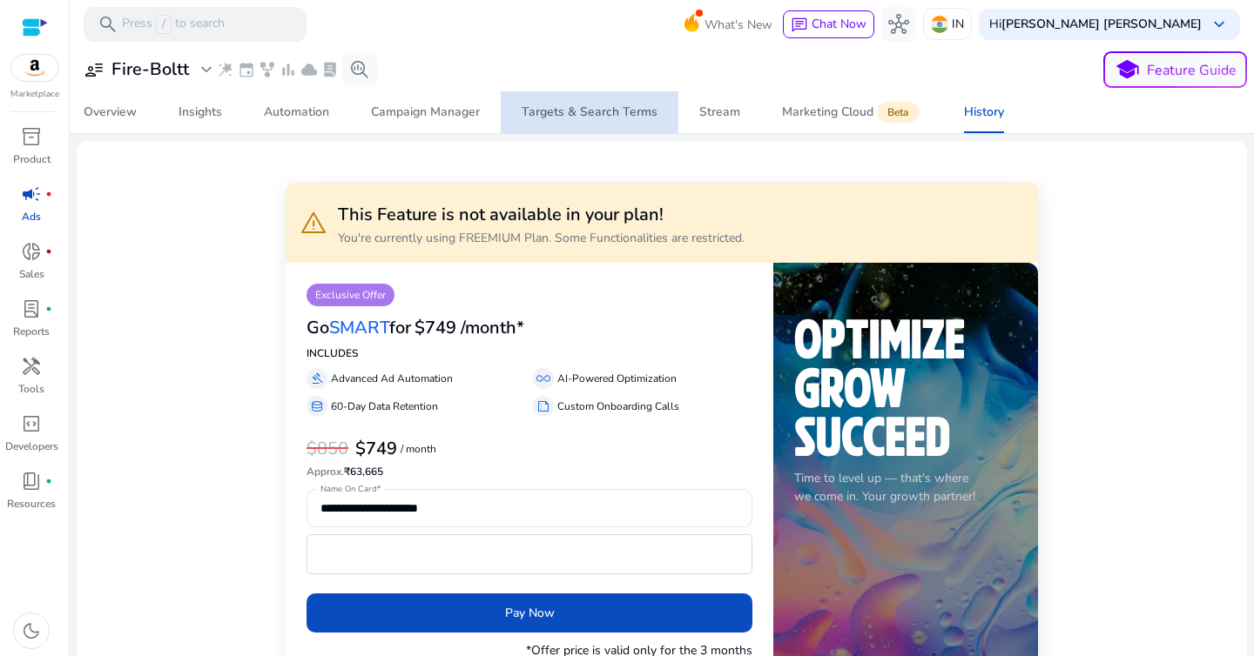
click at [595, 106] on div "Targets & Search Terms" at bounding box center [589, 112] width 136 height 12
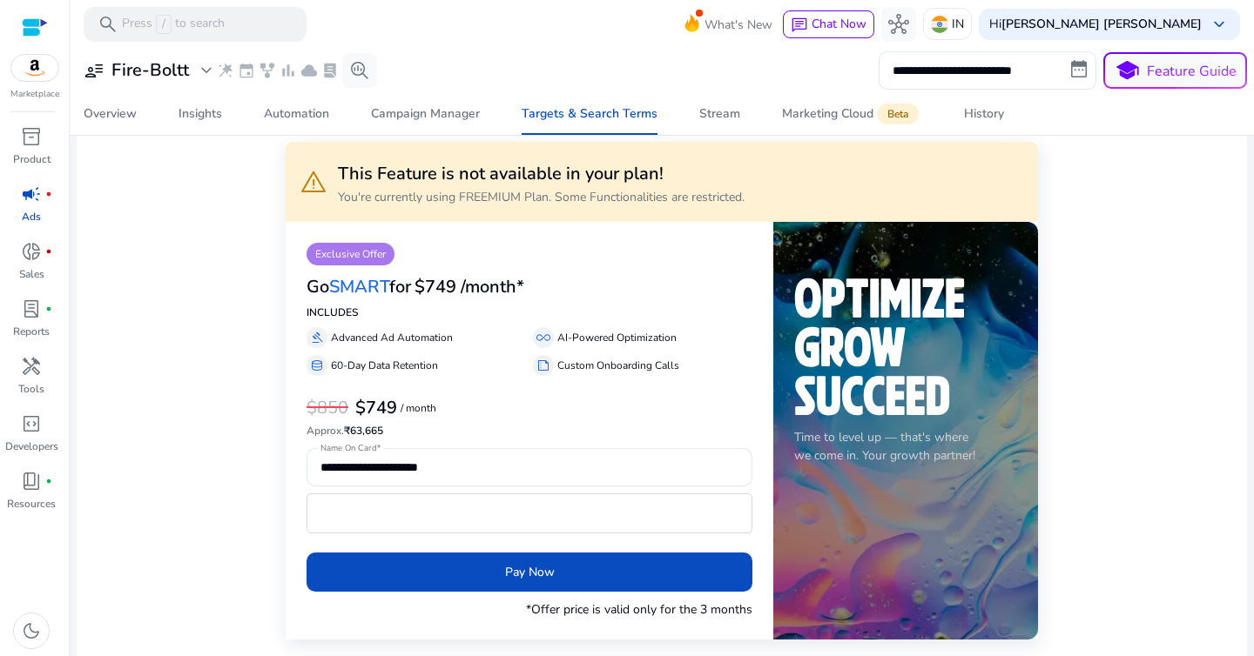
scroll to position [48, 0]
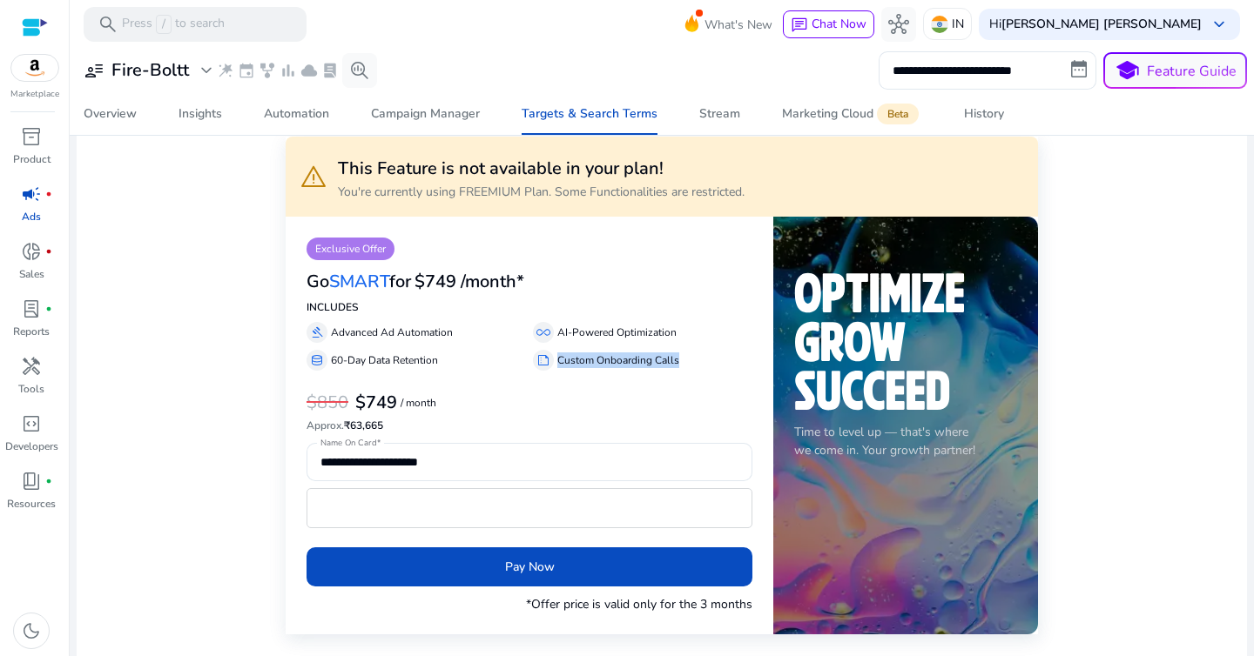
drag, startPoint x: 556, startPoint y: 361, endPoint x: 694, endPoint y: 358, distance: 137.6
click at [694, 359] on div "summarize Custom Onboarding Calls" at bounding box center [642, 360] width 219 height 21
click at [694, 358] on div "summarize Custom Onboarding Calls" at bounding box center [642, 360] width 219 height 21
drag, startPoint x: 332, startPoint y: 359, endPoint x: 468, endPoint y: 360, distance: 136.7
click at [468, 360] on div "database 60-Day Data Retention" at bounding box center [415, 360] width 219 height 21
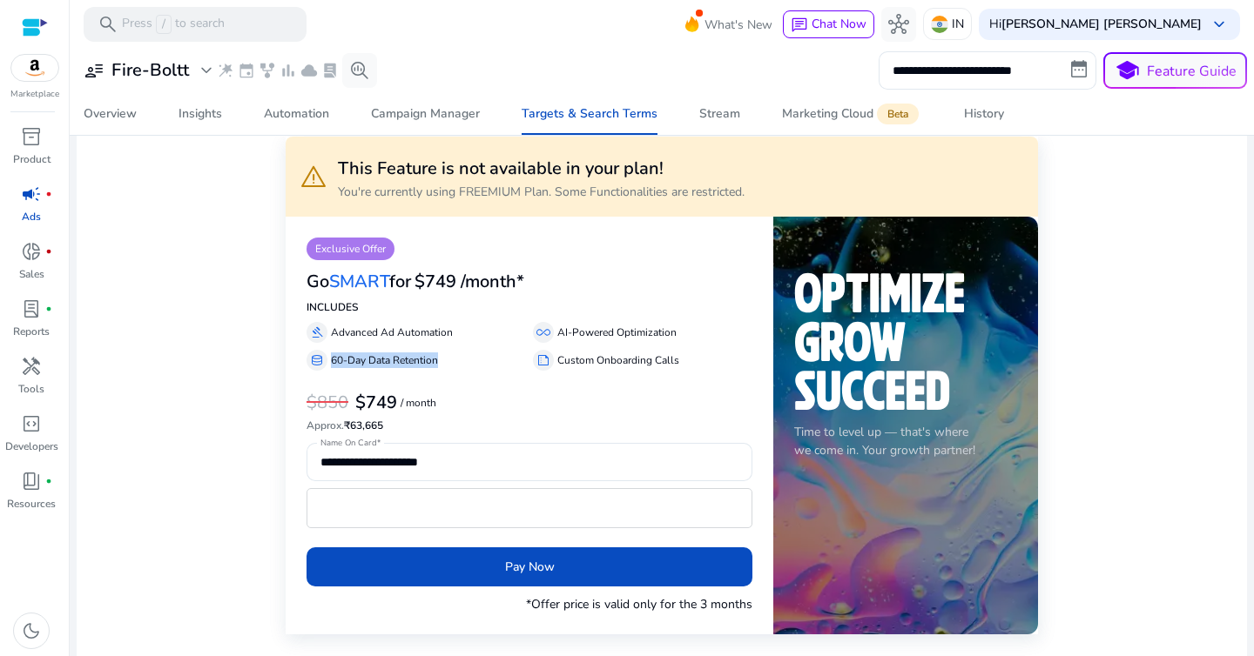
click at [468, 360] on div "database 60-Day Data Retention" at bounding box center [415, 360] width 219 height 21
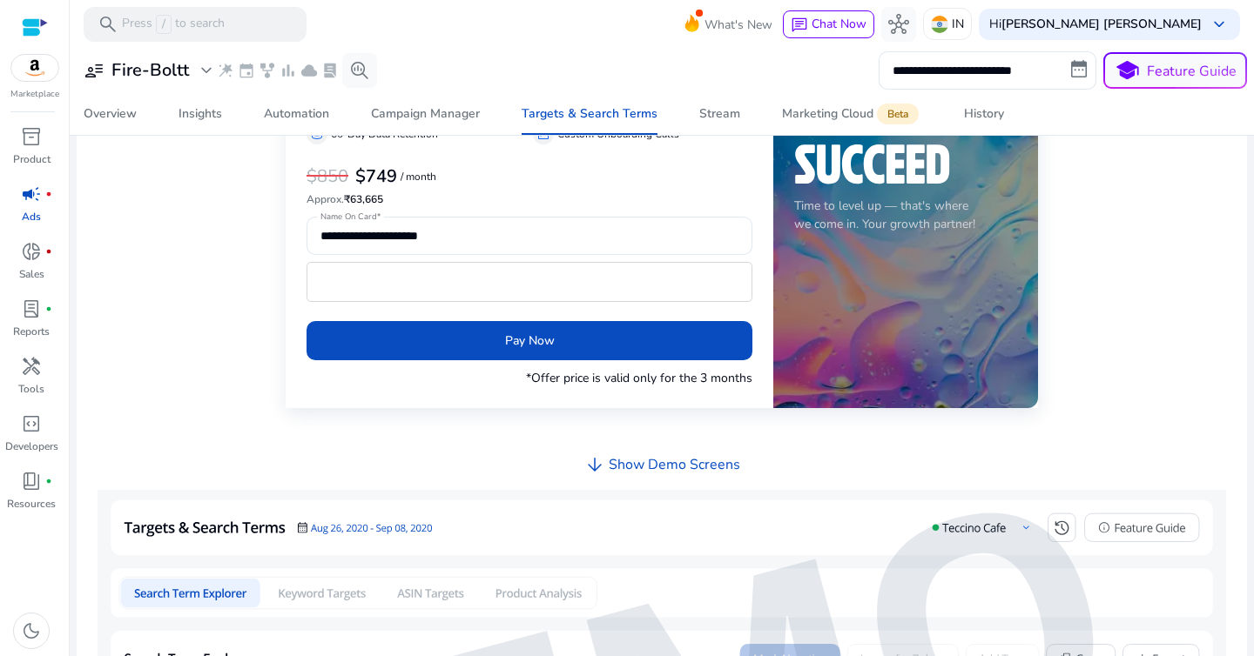
scroll to position [333, 0]
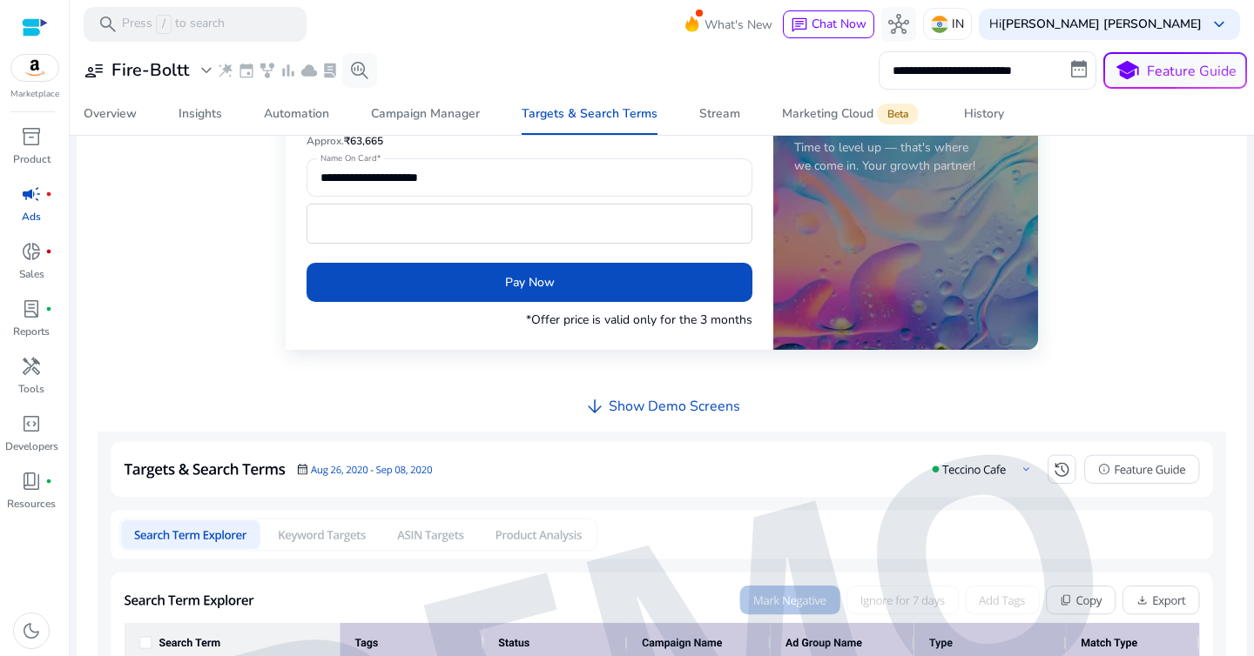
click at [635, 403] on h4 "Show Demo Screens" at bounding box center [674, 407] width 131 height 17
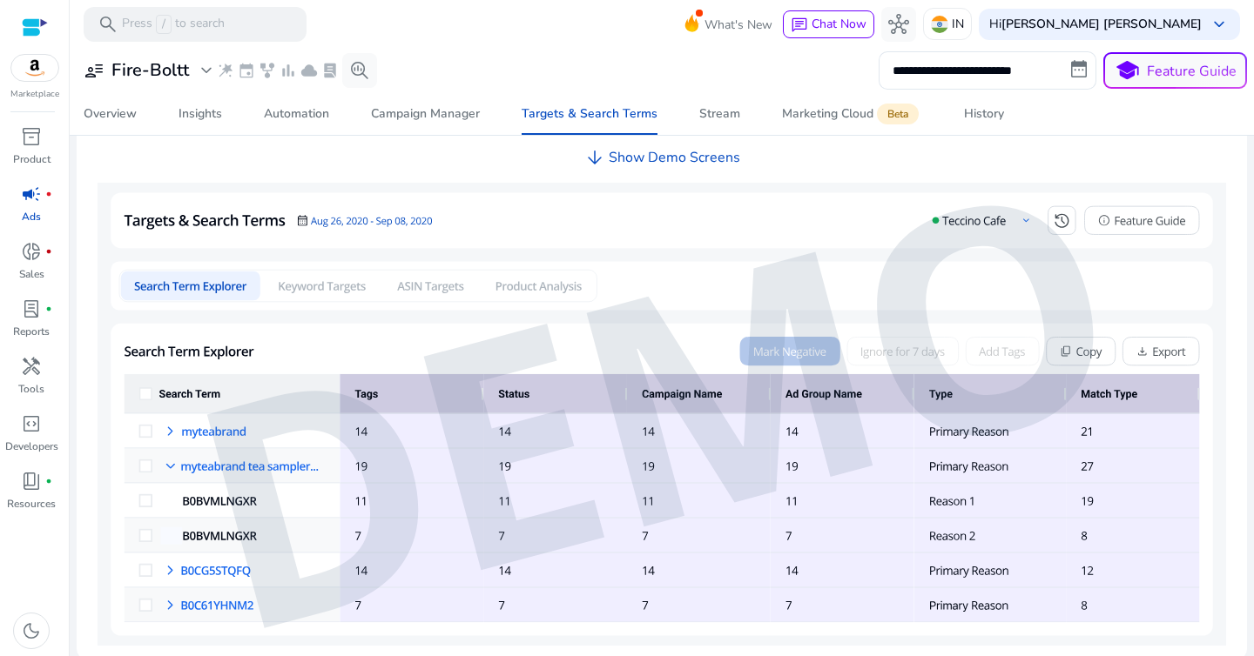
scroll to position [582, 0]
click at [208, 503] on img at bounding box center [662, 414] width 1128 height 464
click at [325, 283] on img at bounding box center [662, 414] width 1128 height 464
click at [29, 142] on span "inventory_2" at bounding box center [31, 136] width 21 height 21
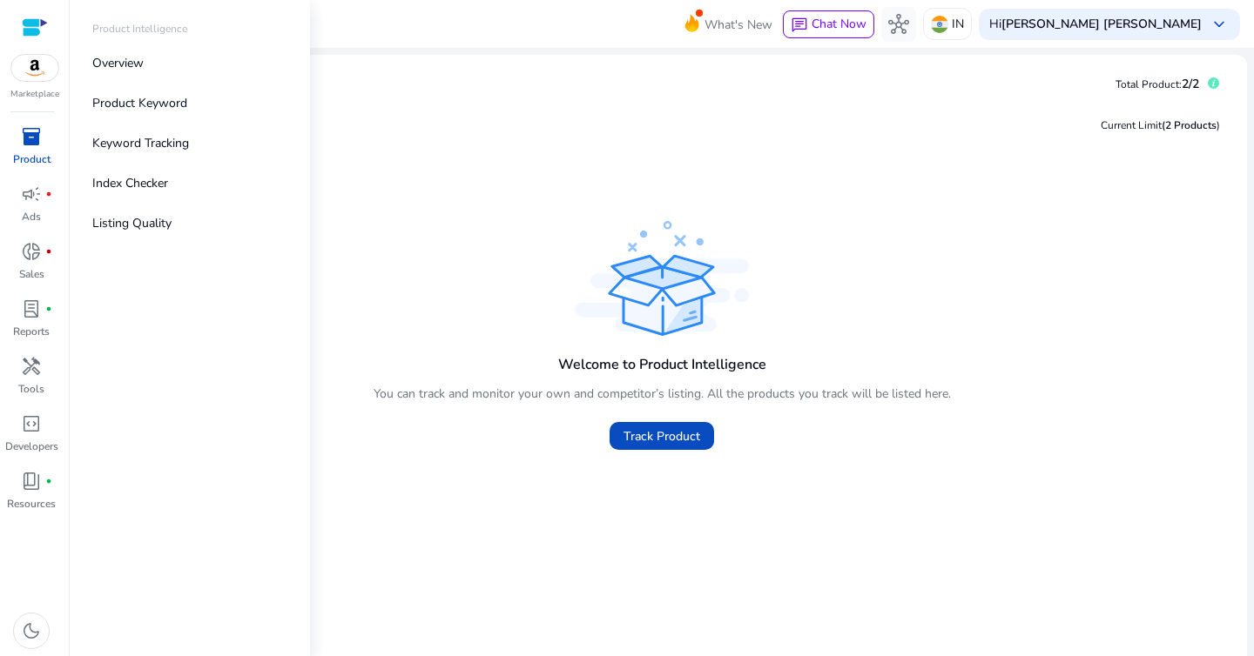
click at [44, 63] on img at bounding box center [34, 68] width 47 height 26
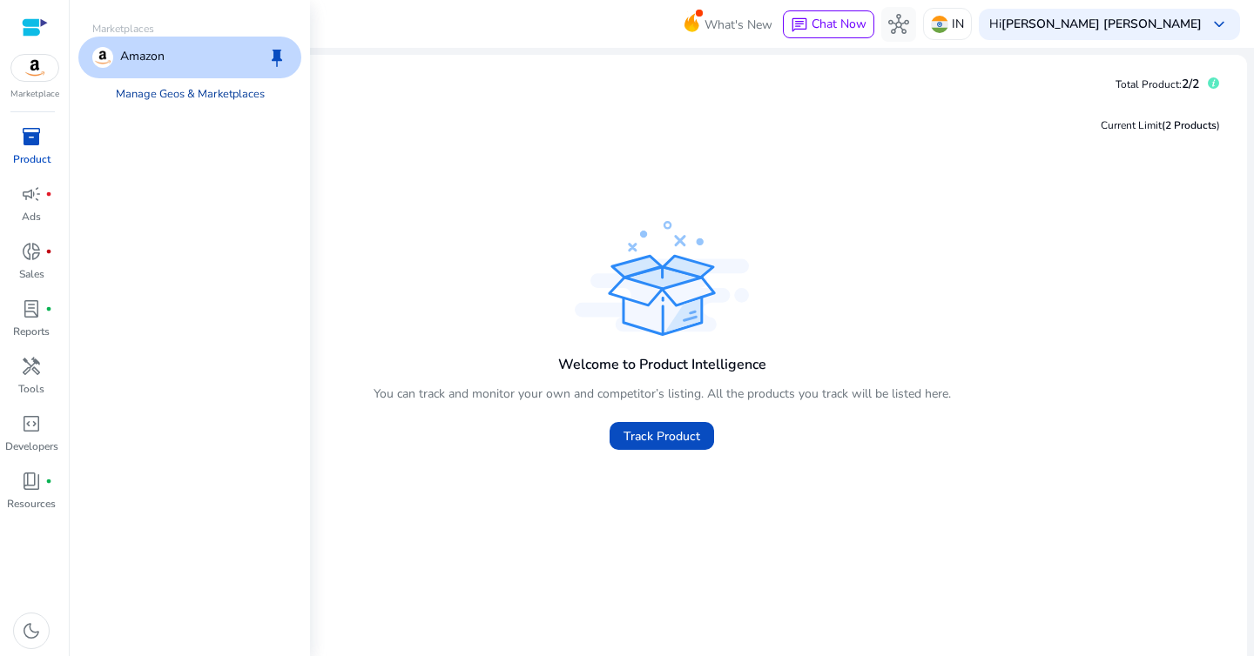
click at [169, 96] on link "Manage Geos & Marketplaces" at bounding box center [190, 93] width 177 height 31
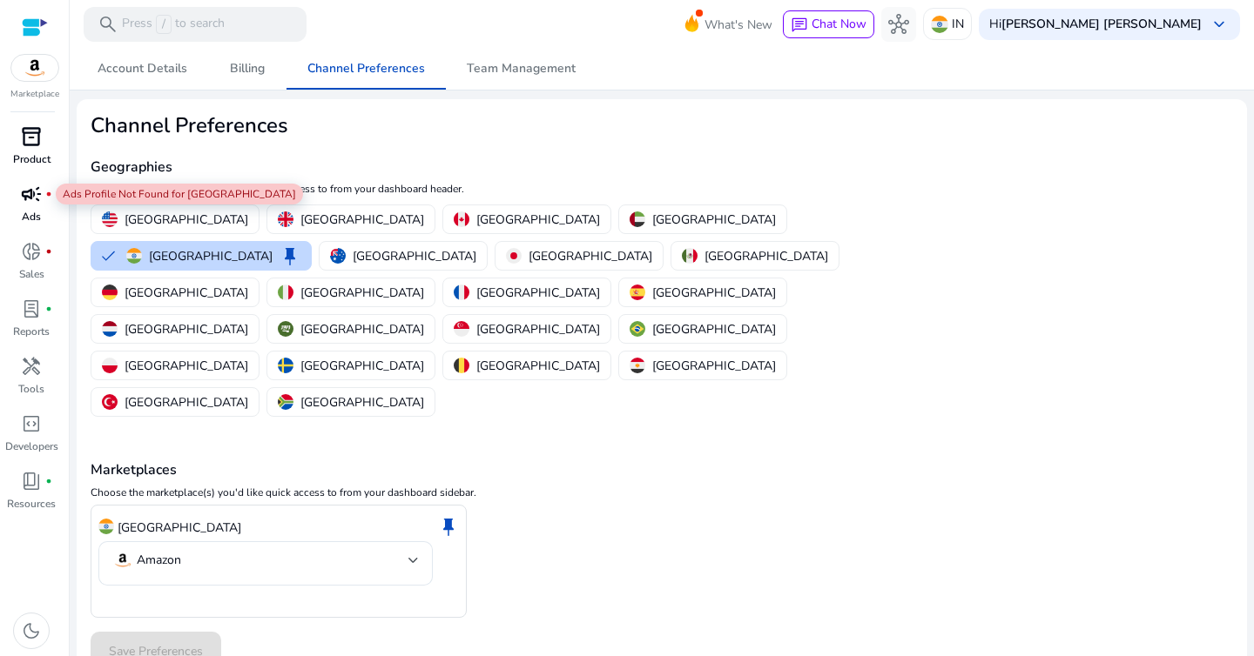
click at [31, 193] on span "campaign" at bounding box center [31, 194] width 21 height 21
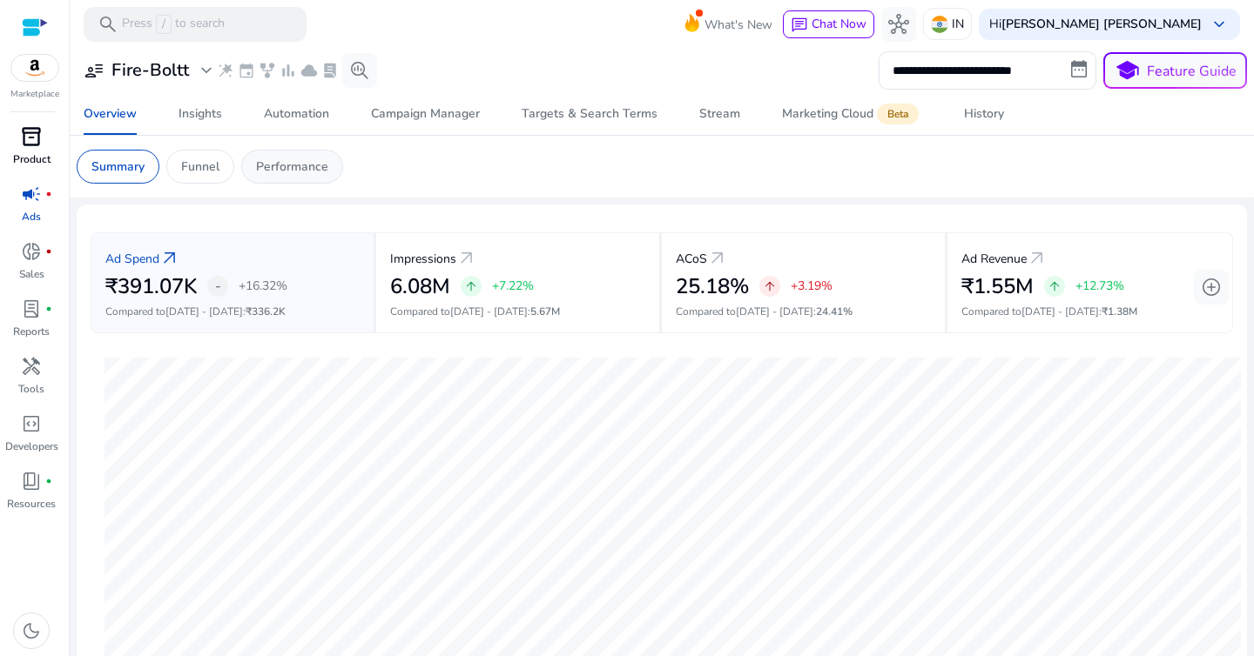
click at [315, 167] on p "Performance" at bounding box center [292, 167] width 72 height 18
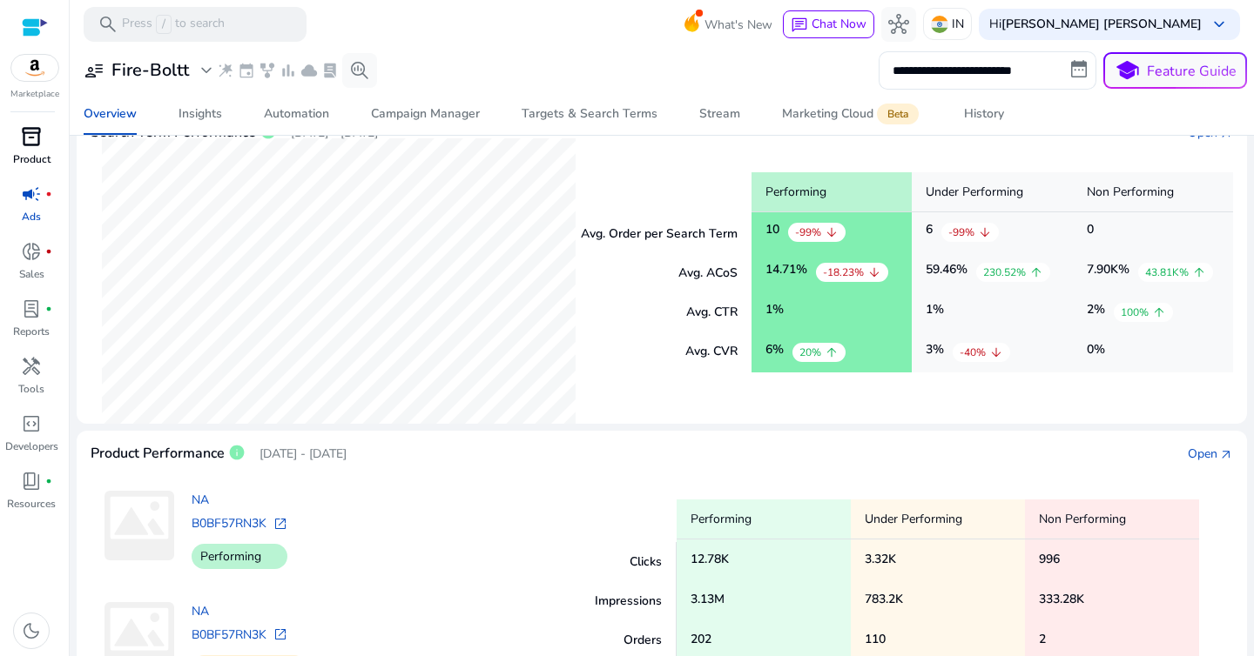
scroll to position [367, 0]
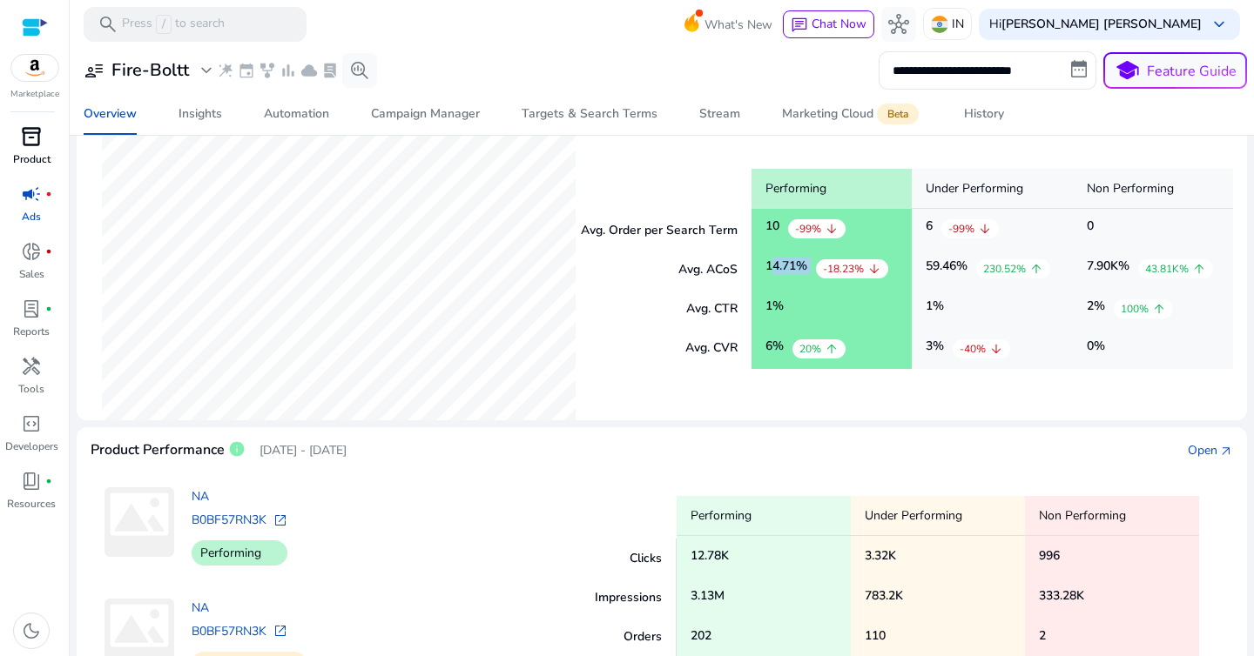
drag, startPoint x: 751, startPoint y: 269, endPoint x: 813, endPoint y: 269, distance: 61.8
click at [813, 269] on div "14.71 % -18.23% arrow_downward" at bounding box center [831, 269] width 160 height 40
click at [807, 279] on div "14.71 % -18.23% arrow_downward" at bounding box center [831, 269] width 160 height 40
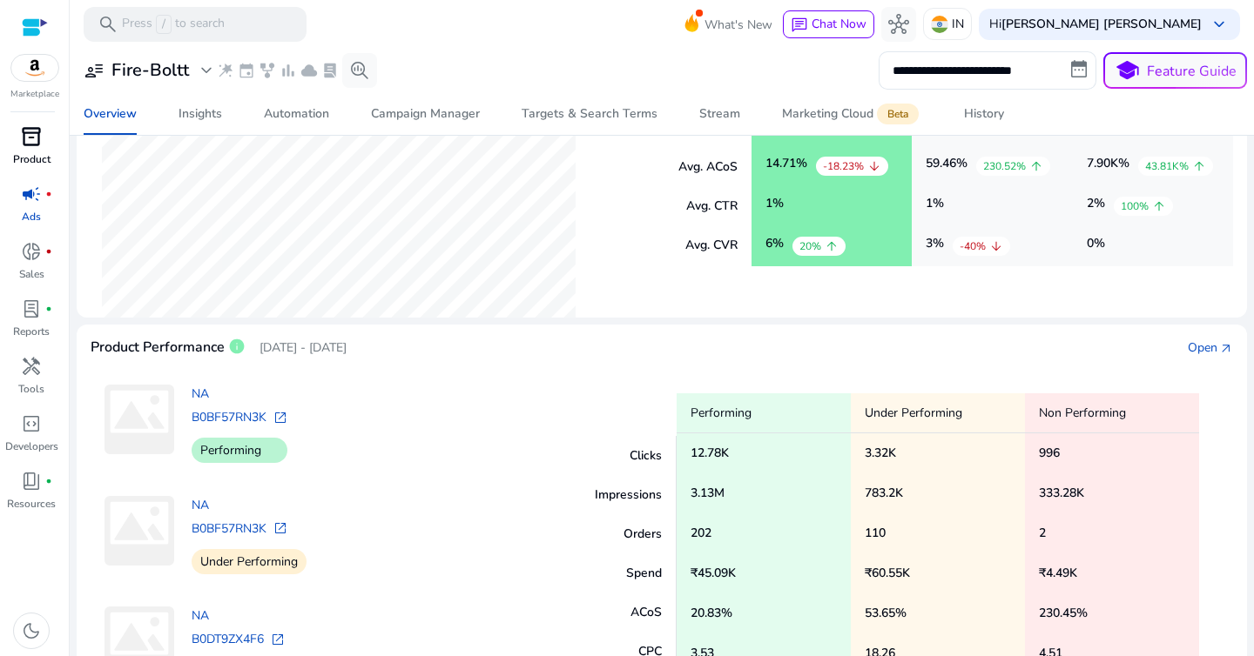
scroll to position [524, 0]
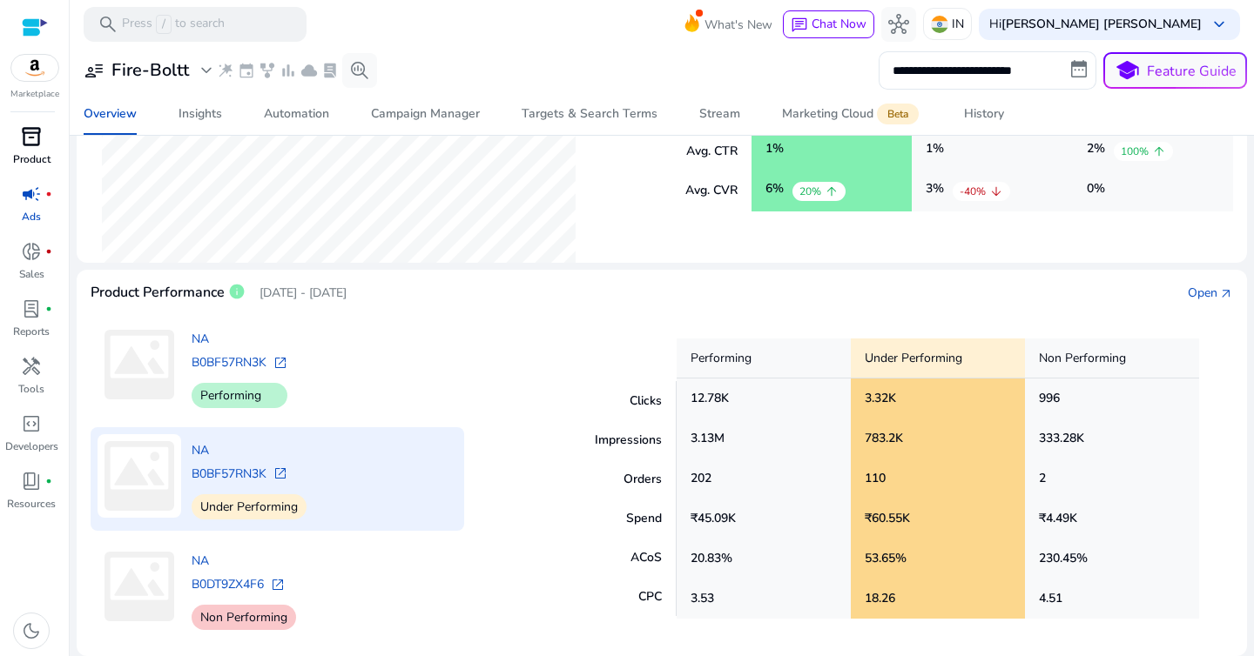
drag, startPoint x: 684, startPoint y: 400, endPoint x: 925, endPoint y: 415, distance: 241.7
click at [925, 415] on div "Clicks Impressions Orders Spend ACoS CPC Performing 12.78K 3.13M 202 ₹45.09K 20…" at bounding box center [859, 479] width 748 height 326
click at [925, 414] on div "3.32K" at bounding box center [938, 399] width 174 height 40
click at [237, 474] on link "B0BF57RN3K" at bounding box center [229, 474] width 75 height 17
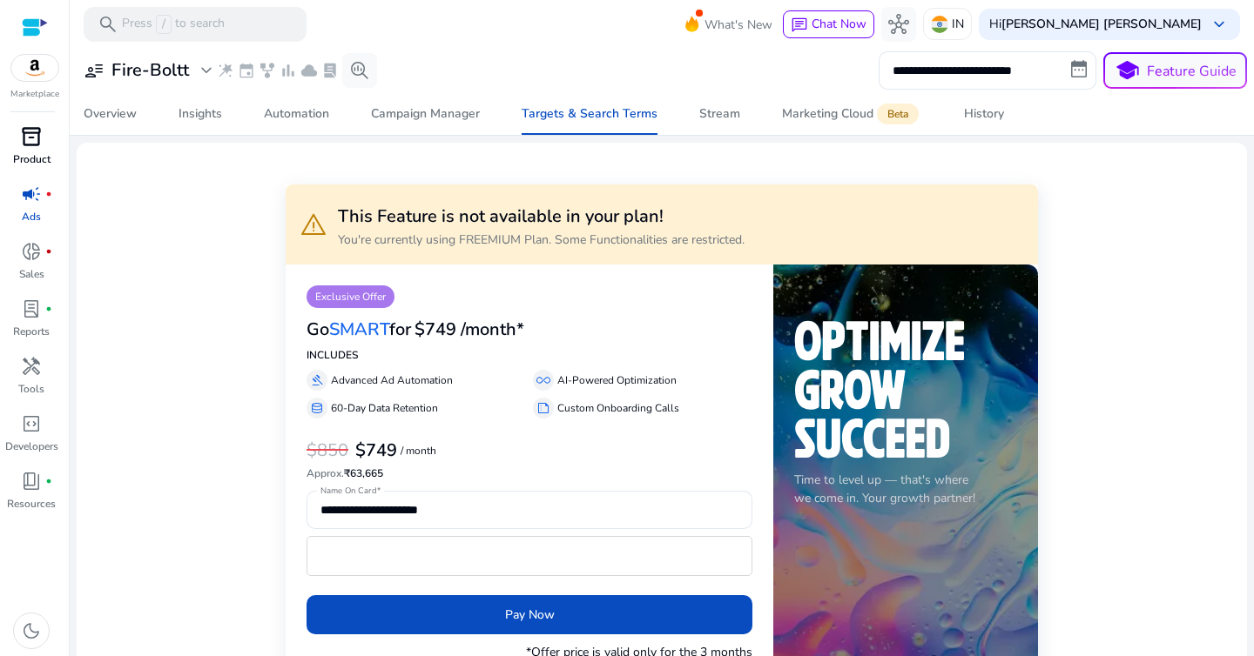
click at [200, 110] on div "Insights" at bounding box center [200, 114] width 44 height 12
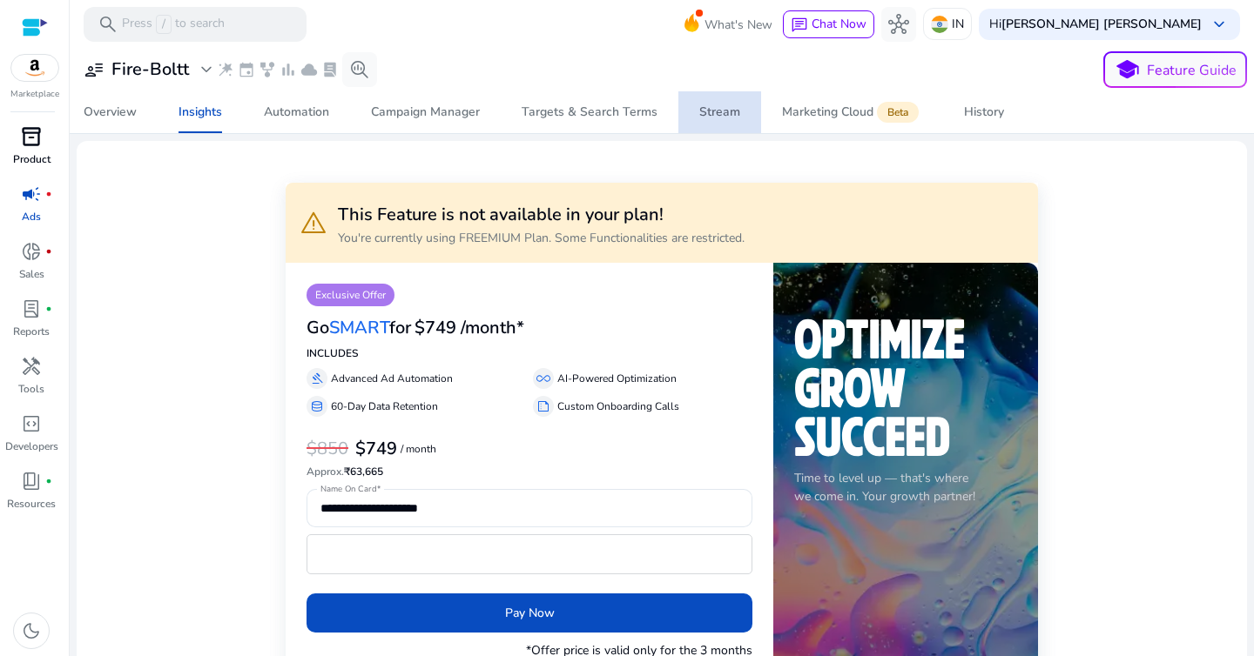
click at [722, 116] on div "Stream" at bounding box center [719, 112] width 41 height 12
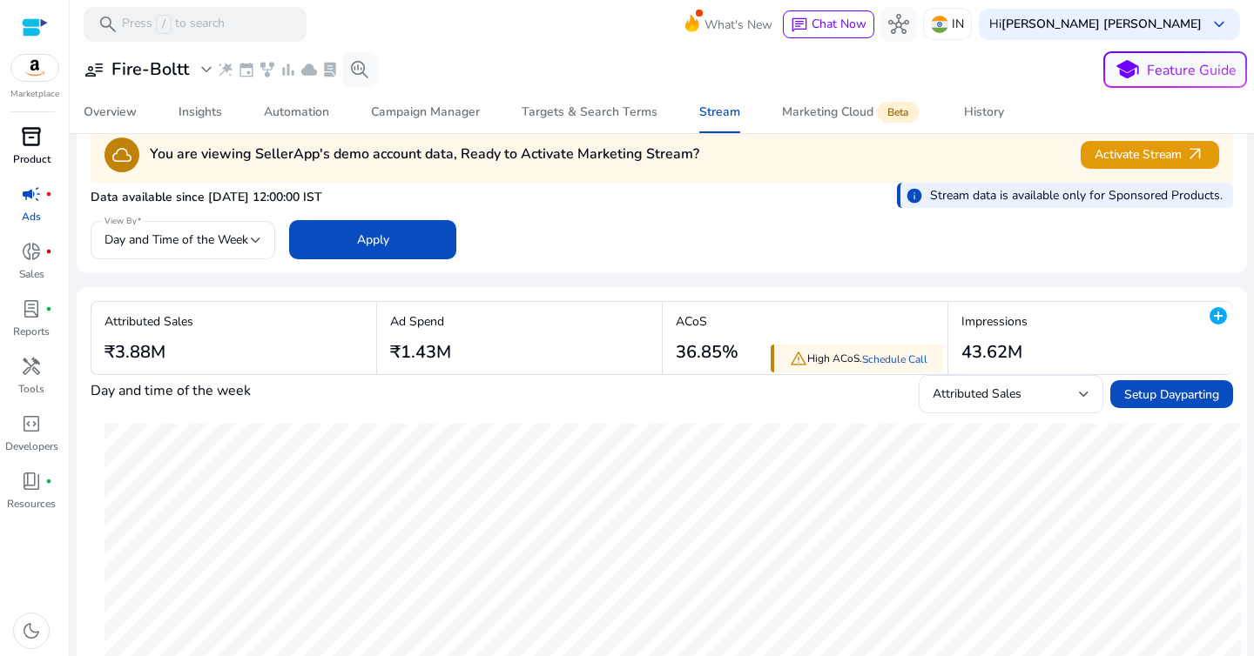
scroll to position [30, 0]
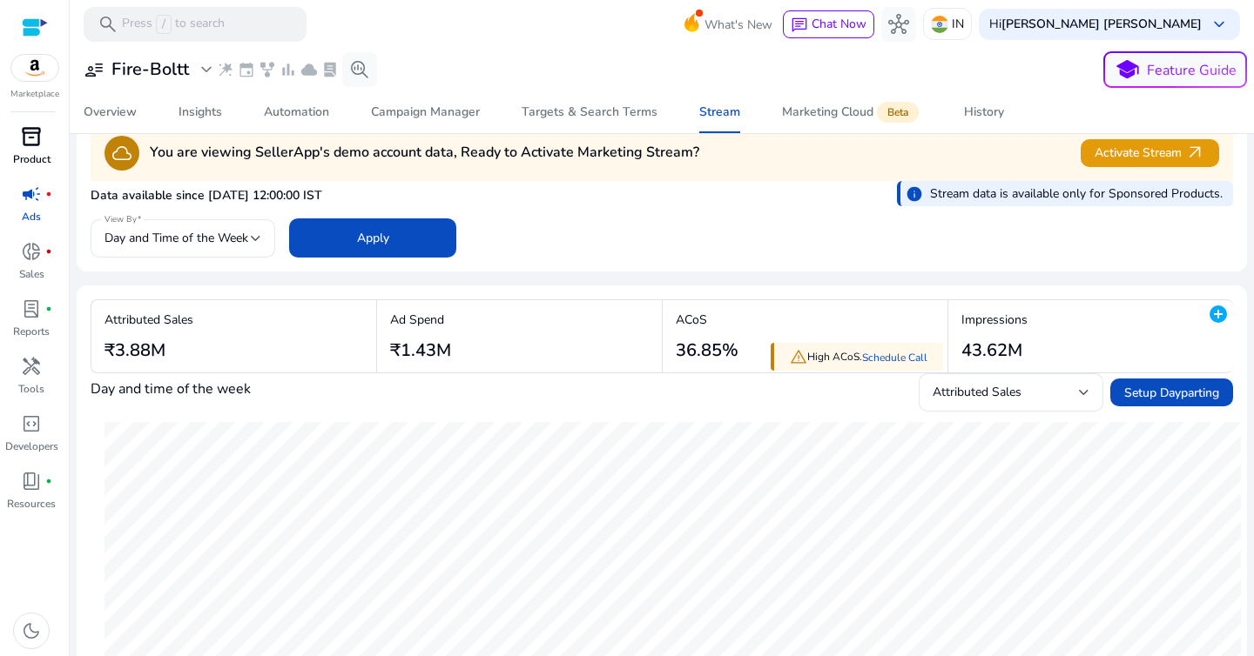
click at [604, 151] on h4 "You are viewing SellerApp's demo account data, Ready to Activate Marketing Stre…" at bounding box center [424, 153] width 549 height 17
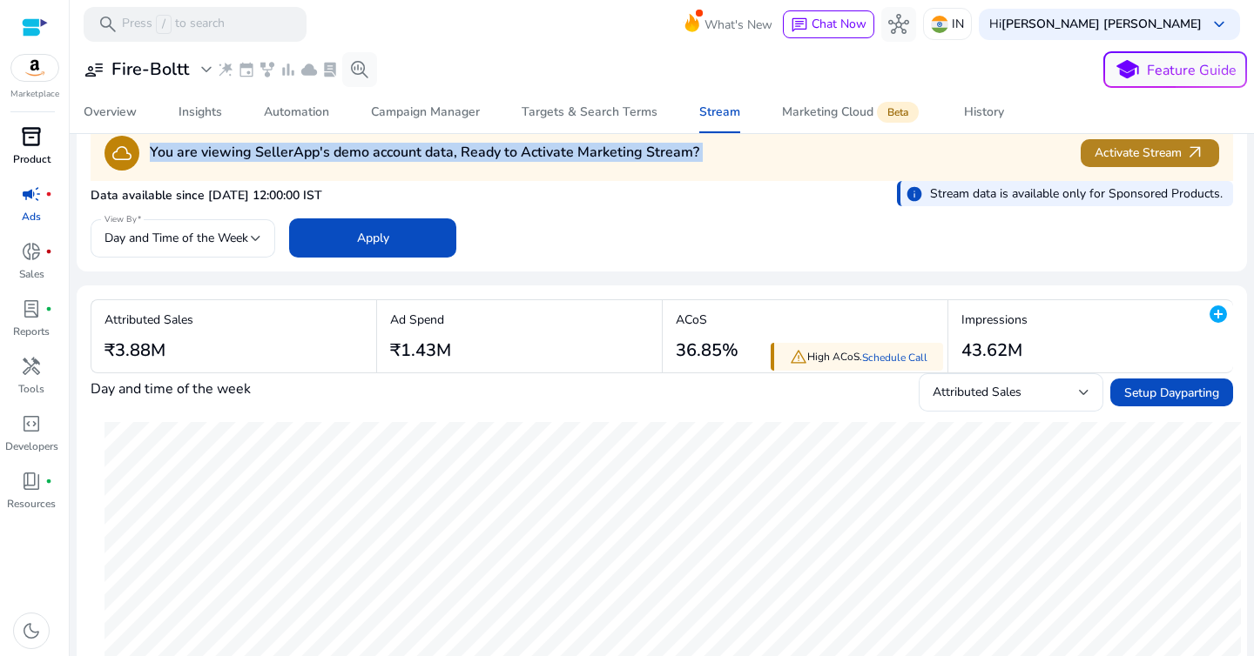
click at [1119, 155] on span "Activate Stream arrow_outward" at bounding box center [1149, 153] width 111 height 20
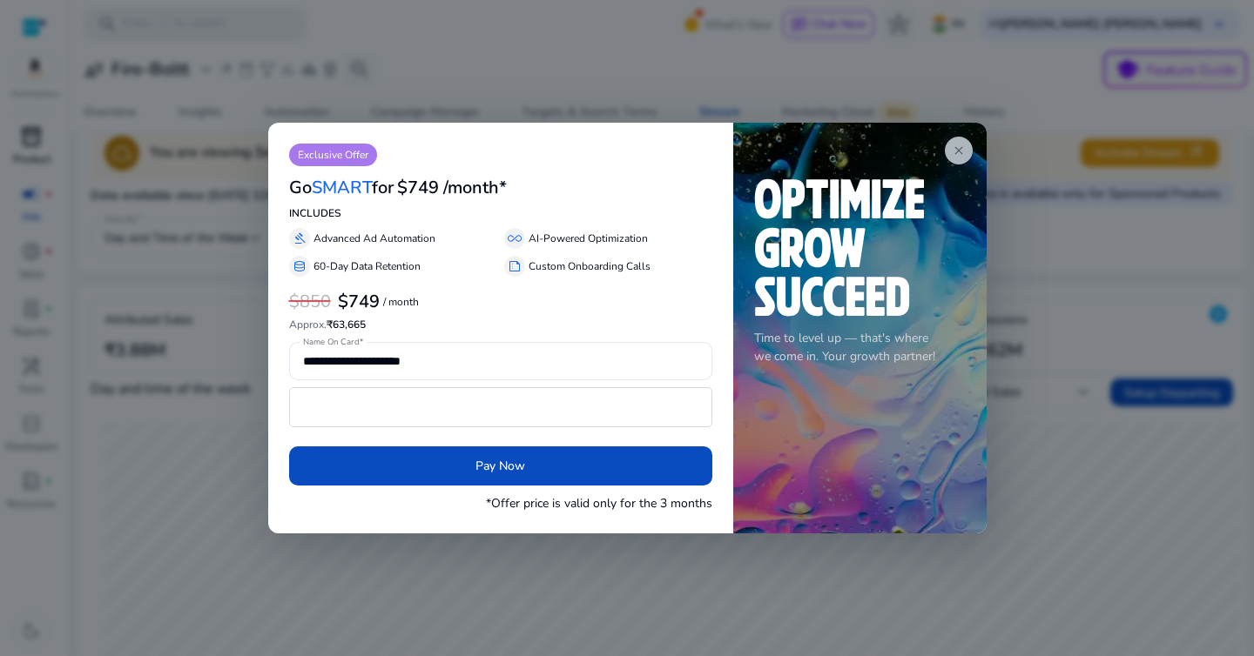
click at [958, 150] on span "close" at bounding box center [959, 151] width 14 height 14
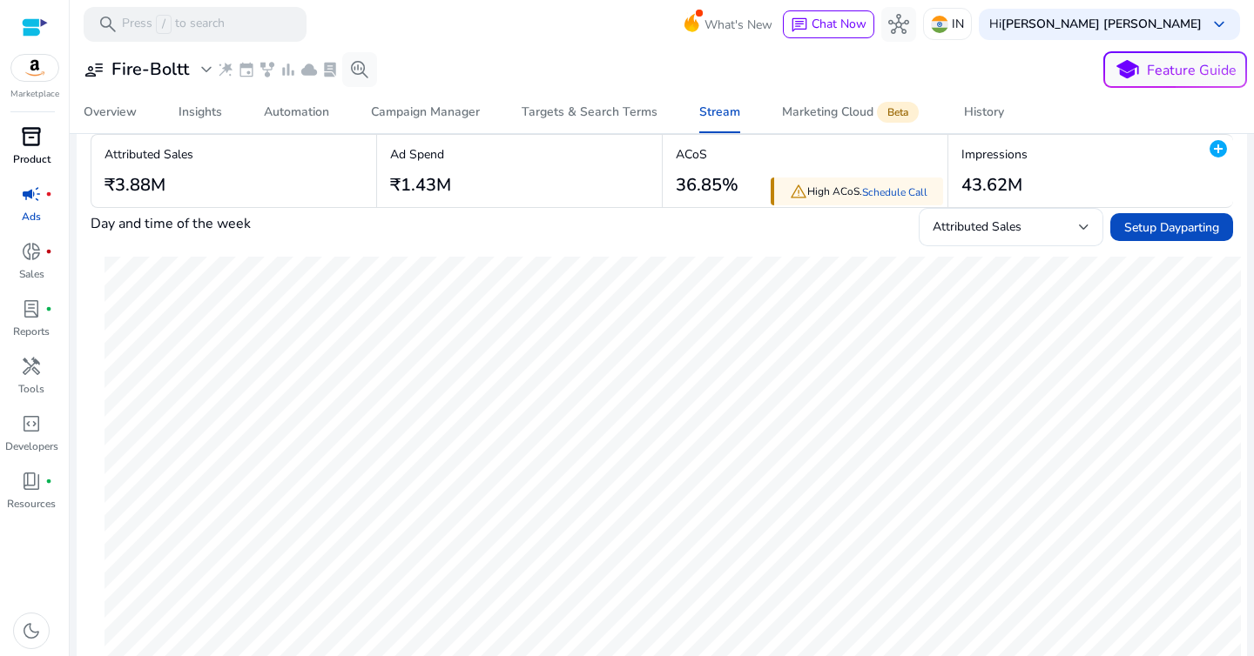
scroll to position [192, 0]
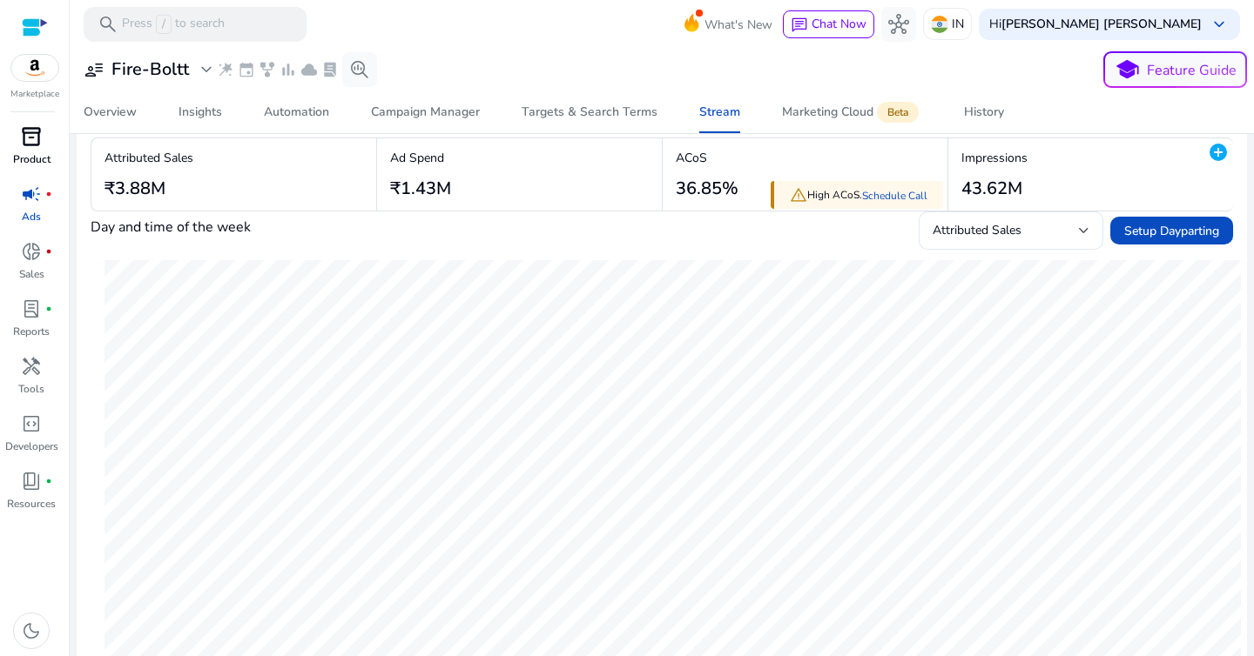
drag, startPoint x: 667, startPoint y: 189, endPoint x: 731, endPoint y: 188, distance: 64.4
click at [731, 188] on app-overview-summary-change "ACoS 36.85%" at bounding box center [702, 175] width 71 height 64
click at [731, 188] on h3 "36.85%" at bounding box center [707, 188] width 63 height 21
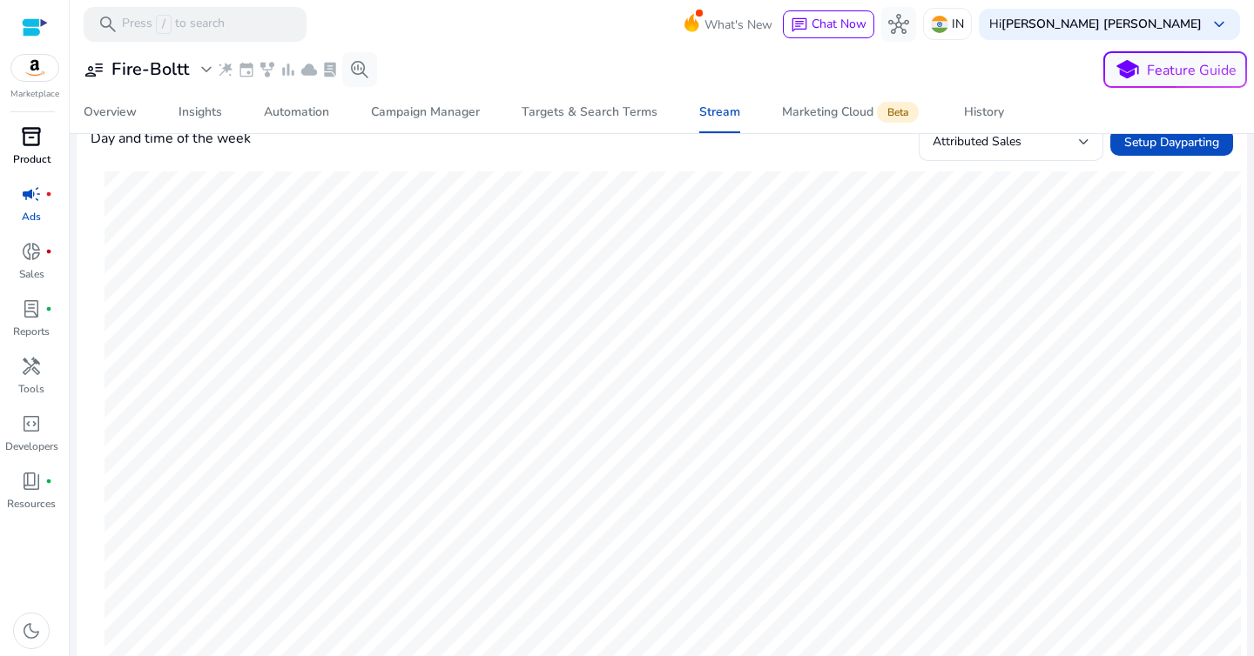
scroll to position [0, 0]
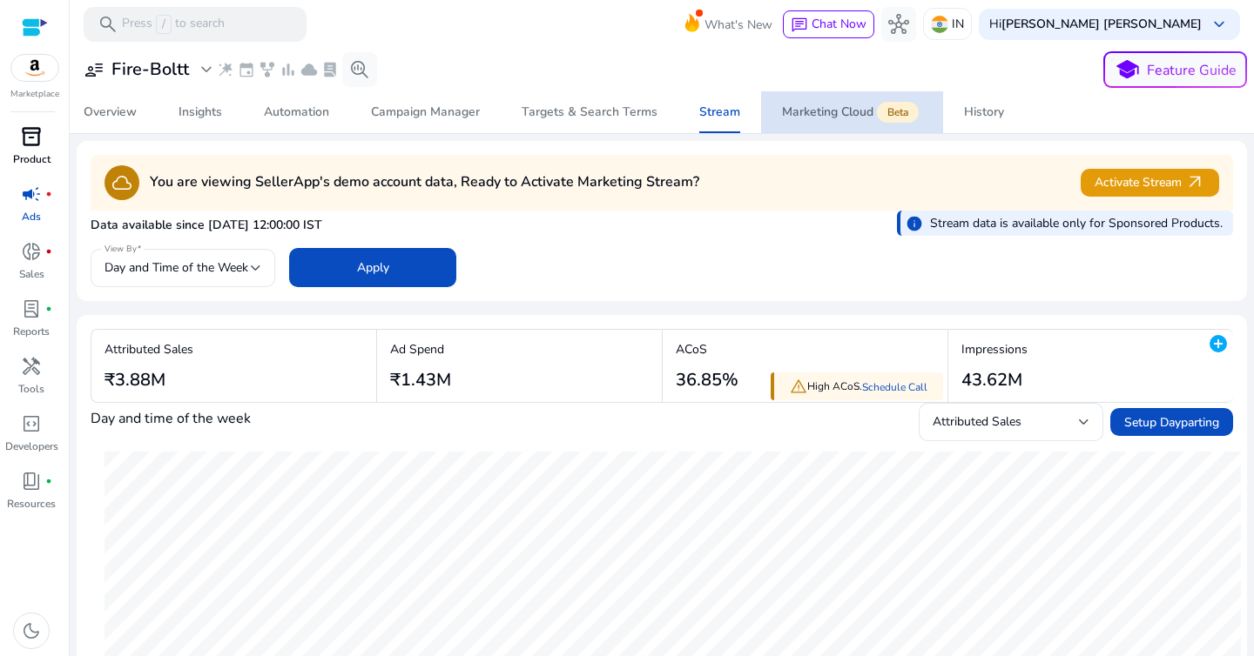
click at [835, 114] on div "Marketing Cloud Beta" at bounding box center [852, 112] width 140 height 14
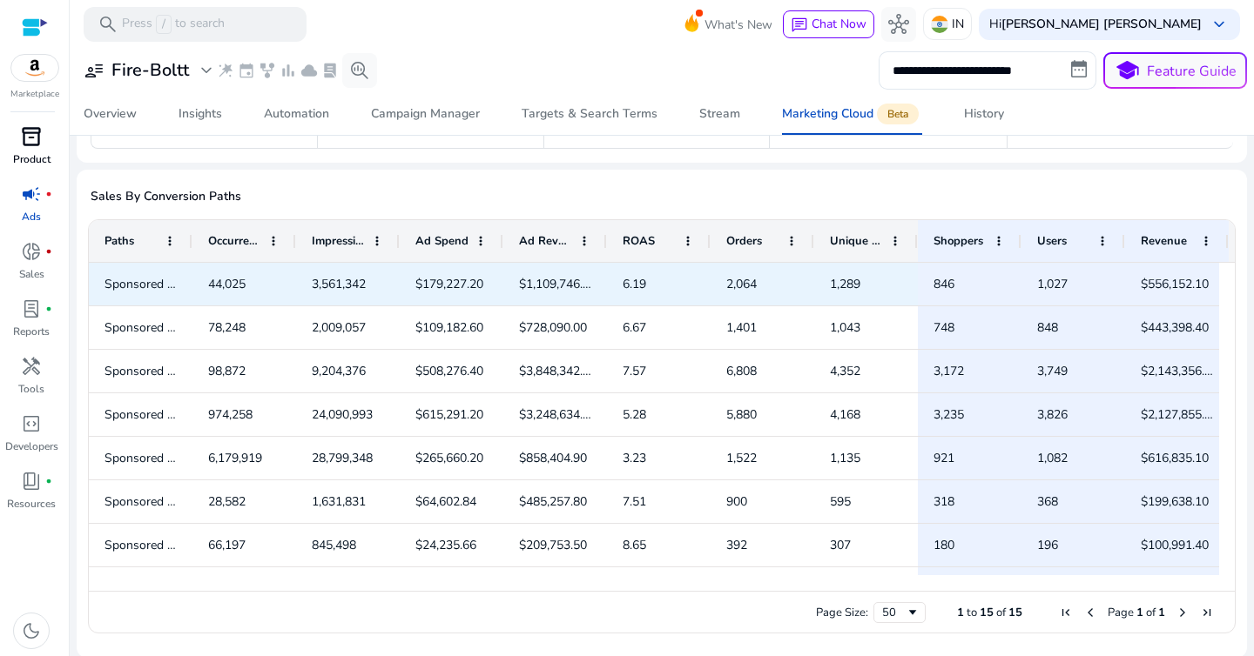
scroll to position [243, 0]
